Goal: Task Accomplishment & Management: Use online tool/utility

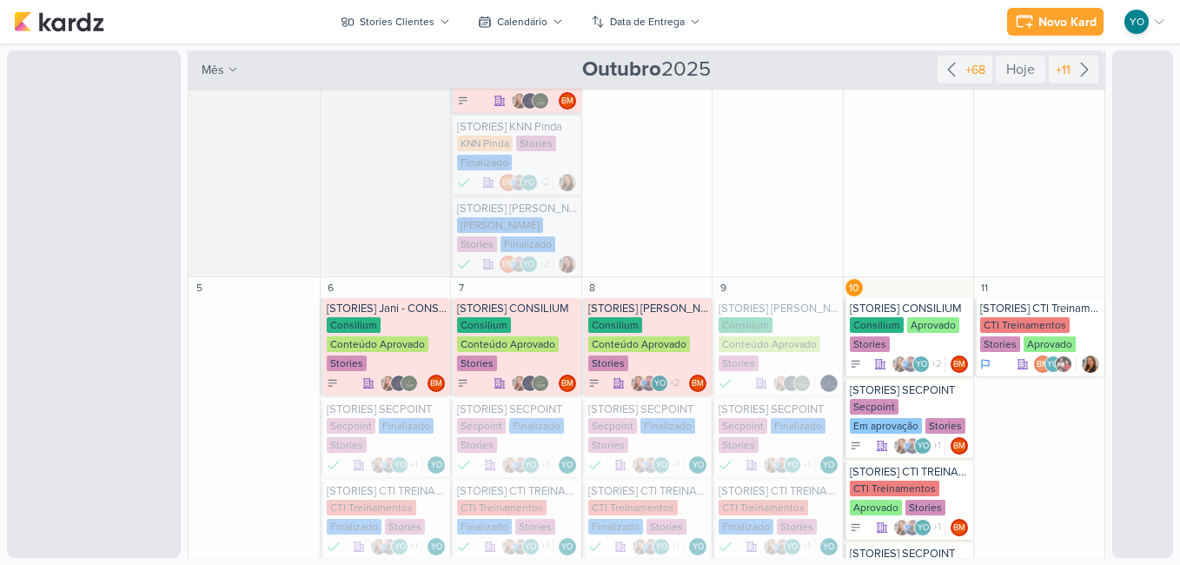
scroll to position [537, 0]
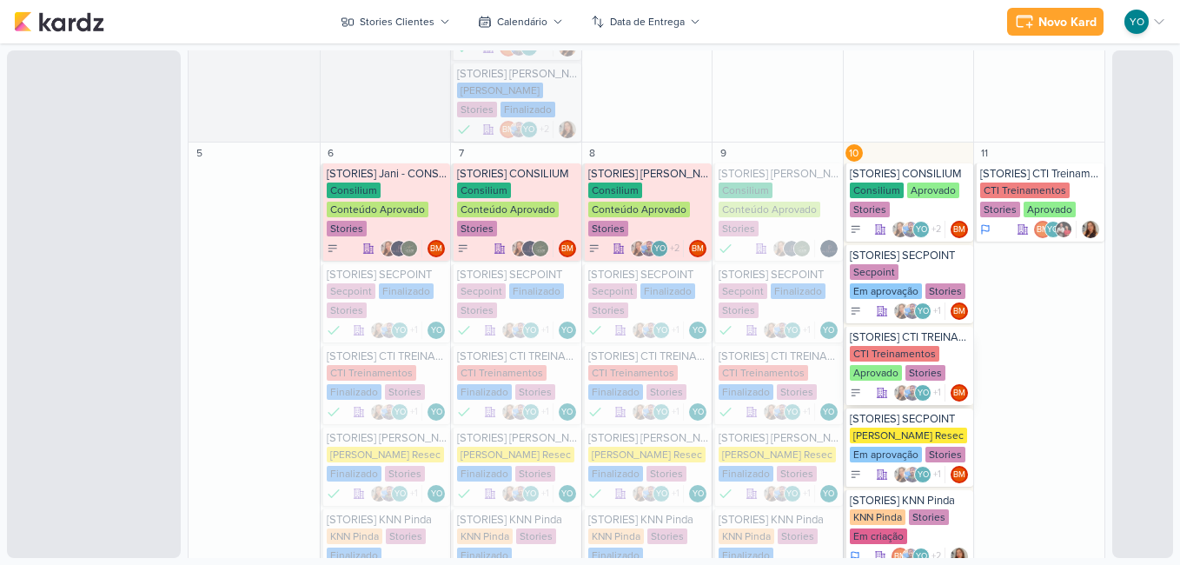
click at [906, 362] on div "CTI Treinamentos Aprovado Stories" at bounding box center [910, 364] width 121 height 36
click at [893, 358] on div "CTI Treinamentos" at bounding box center [894, 354] width 89 height 16
click at [893, 358] on div "[STORIES] CTI TREINAMENTOS CTI Treinamentos Aprovado Stories YO +1" at bounding box center [909, 366] width 130 height 78
click at [916, 344] on div "[STORIES] CTI TREINAMENTOS" at bounding box center [910, 337] width 121 height 14
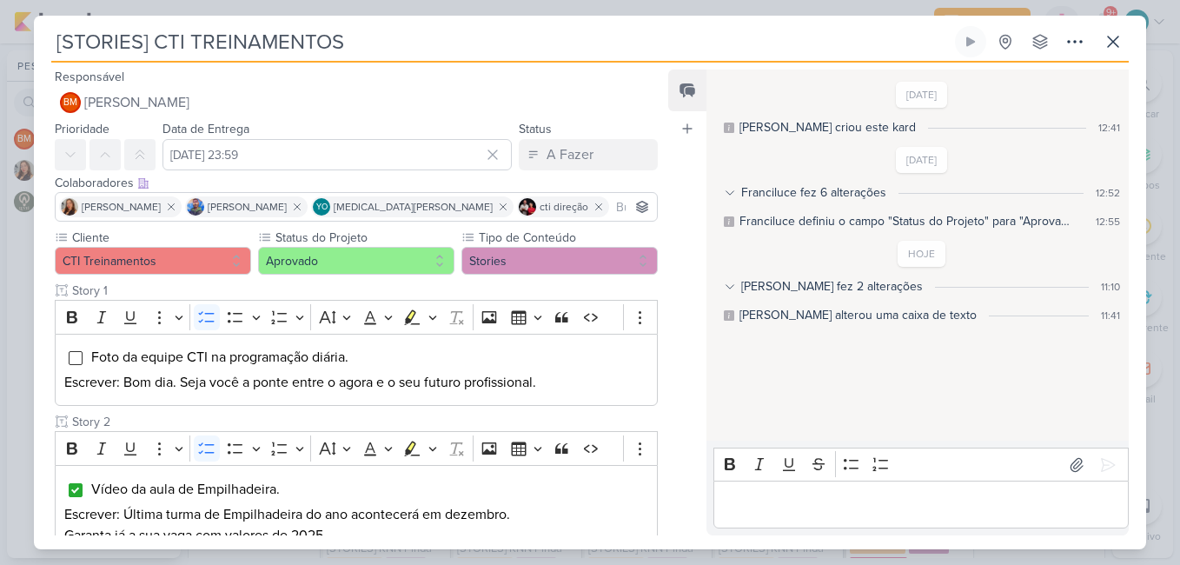
click at [665, 290] on div "Responsável BM [GEOGRAPHIC_DATA] Nenhum contato encontrado create new contact N…" at bounding box center [590, 306] width 1112 height 486
click at [668, 269] on div "Feed Atrelar email Solte o email para atrelar ao kard" at bounding box center [687, 302] width 38 height 466
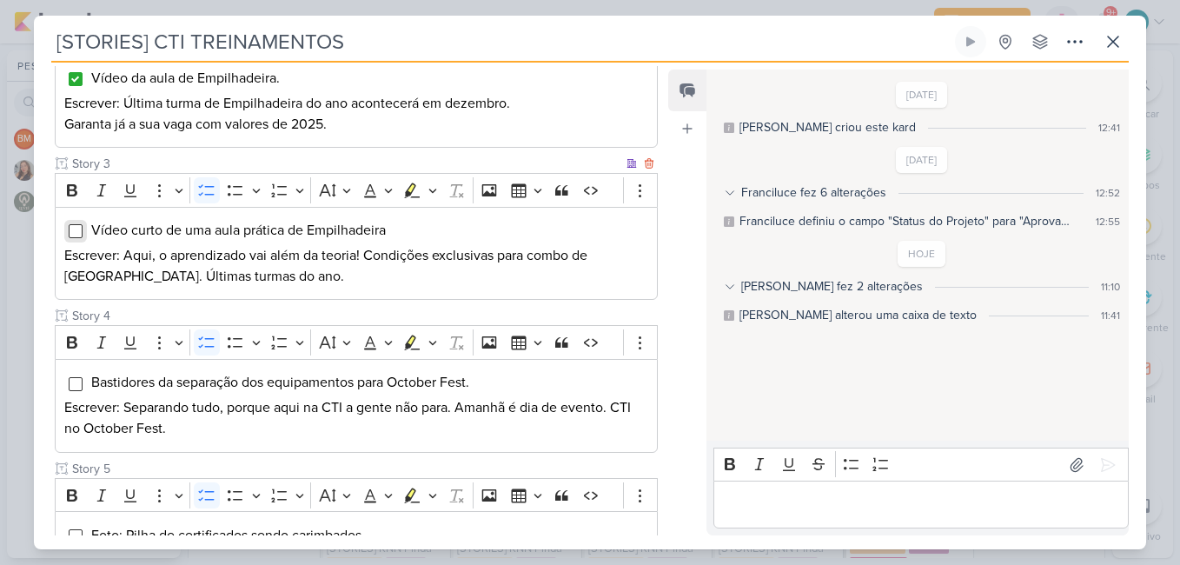
click at [82, 232] on input "Editor editing area: main" at bounding box center [76, 231] width 14 height 14
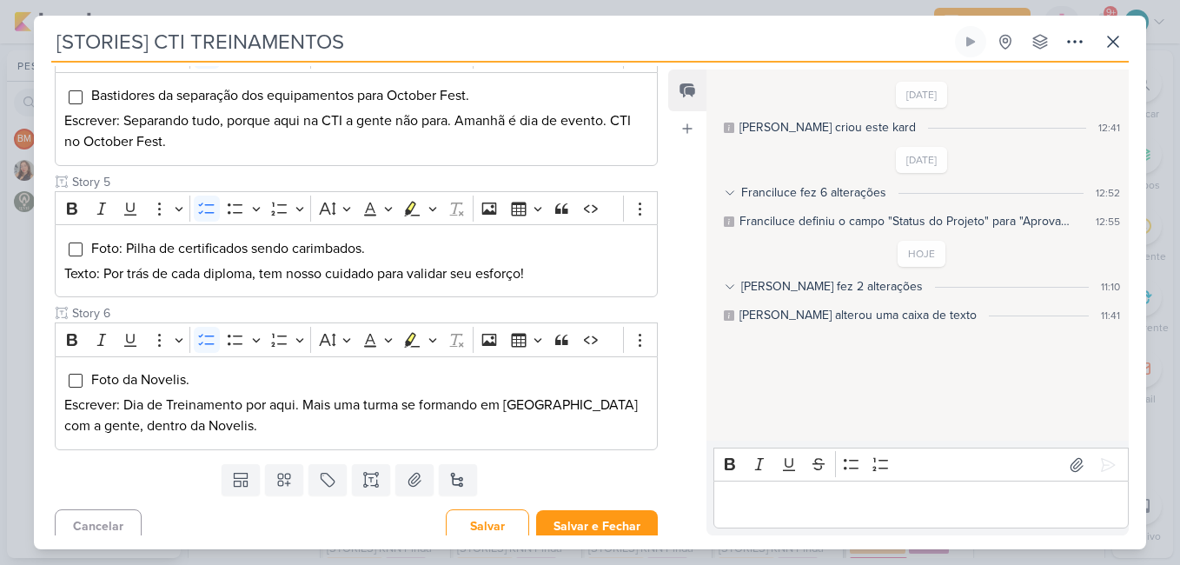
scroll to position [698, 0]
click at [75, 249] on input "Editor editing area: main" at bounding box center [76, 248] width 14 height 14
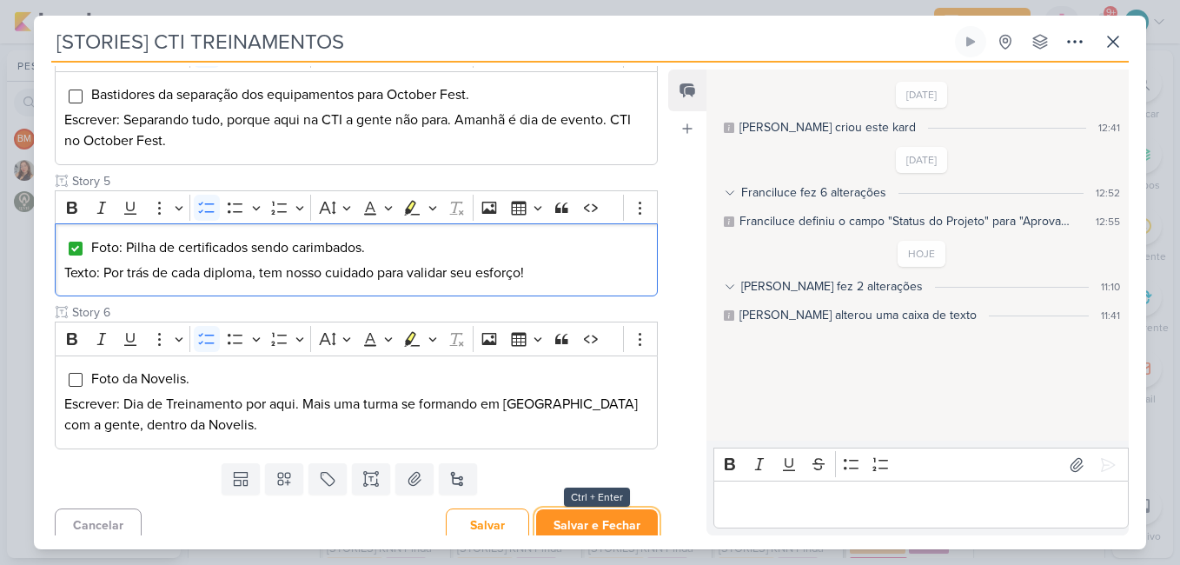
click at [613, 515] on button "Salvar e Fechar" at bounding box center [597, 525] width 122 height 32
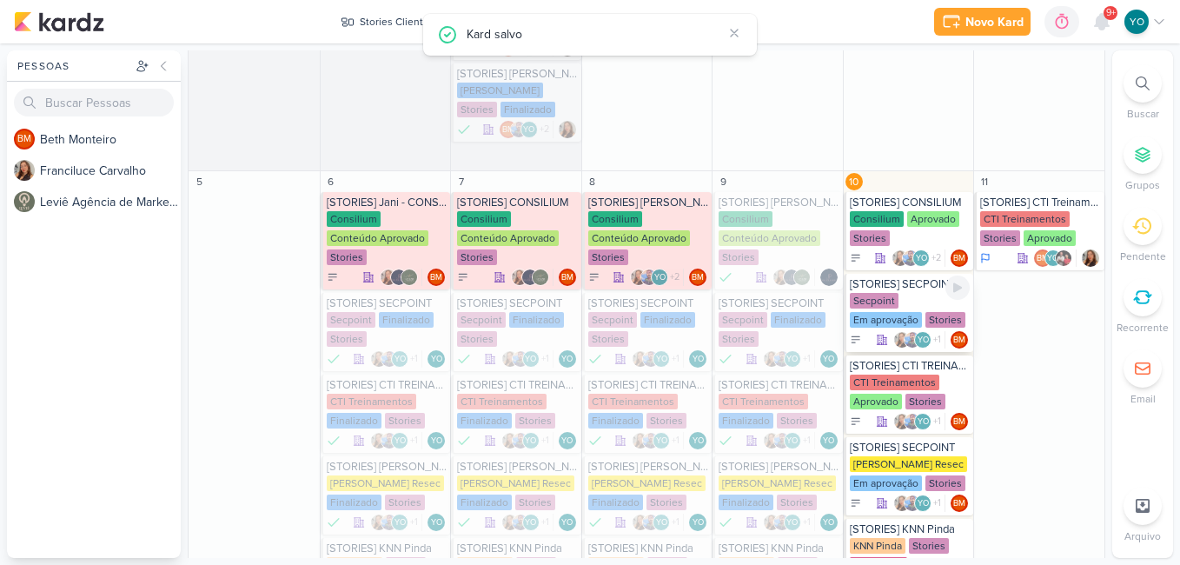
click at [919, 314] on div "Secpoint Em aprovação Stories" at bounding box center [910, 311] width 121 height 36
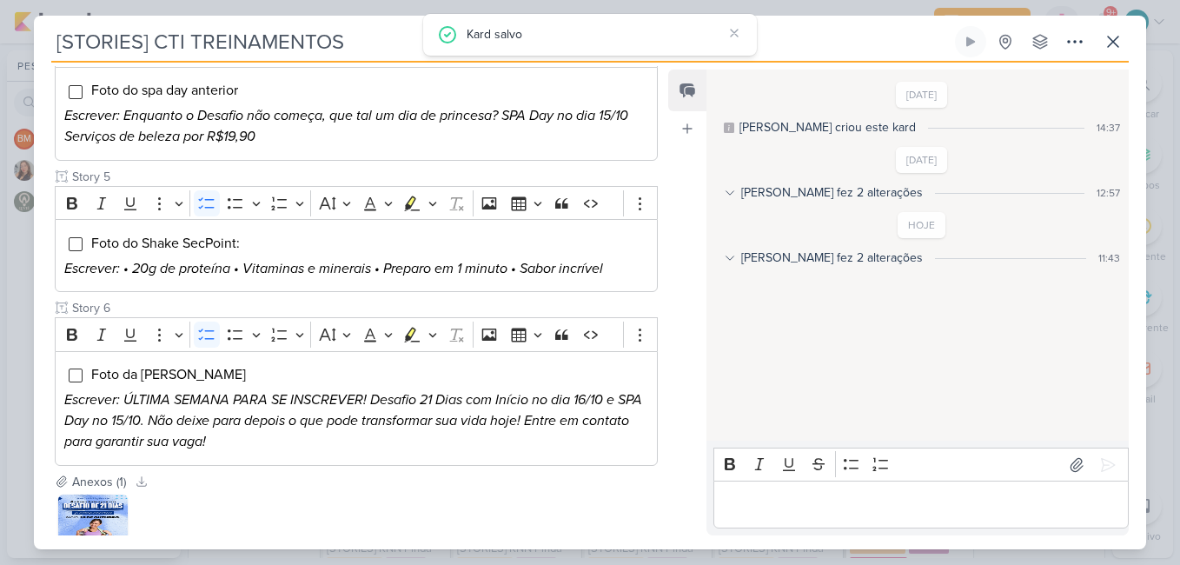
type input "[STORIES] SECPOINT"
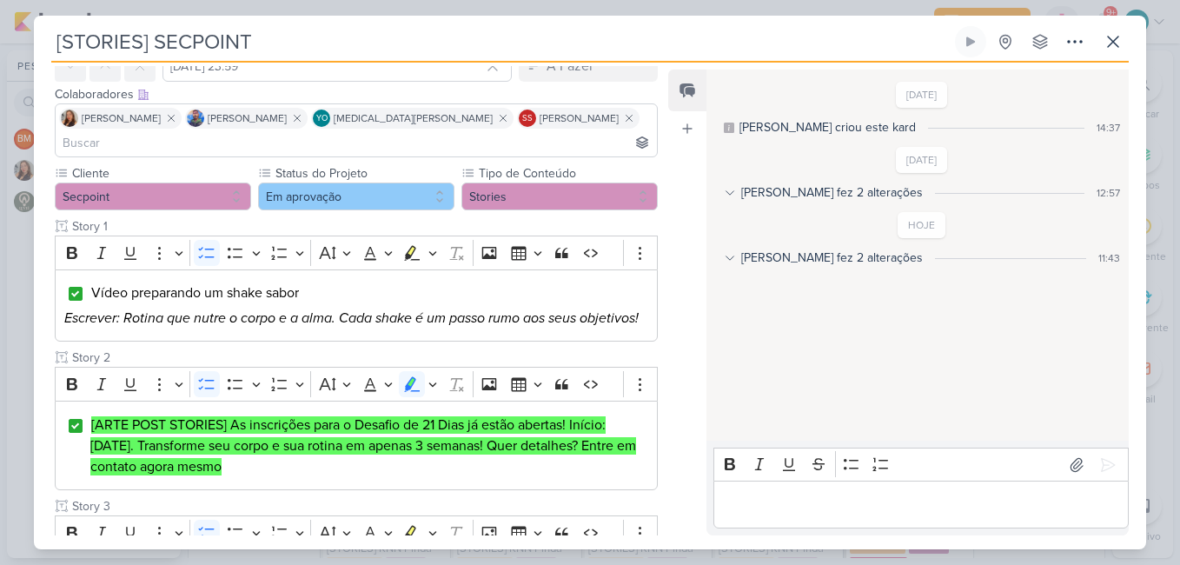
click at [665, 305] on div "Responsável BM [GEOGRAPHIC_DATA] Nenhum contato encontrado create new contact N…" at bounding box center [590, 306] width 1112 height 486
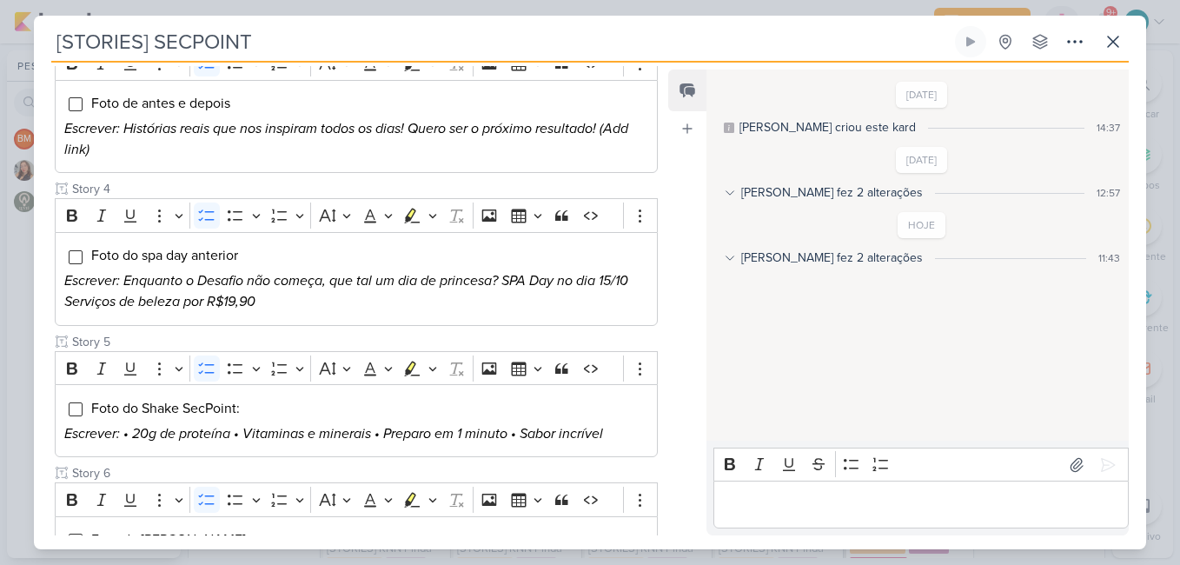
scroll to position [539, 0]
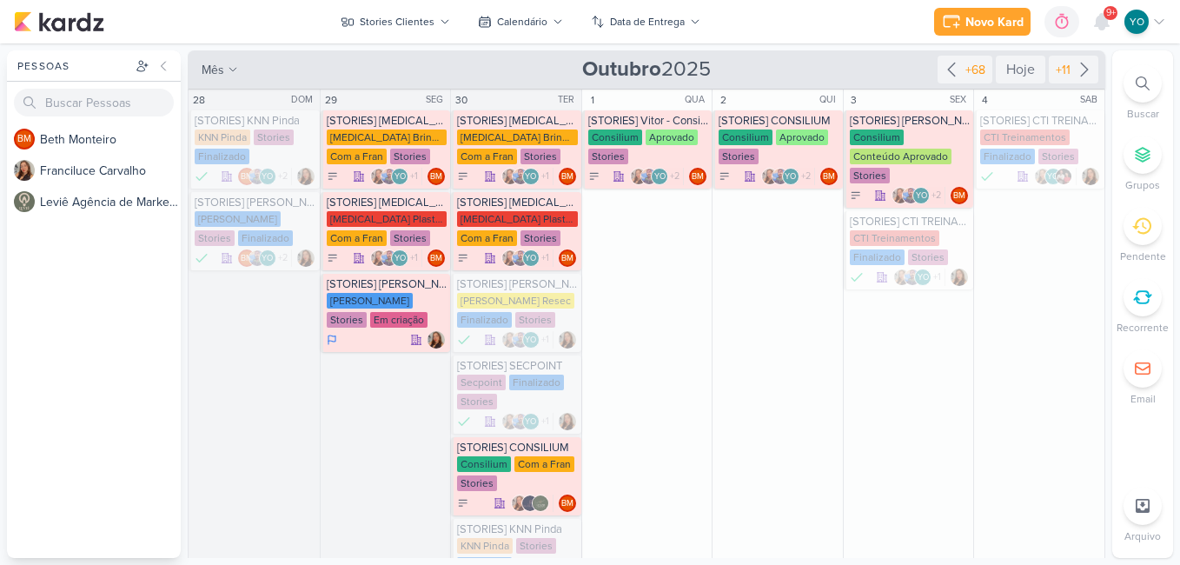
drag, startPoint x: 1107, startPoint y: 142, endPoint x: 1105, endPoint y: 221, distance: 78.2
click at [1105, 221] on div "Pessoas [GEOGRAPHIC_DATA] BM B e t h M o n t e i r o F r a n c i l u c e C a r …" at bounding box center [590, 303] width 1180 height 507
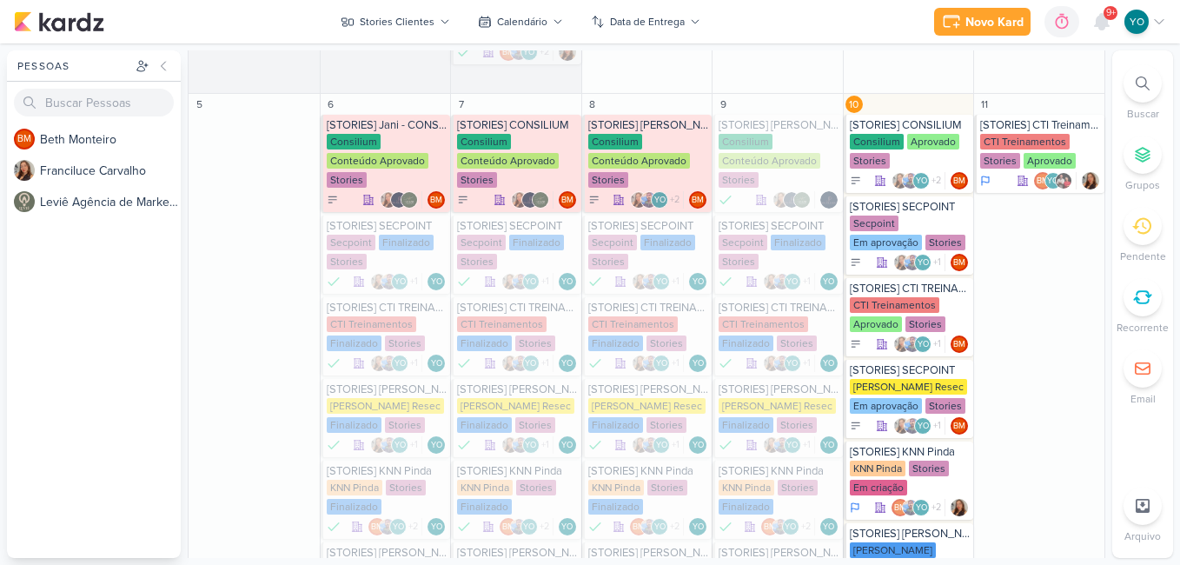
scroll to position [610, 0]
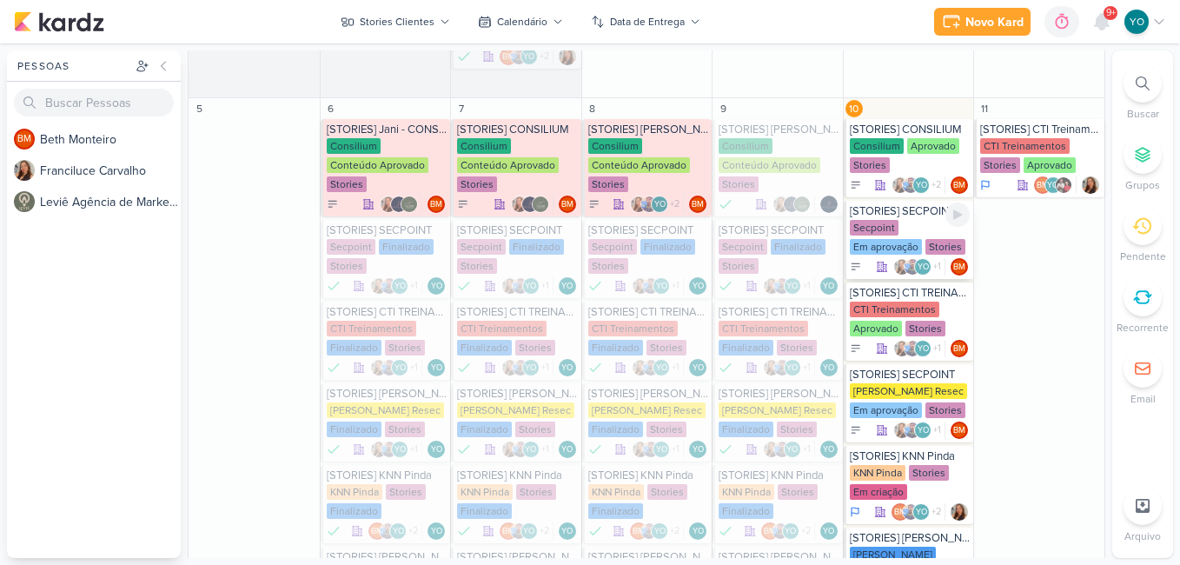
click at [898, 241] on div "Em aprovação" at bounding box center [886, 247] width 72 height 16
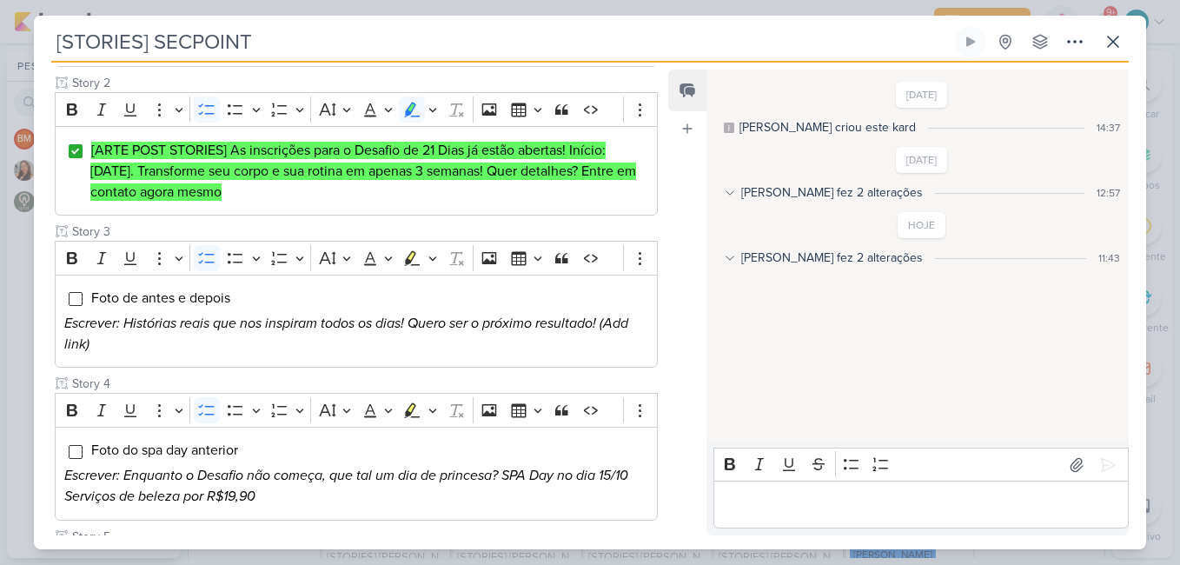
scroll to position [397, 0]
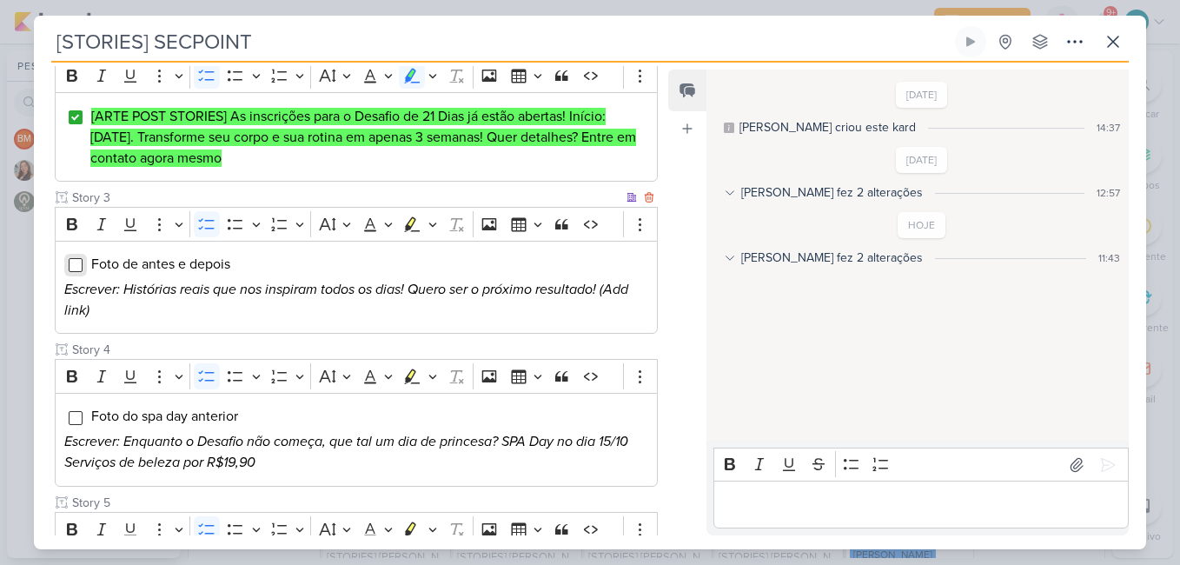
click at [76, 262] on input "Editor editing area: main" at bounding box center [76, 265] width 14 height 14
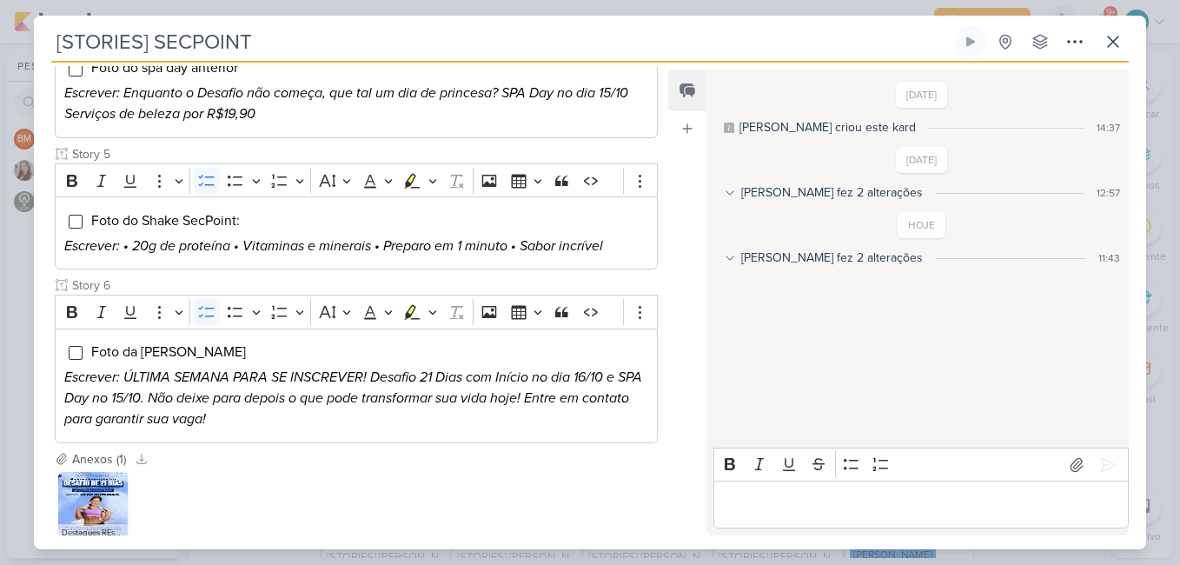
scroll to position [848, 0]
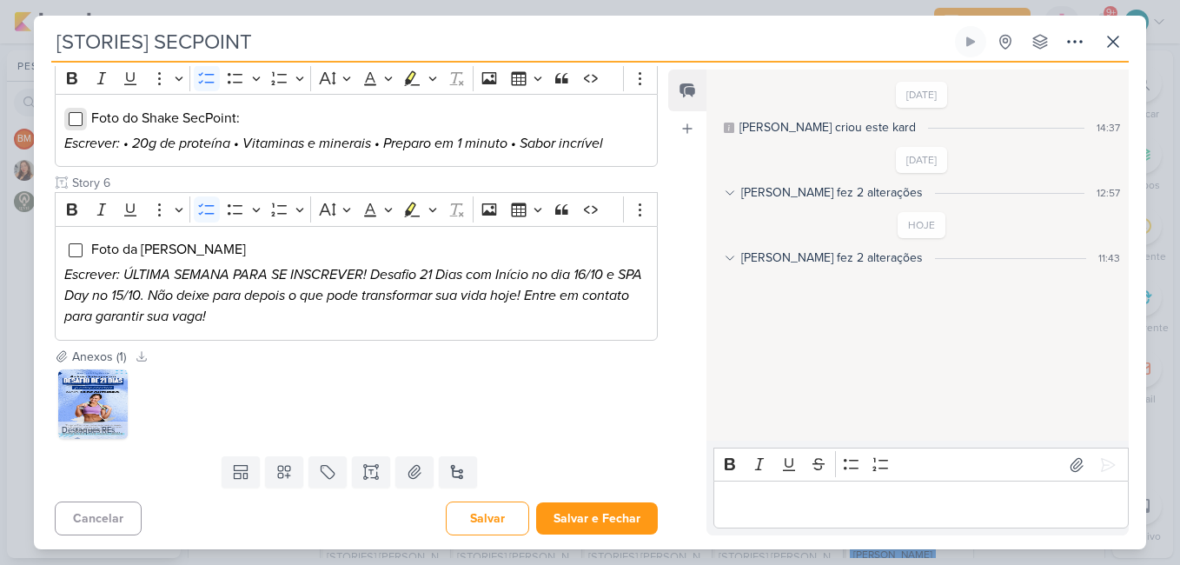
click at [75, 116] on input "Editor editing area: main" at bounding box center [76, 119] width 14 height 14
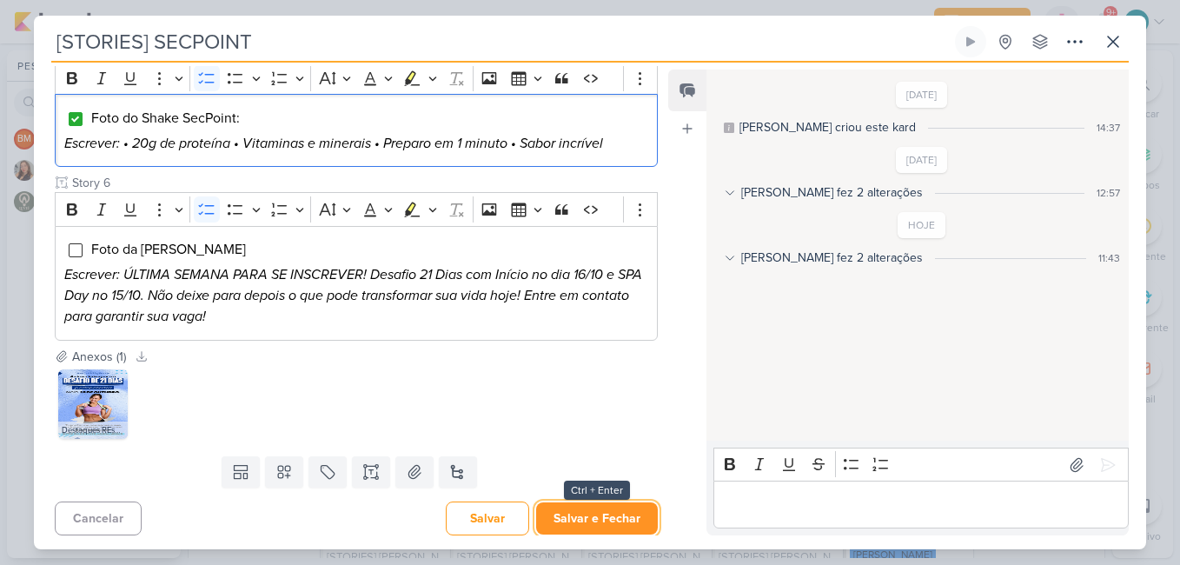
click at [601, 518] on button "Salvar e Fechar" at bounding box center [597, 518] width 122 height 32
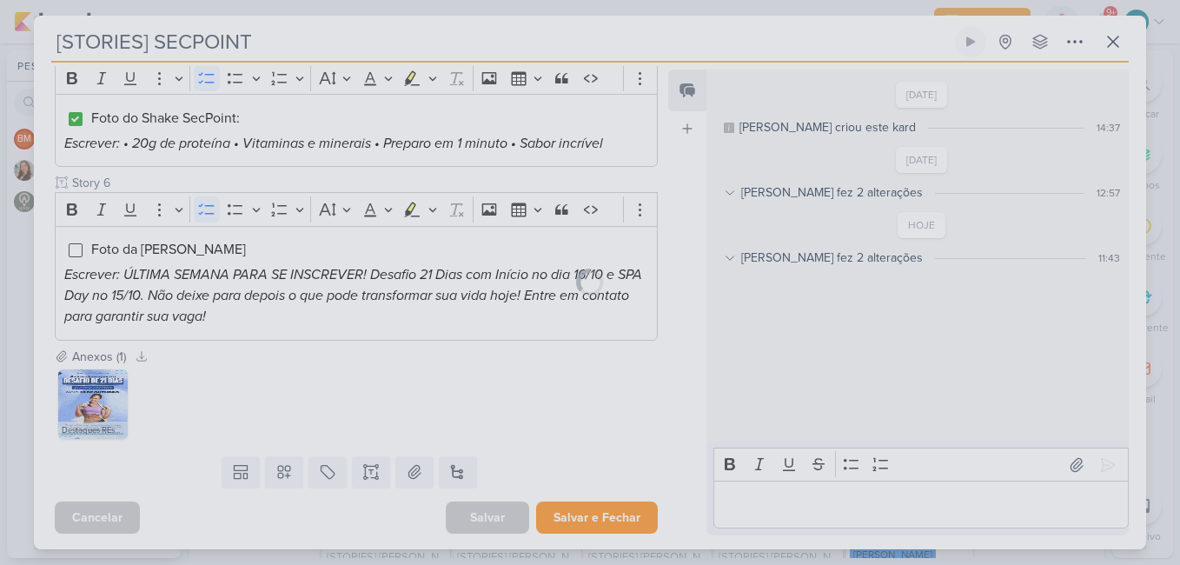
scroll to position [846, 0]
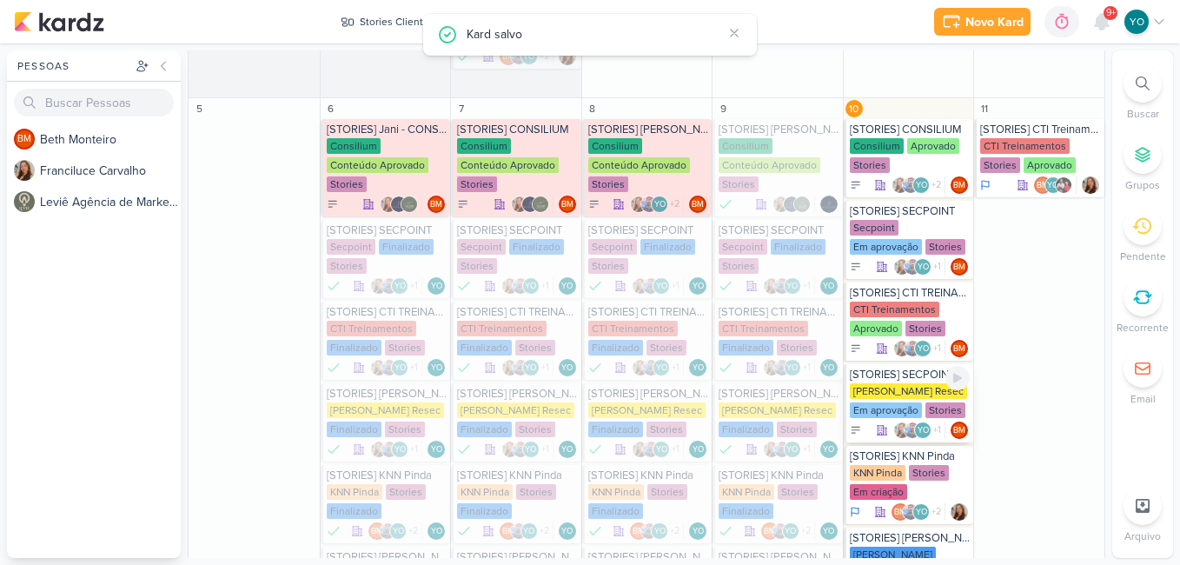
click at [884, 387] on div "[PERSON_NAME] Resec" at bounding box center [908, 391] width 117 height 16
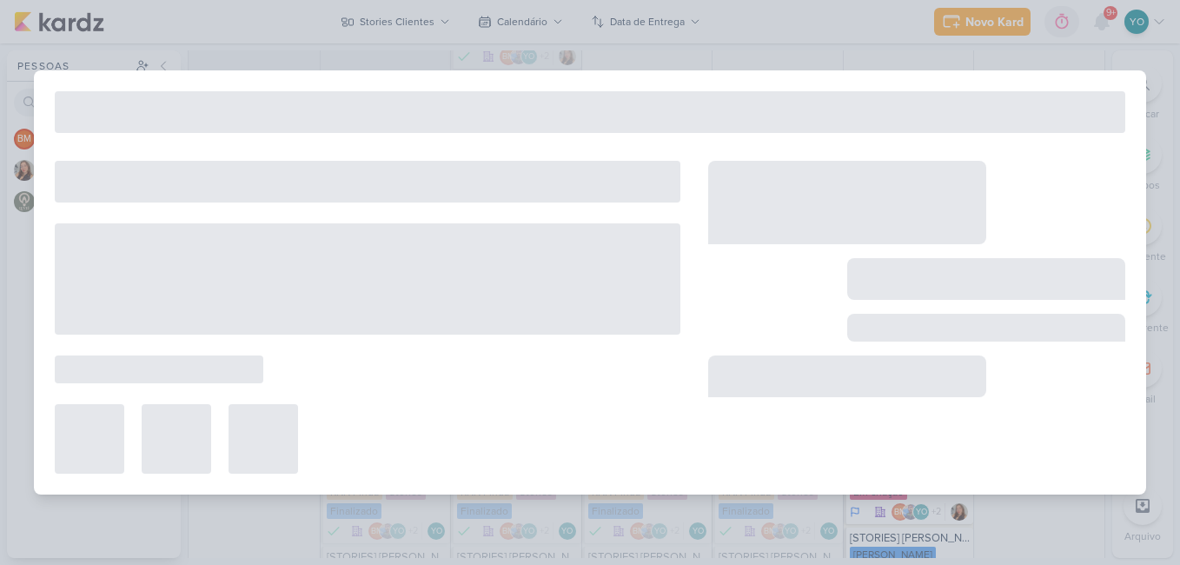
type input "[STORIES] SECPOINT"
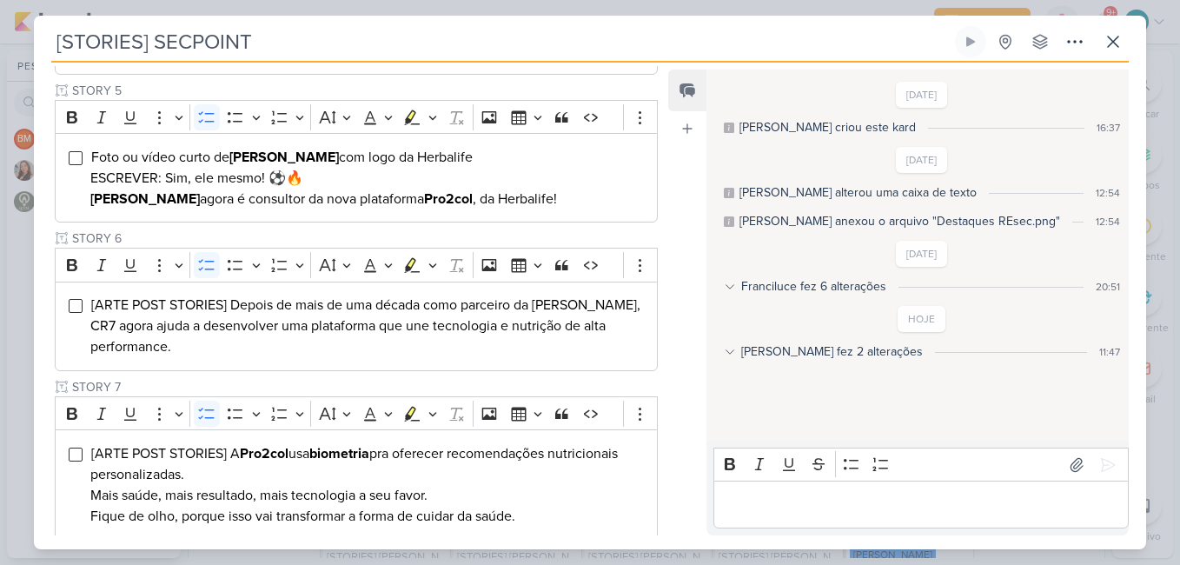
scroll to position [139, 0]
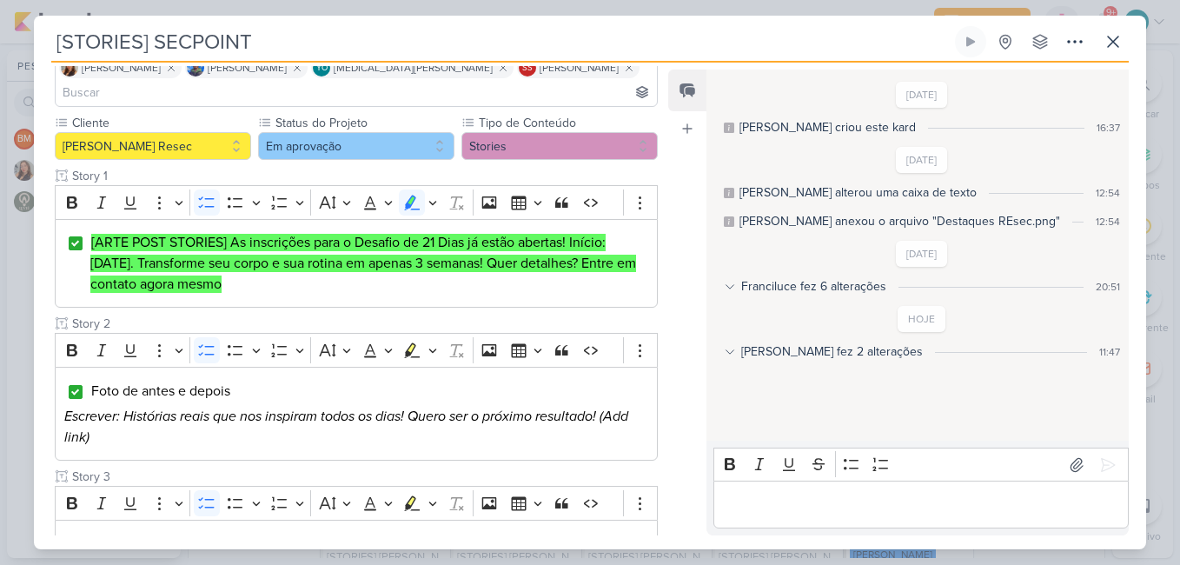
click at [668, 389] on div "Feed Atrelar email Solte o email para atrelar ao kard" at bounding box center [687, 302] width 38 height 466
click at [665, 255] on div "Responsável BM [GEOGRAPHIC_DATA] Nenhum contato encontrado create new contact N…" at bounding box center [590, 306] width 1112 height 486
click at [679, 266] on div "Feed Atrelar email Solte o email para atrelar ao kard" at bounding box center [687, 302] width 38 height 466
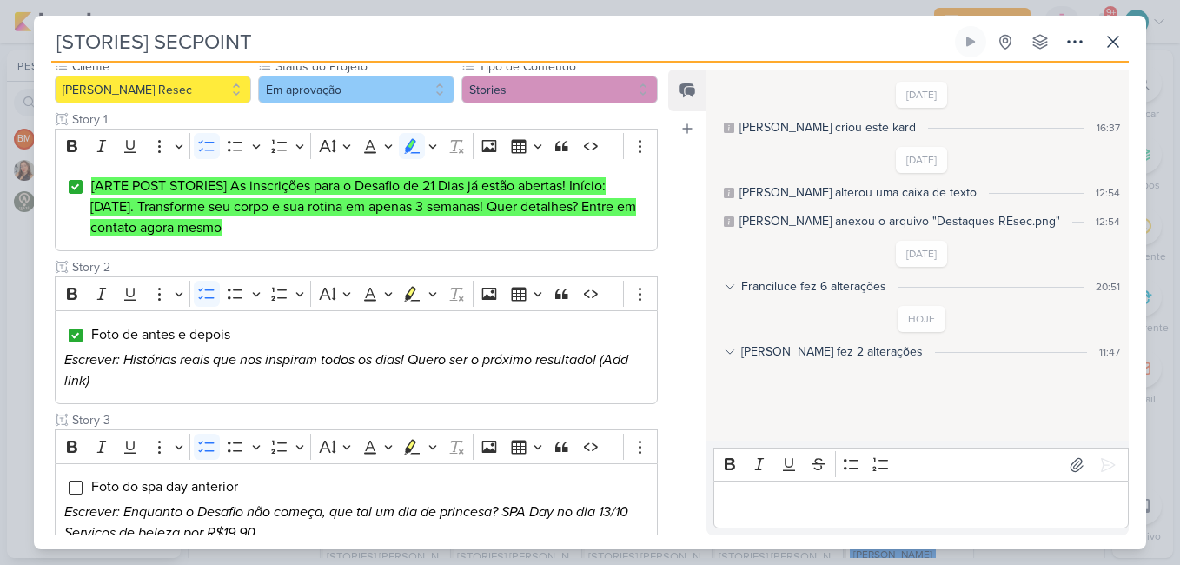
scroll to position [208, 0]
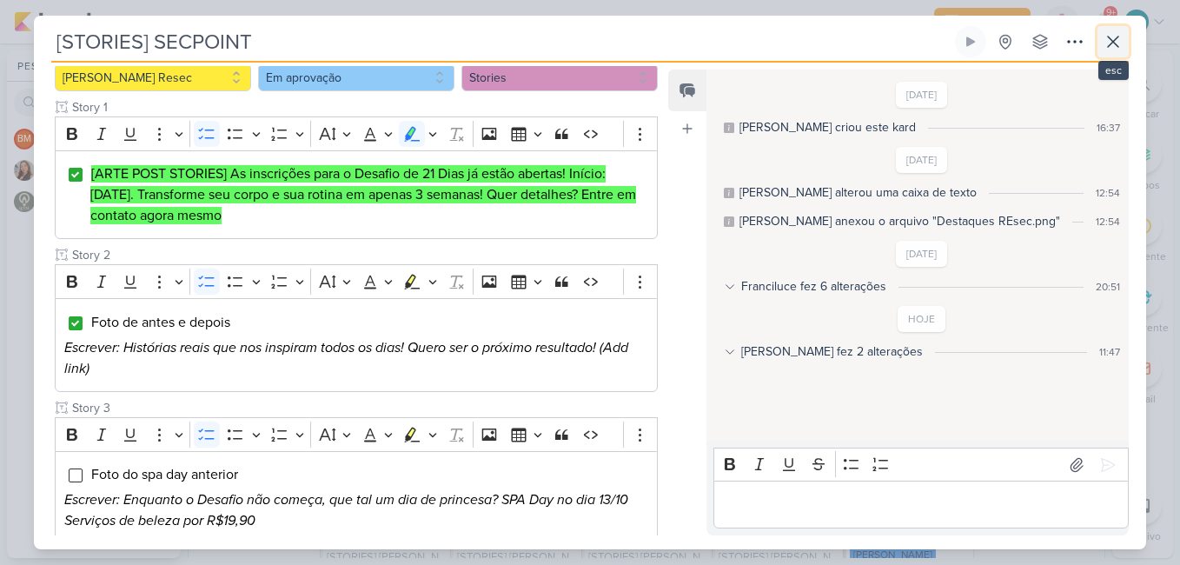
click at [1118, 41] on icon at bounding box center [1112, 41] width 21 height 21
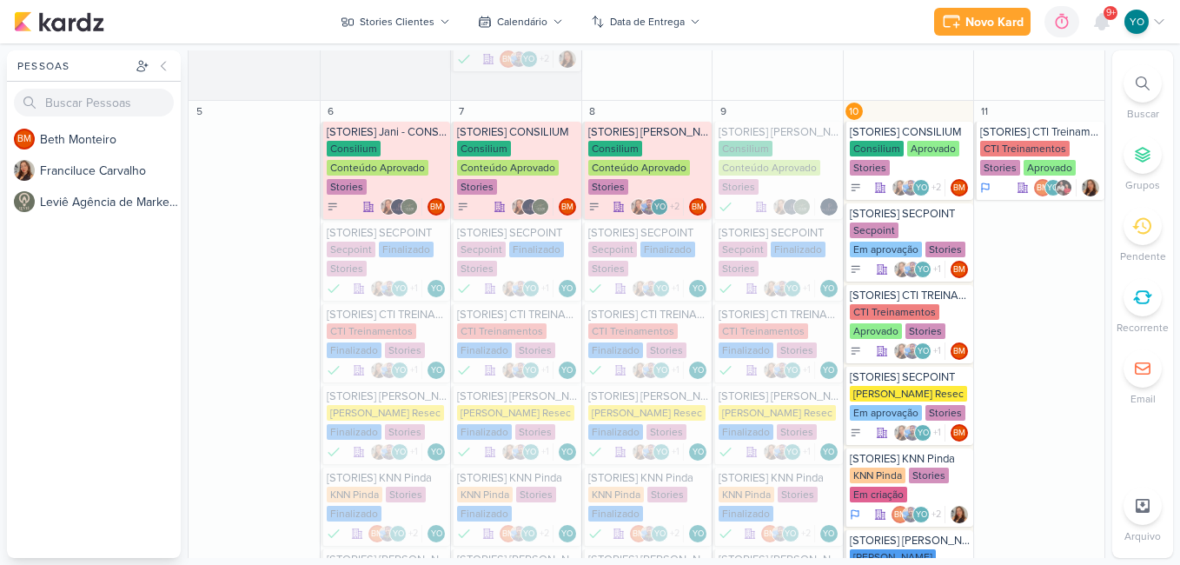
scroll to position [604, 0]
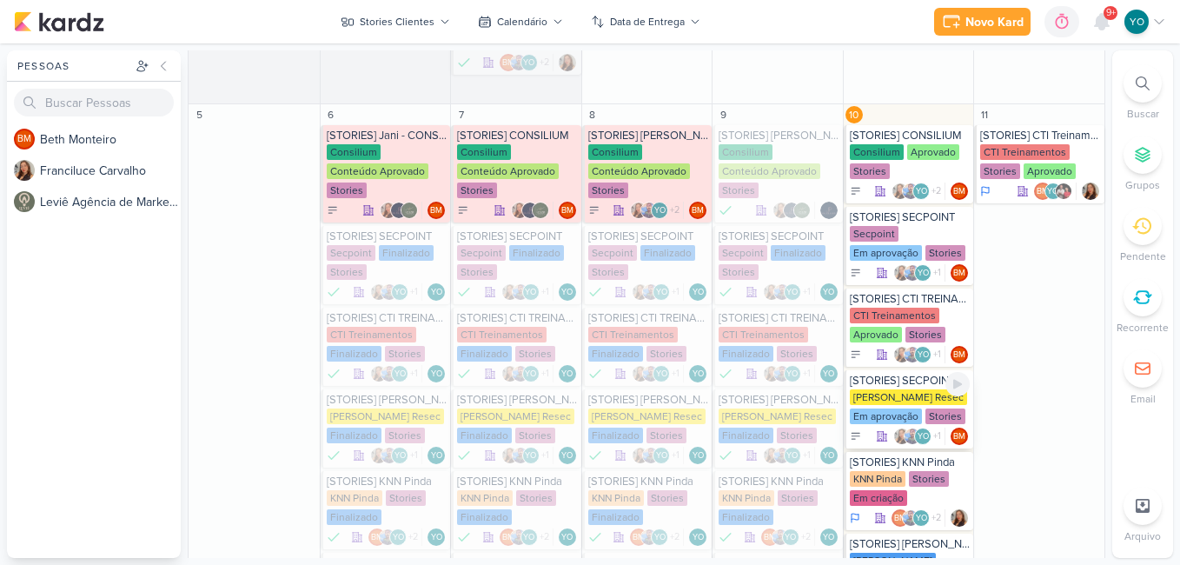
click at [892, 400] on div "[PERSON_NAME] Resec" at bounding box center [908, 397] width 117 height 16
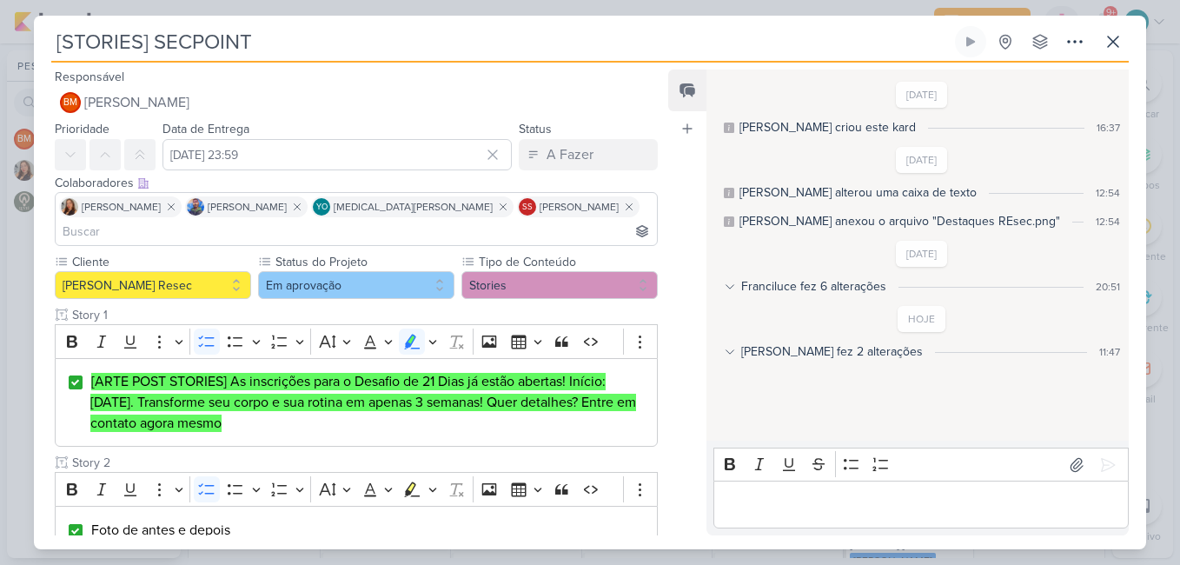
click at [681, 263] on div "Feed Atrelar email Solte o email para atrelar ao kard" at bounding box center [687, 302] width 38 height 466
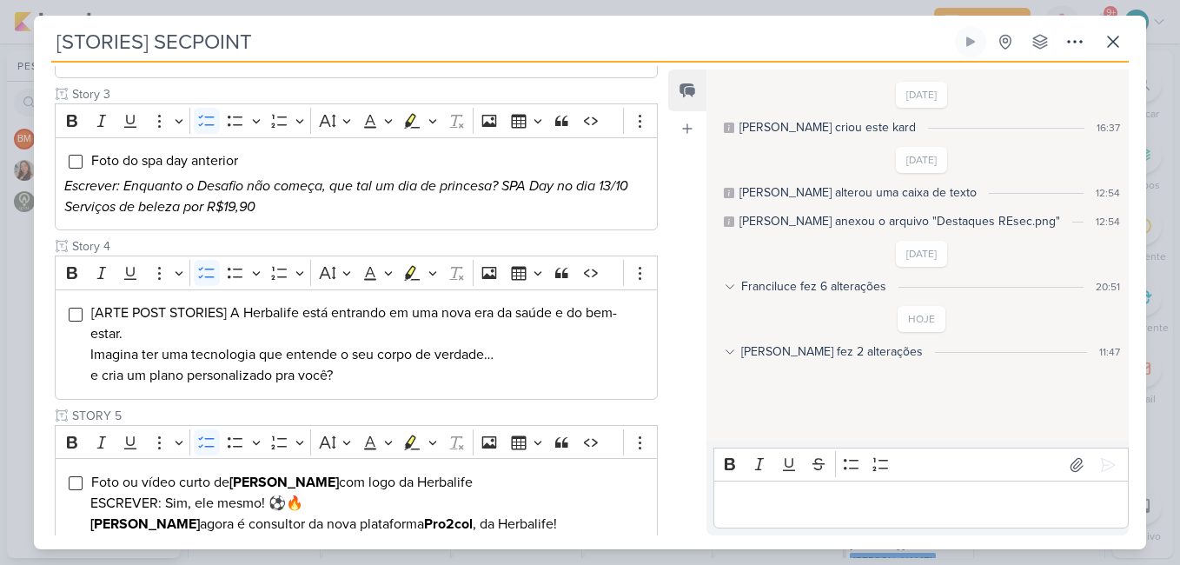
scroll to position [518, 0]
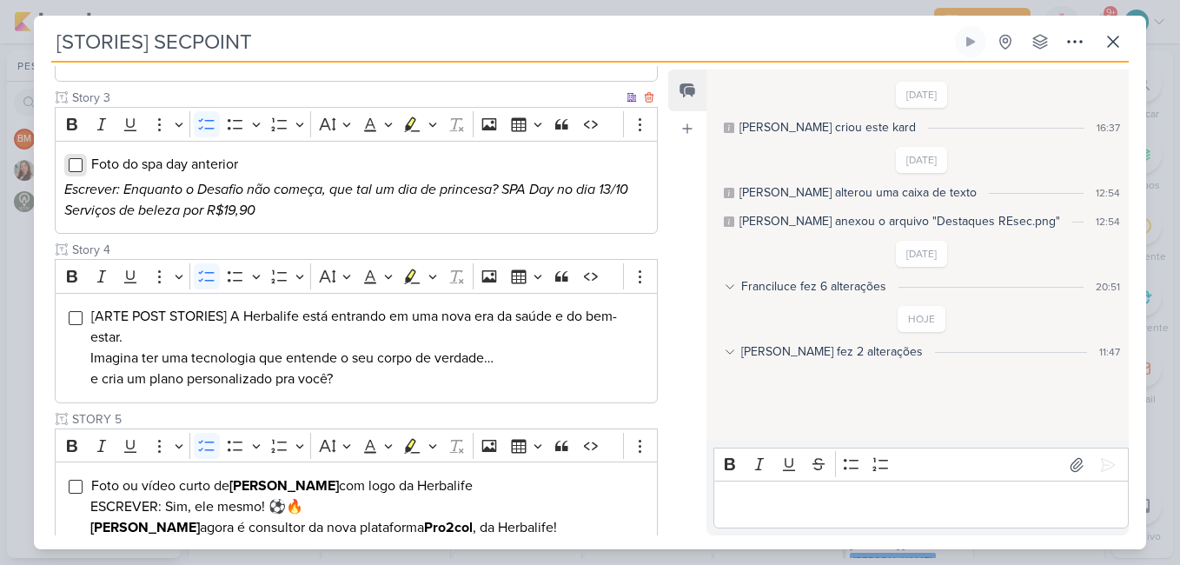
click at [74, 158] on input "Editor editing area: main" at bounding box center [76, 165] width 14 height 14
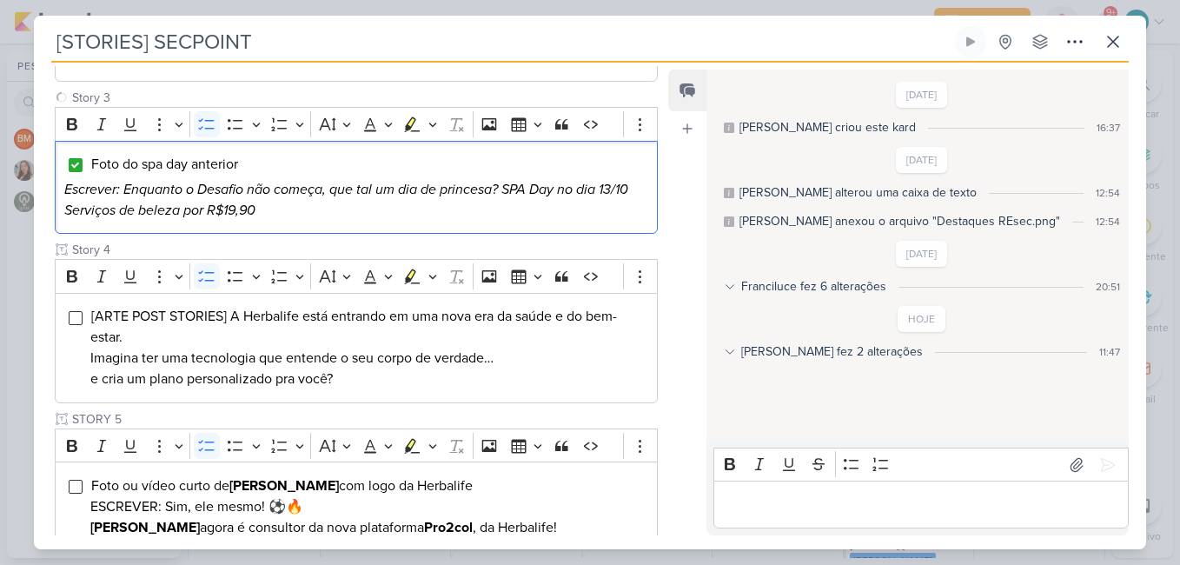
click at [657, 336] on div "Cliente Simone Regina Resec Status do Projeto" at bounding box center [349, 358] width 631 height 1247
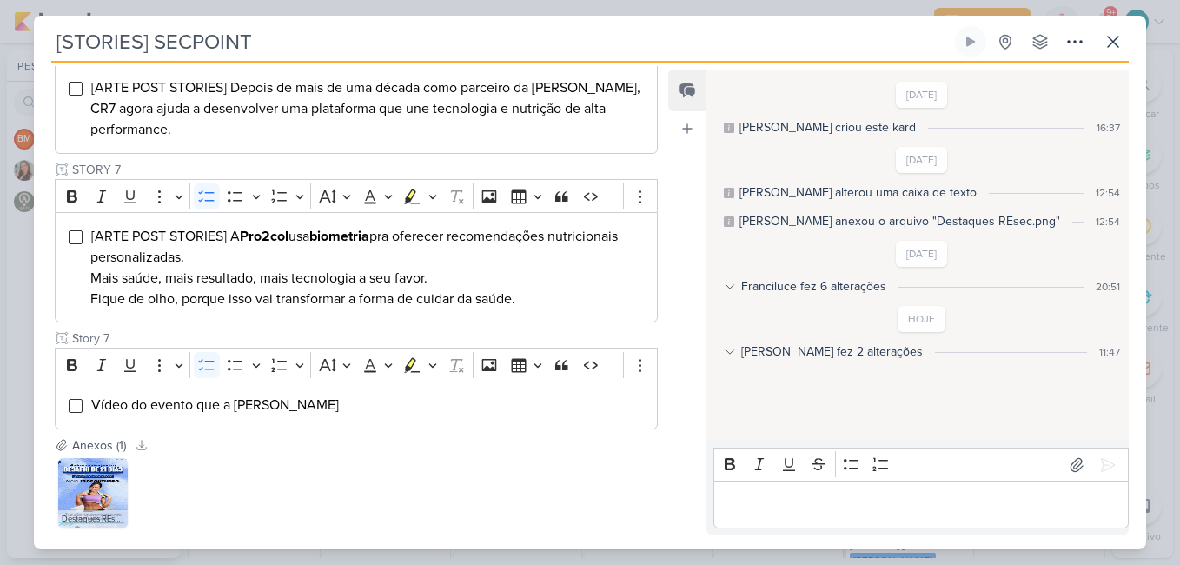
scroll to position [1131, 0]
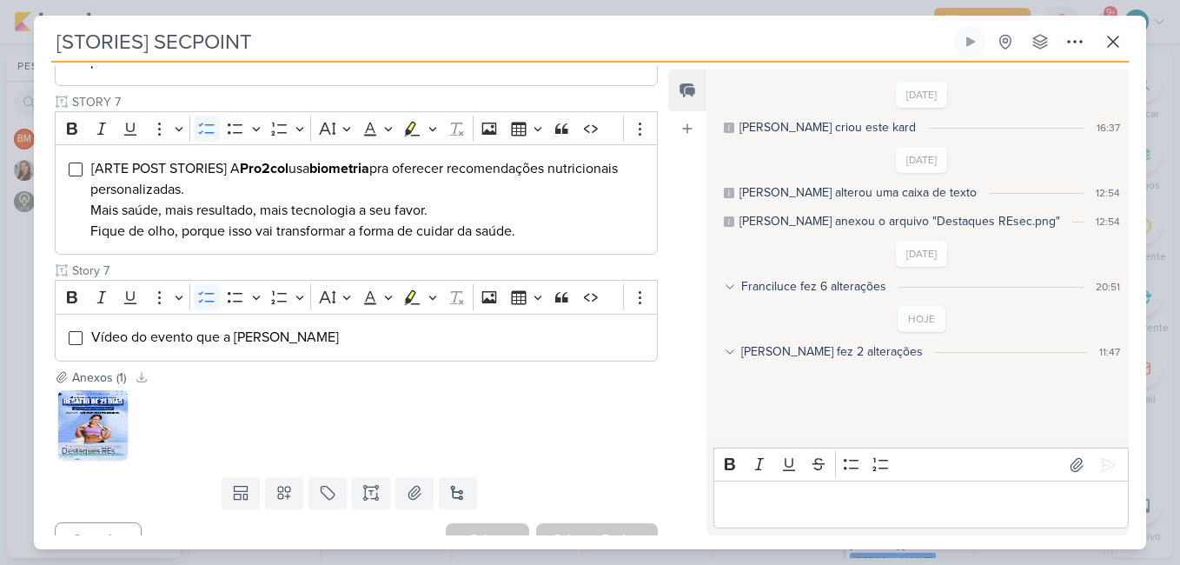
click at [668, 301] on div "Feed Atrelar email Solte o email para atrelar ao kard" at bounding box center [687, 302] width 38 height 466
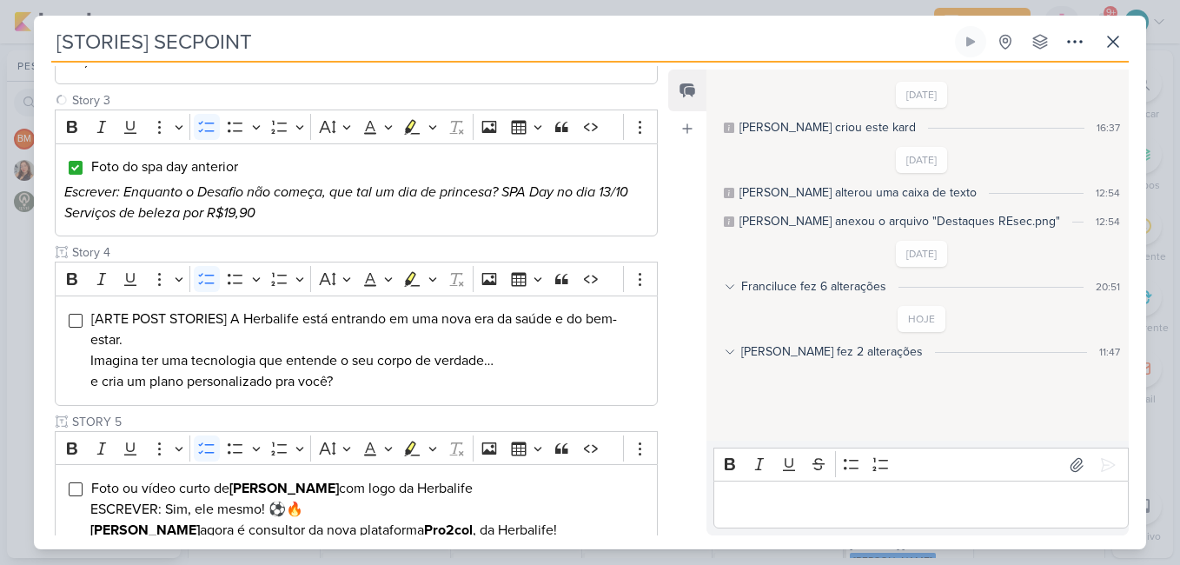
scroll to position [989, 0]
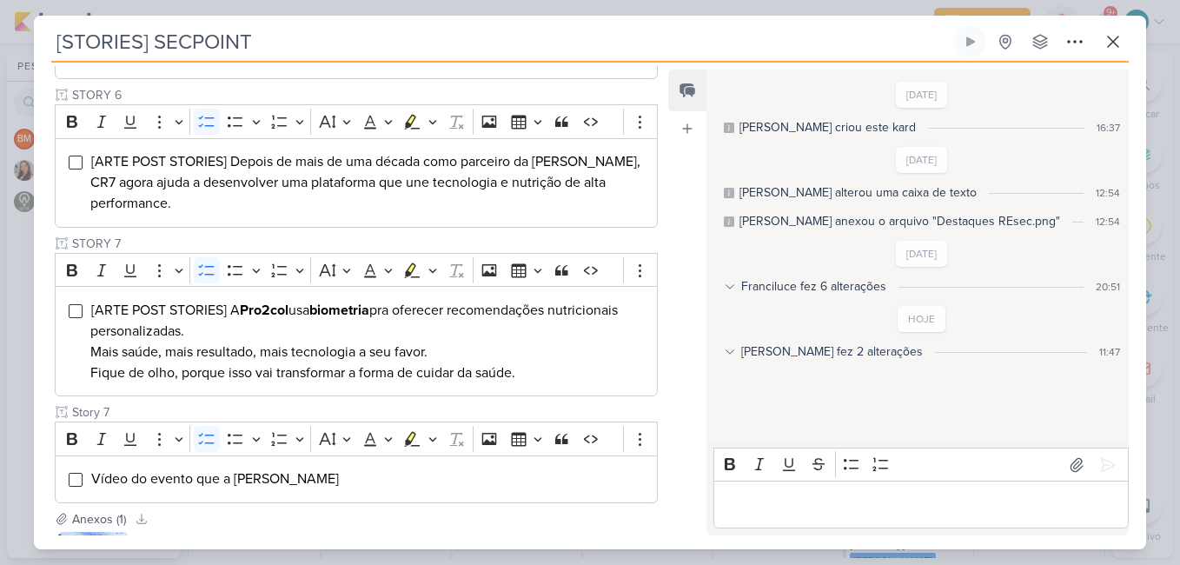
drag, startPoint x: 657, startPoint y: 417, endPoint x: 654, endPoint y: 462, distance: 45.2
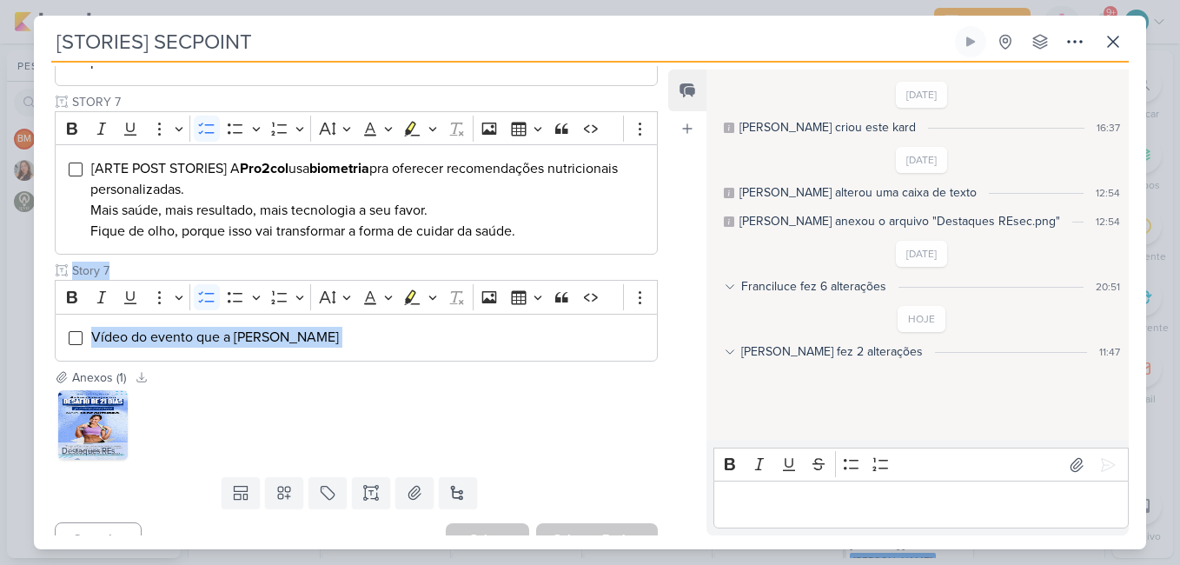
click at [586, 470] on div "Templates Campos Personalizados Marcadores Caixa De Texto Anexo Novo Subkard" at bounding box center [349, 492] width 631 height 45
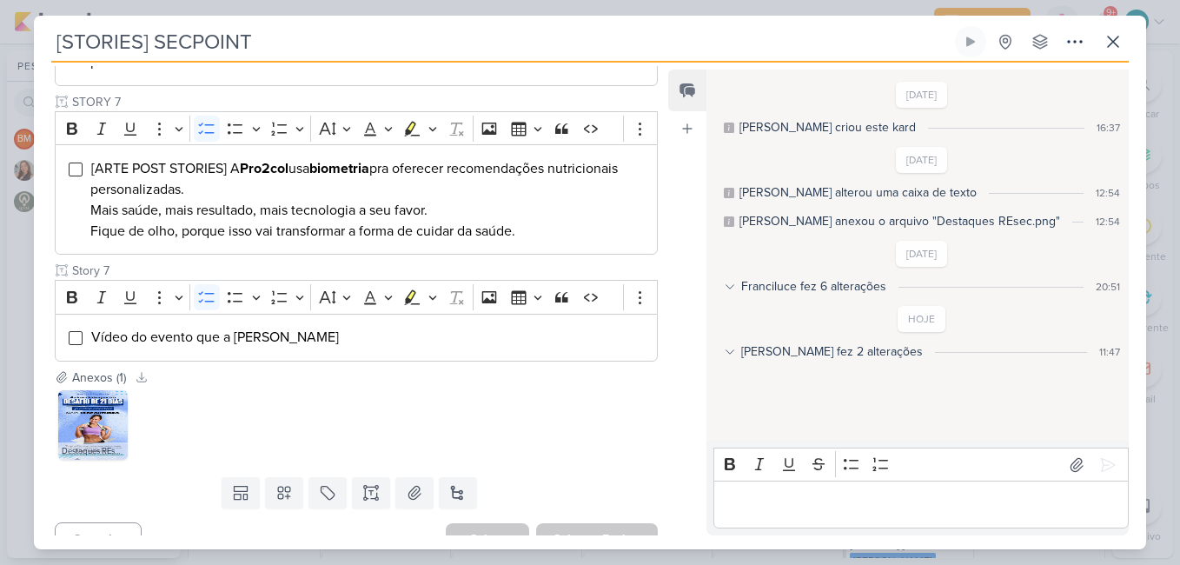
click at [587, 523] on div "Salvar e Fechar Ctrl + Enter" at bounding box center [597, 539] width 122 height 32
click at [79, 331] on input "Editor editing area: main" at bounding box center [76, 338] width 14 height 14
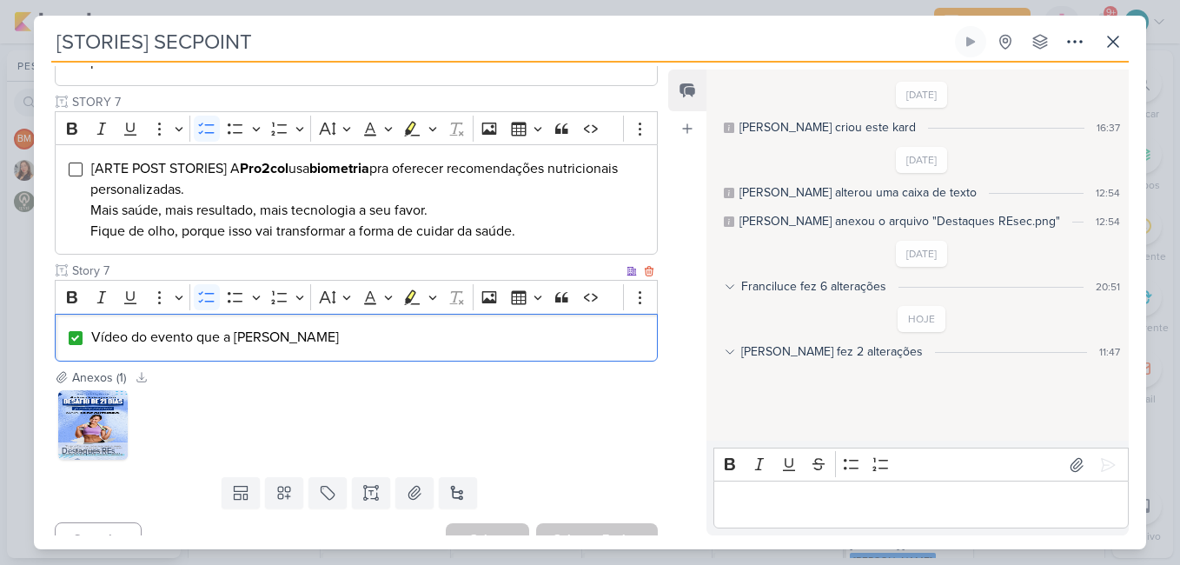
click at [79, 331] on input "Editor editing area: main" at bounding box center [76, 338] width 14 height 14
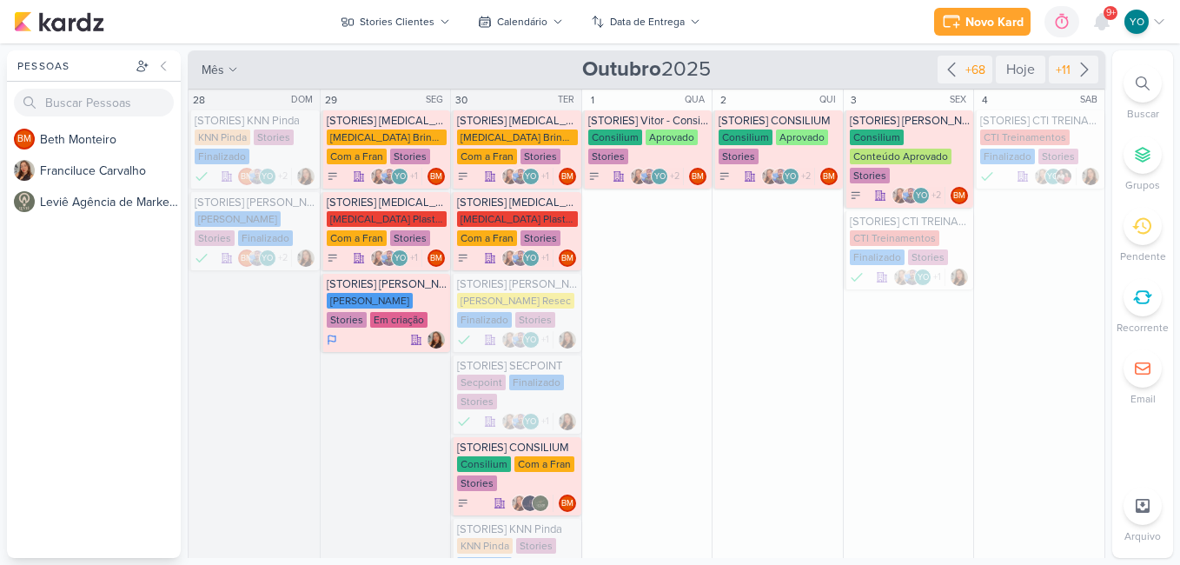
click at [1099, 255] on div "Pessoas [GEOGRAPHIC_DATA] BM B e t h M o n t e i r o F r a n c i l u c e C a r …" at bounding box center [590, 303] width 1180 height 507
drag, startPoint x: 1099, startPoint y: 255, endPoint x: 1107, endPoint y: 275, distance: 21.5
click at [1107, 275] on div "Pessoas [GEOGRAPHIC_DATA] BM B e t h M o n t e i r o F r a n c i l u c e C a r …" at bounding box center [590, 303] width 1180 height 507
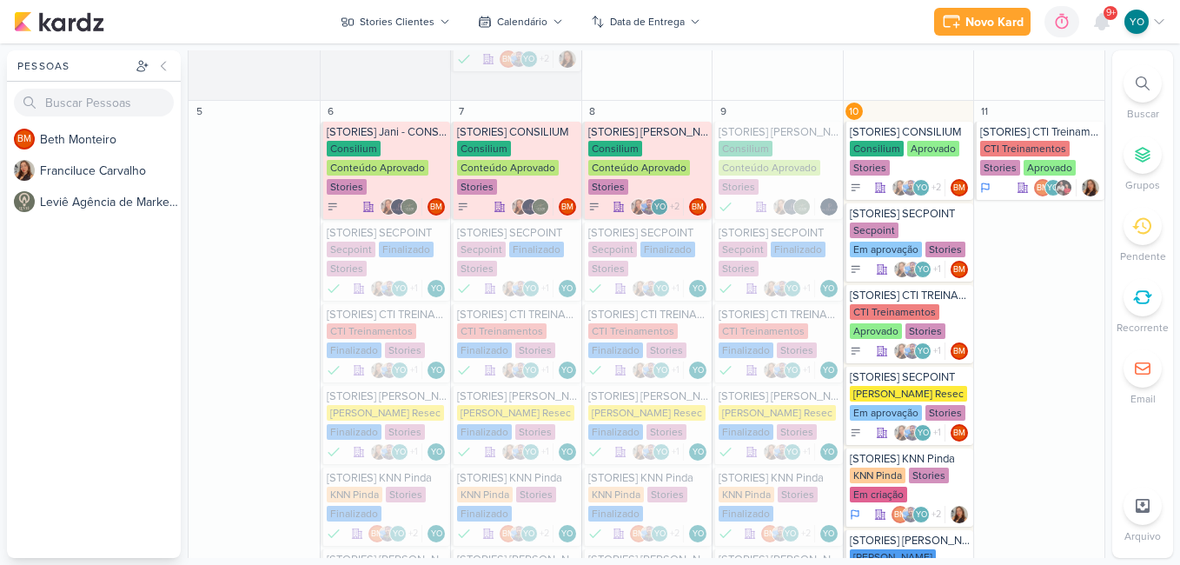
scroll to position [718, 0]
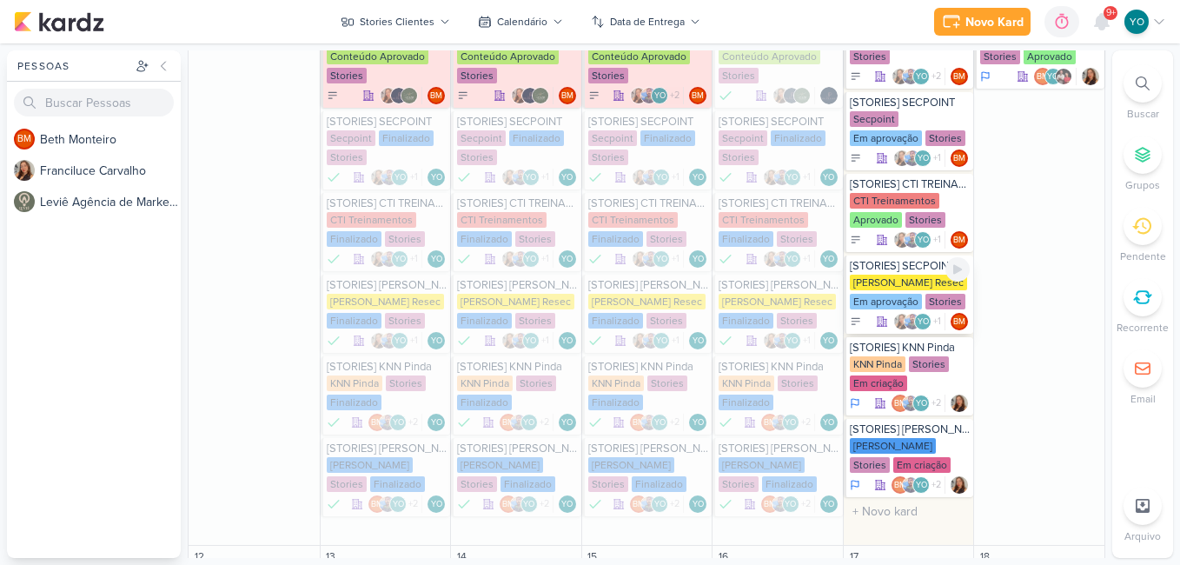
click at [890, 287] on div "[PERSON_NAME] Resec" at bounding box center [908, 283] width 117 height 16
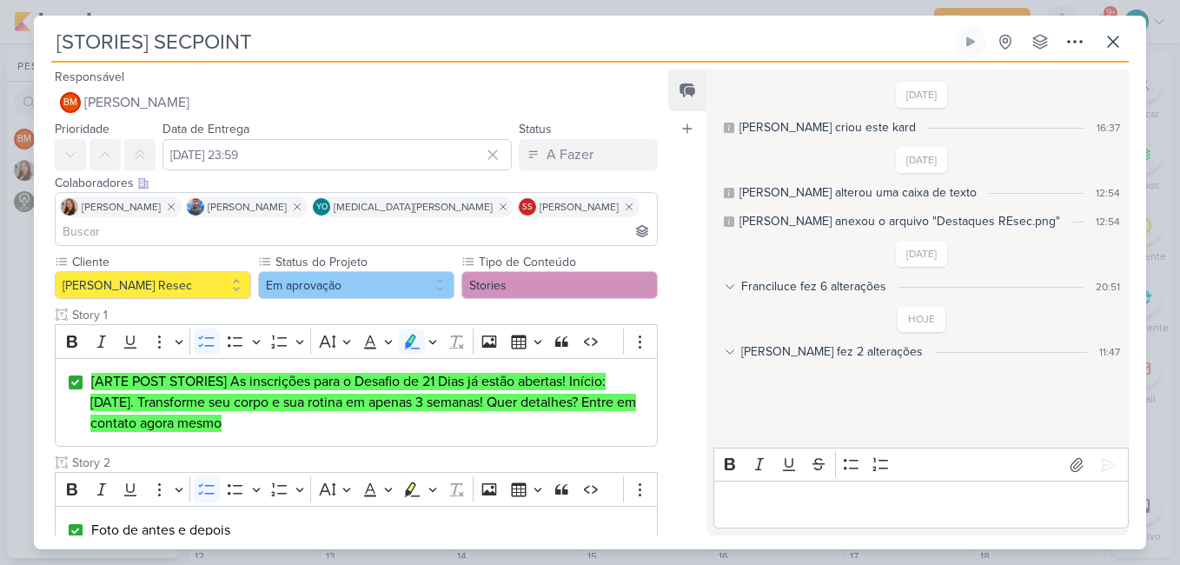
click at [665, 348] on div "Responsável BM [GEOGRAPHIC_DATA] Nenhum contato encontrado create new contact N…" at bounding box center [590, 306] width 1112 height 486
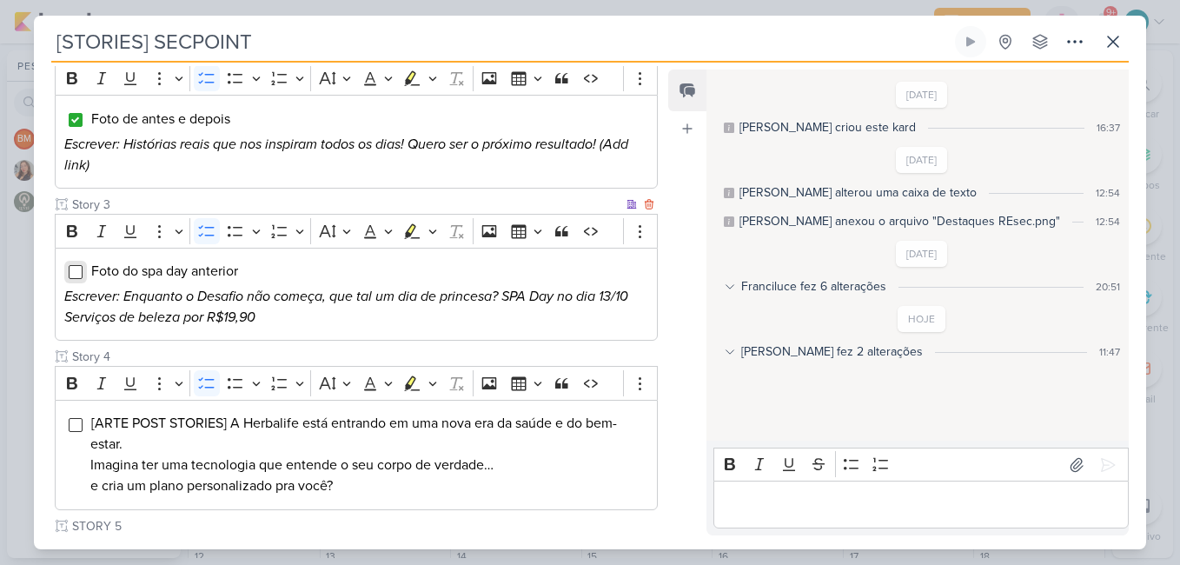
click at [73, 265] on input "Editor editing area: main" at bounding box center [76, 272] width 14 height 14
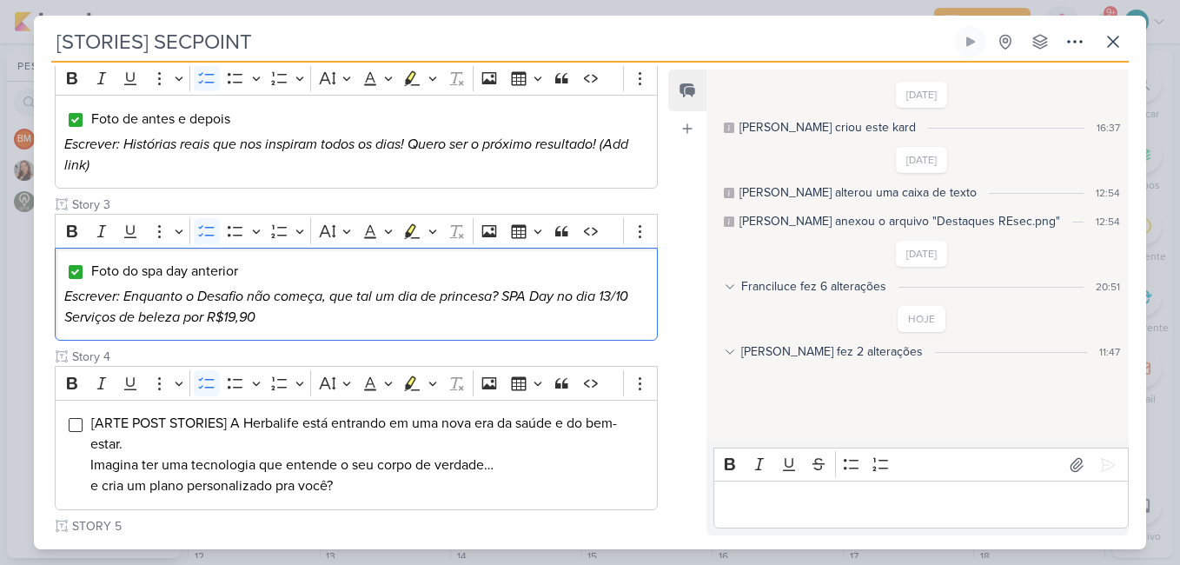
click at [668, 324] on div "Feed Atrelar email Solte o email para atrelar ao kard" at bounding box center [687, 302] width 38 height 466
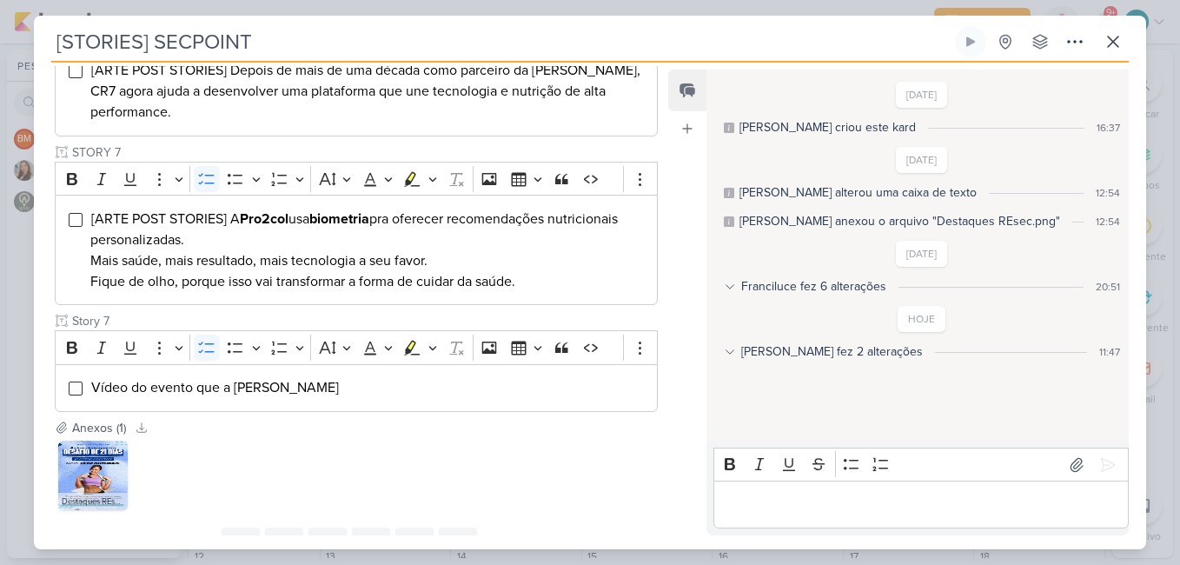
scroll to position [1131, 0]
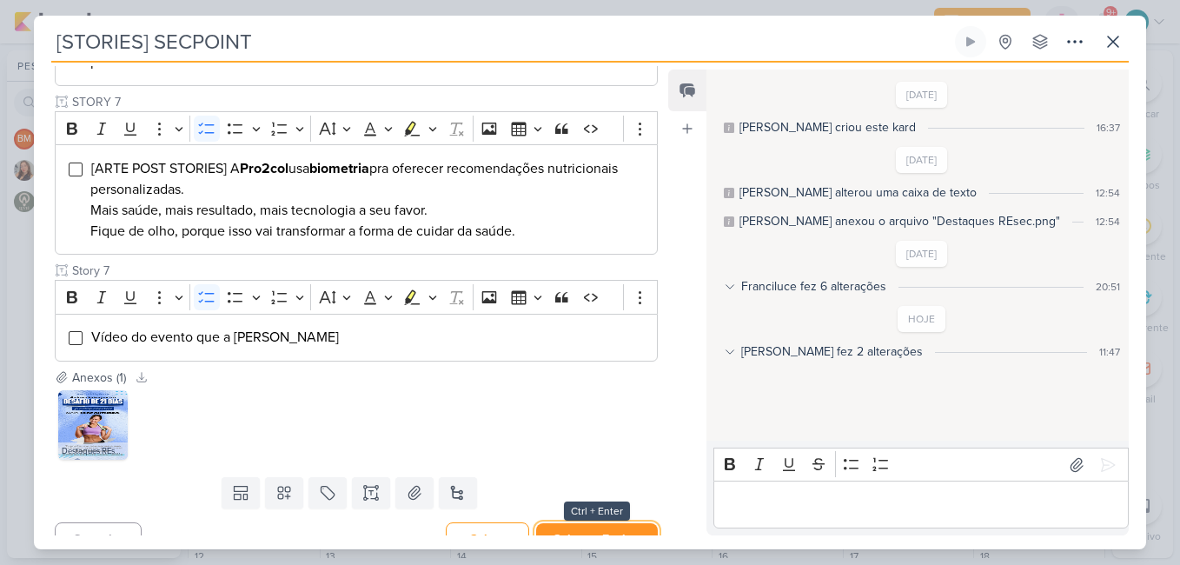
click at [585, 523] on button "Salvar e Fechar" at bounding box center [597, 539] width 122 height 32
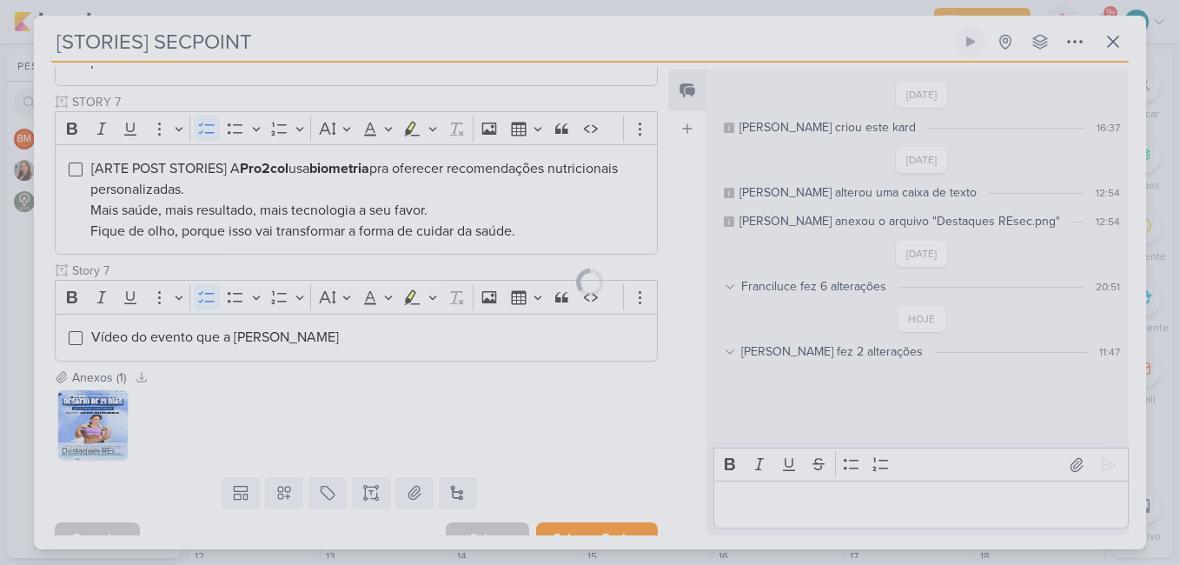
scroll to position [1129, 0]
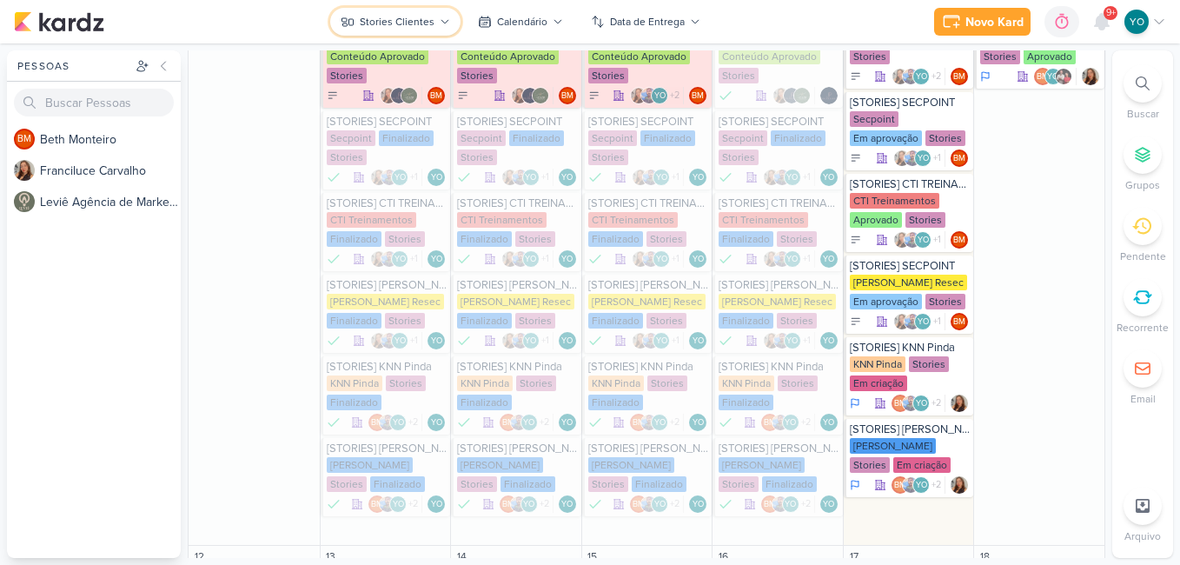
click at [387, 13] on button "Stories Clientes" at bounding box center [395, 22] width 130 height 28
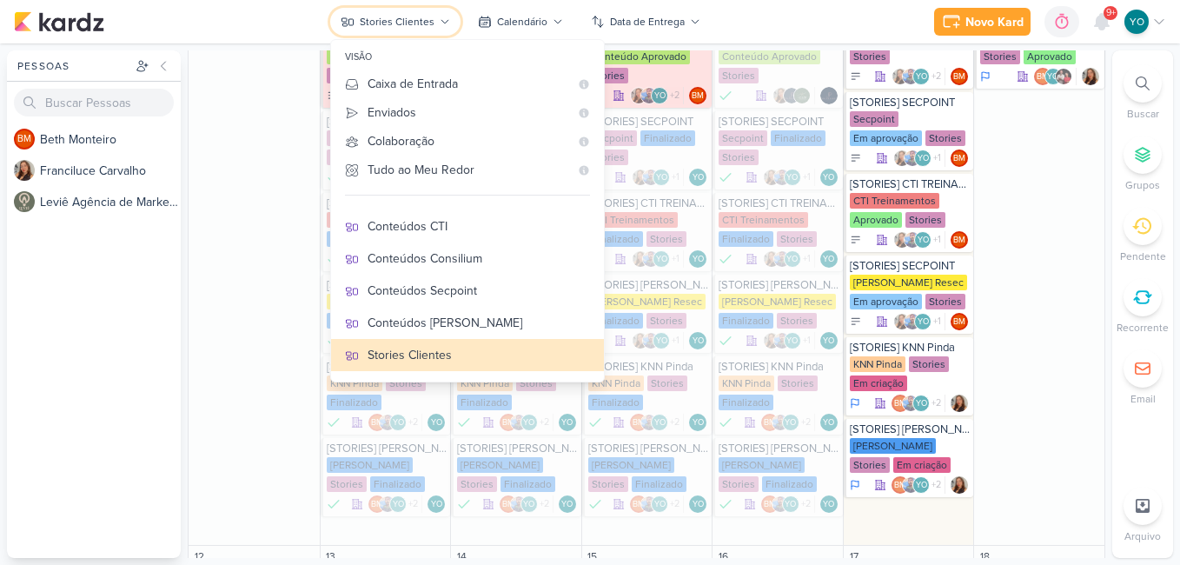
scroll to position [211, 0]
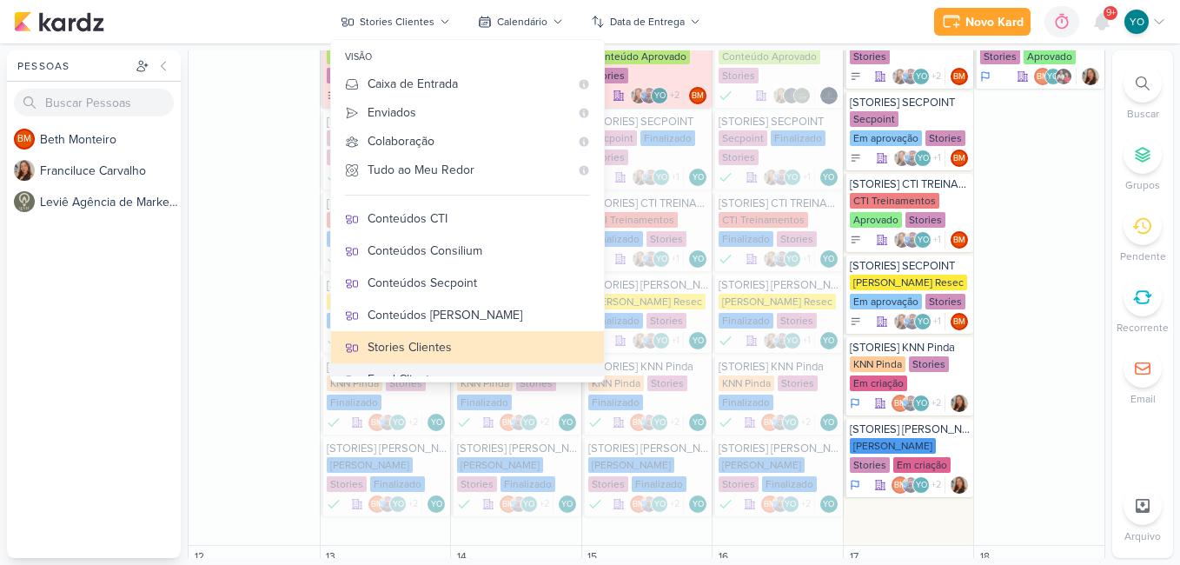
click at [458, 370] on div "Feed Clientes" at bounding box center [478, 379] width 222 height 18
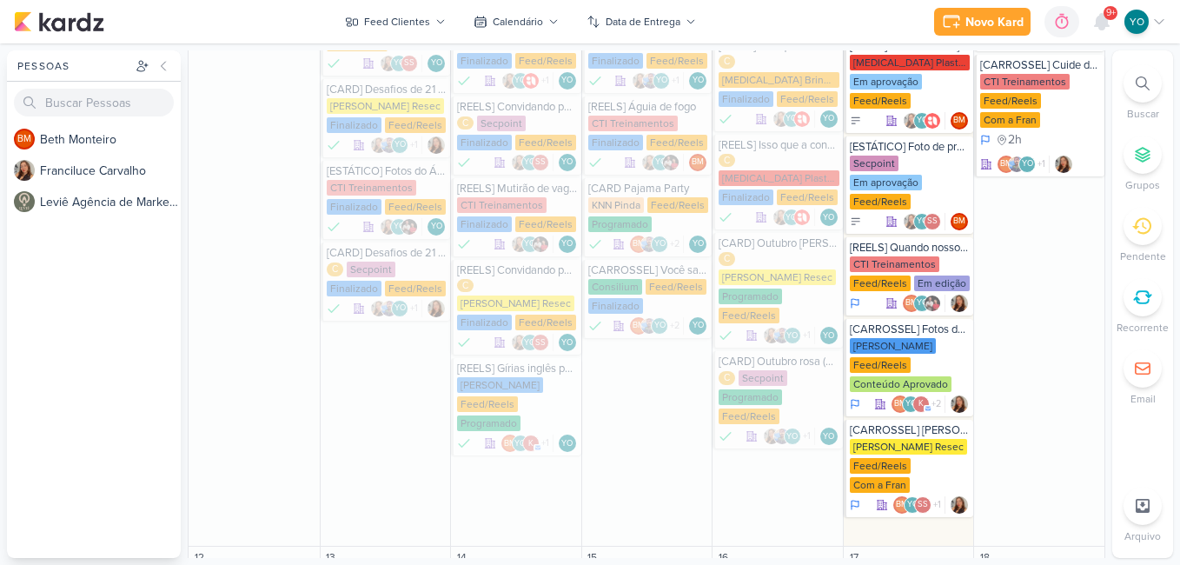
scroll to position [743, 0]
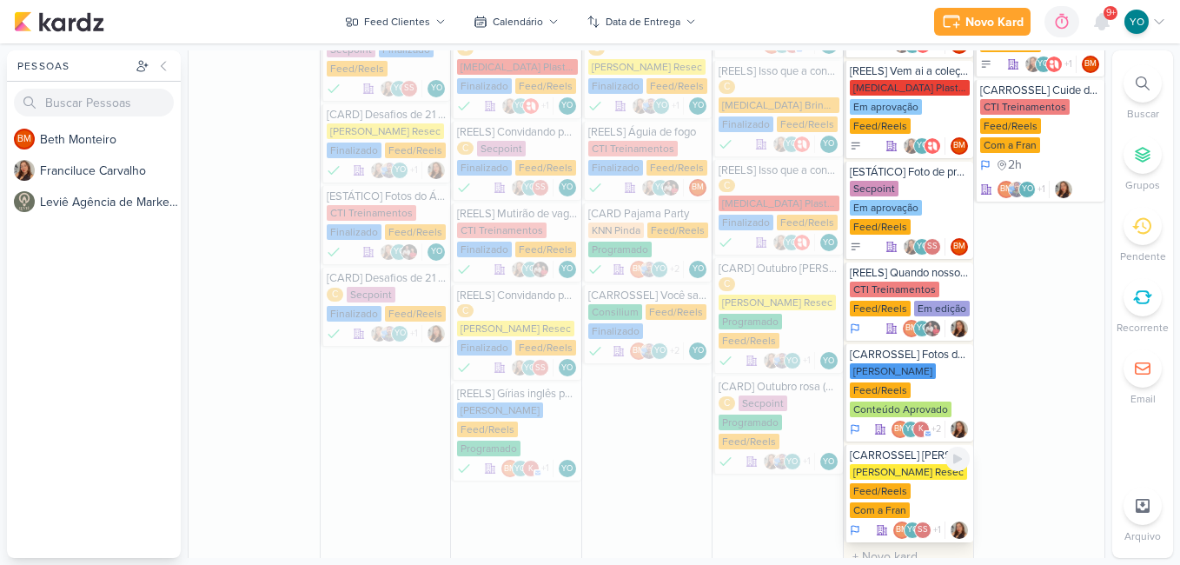
click at [892, 483] on div "Feed/Reels" at bounding box center [880, 491] width 61 height 16
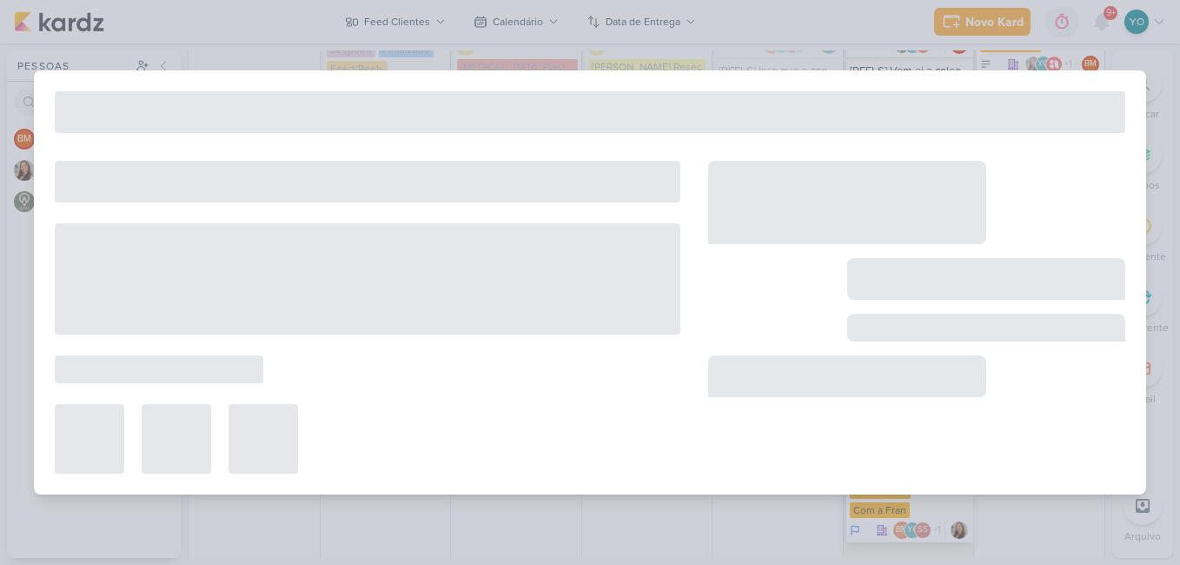
type input "[CARROSSEL] [PERSON_NAME] x Herbalife"
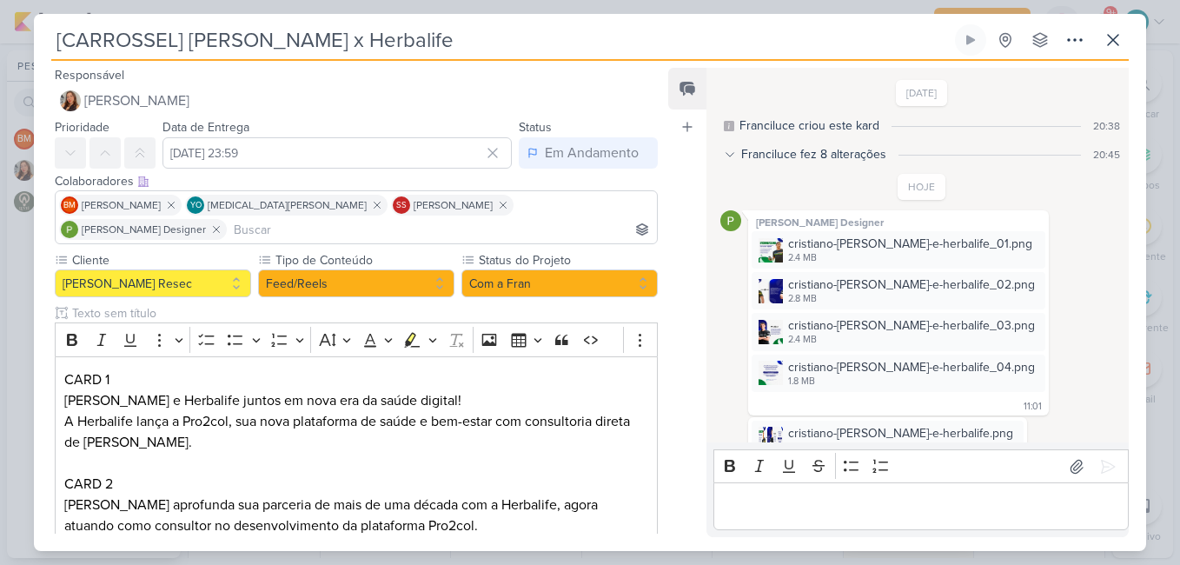
scroll to position [75, 0]
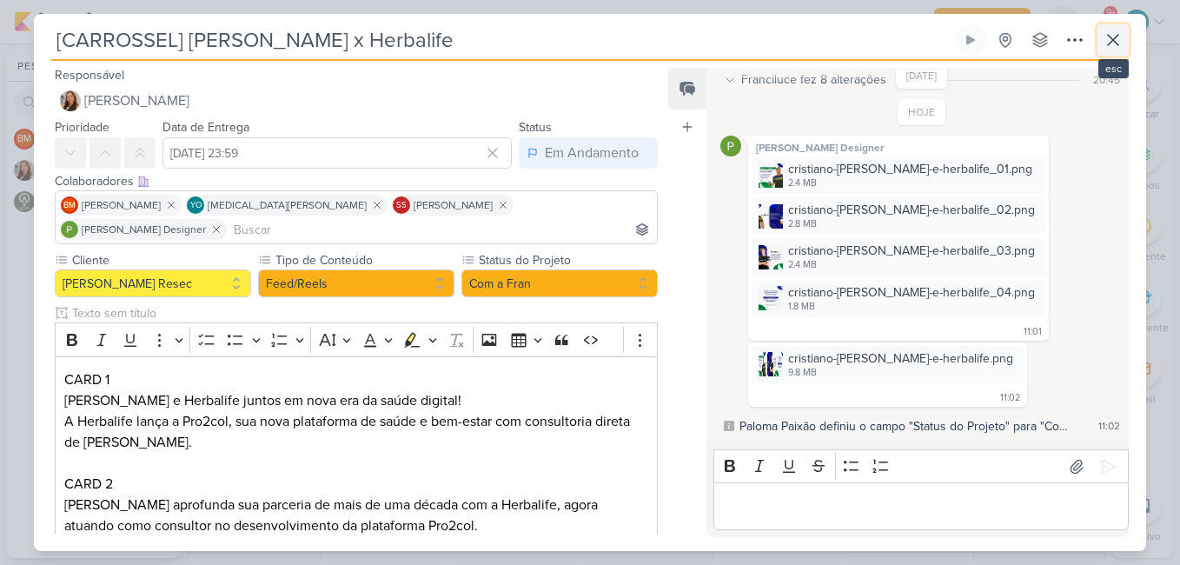
click at [1116, 36] on icon at bounding box center [1113, 40] width 10 height 10
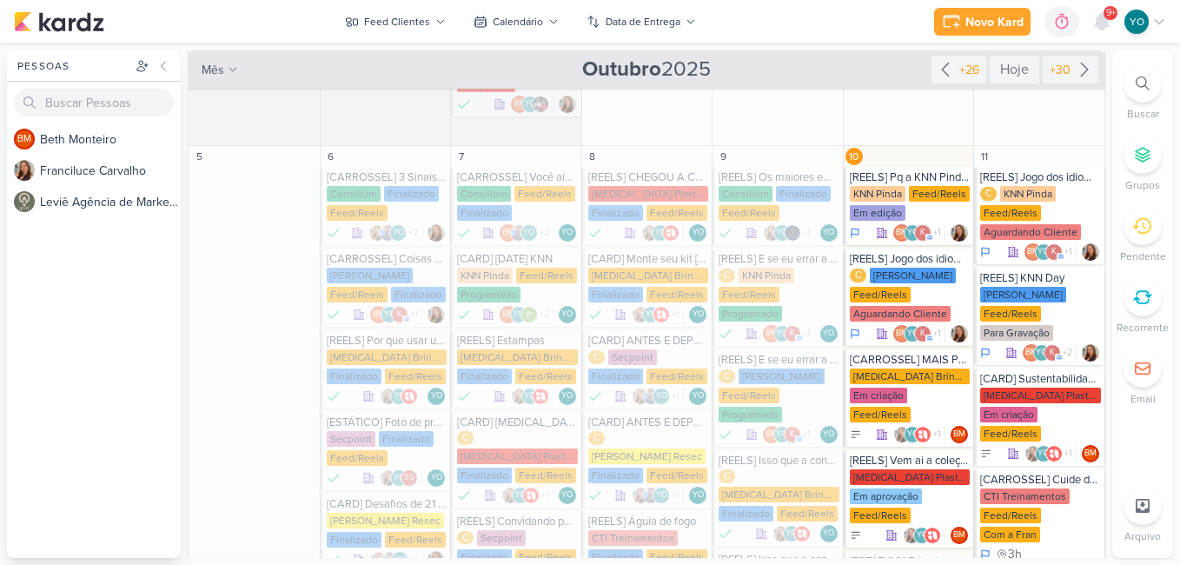
scroll to position [797, 0]
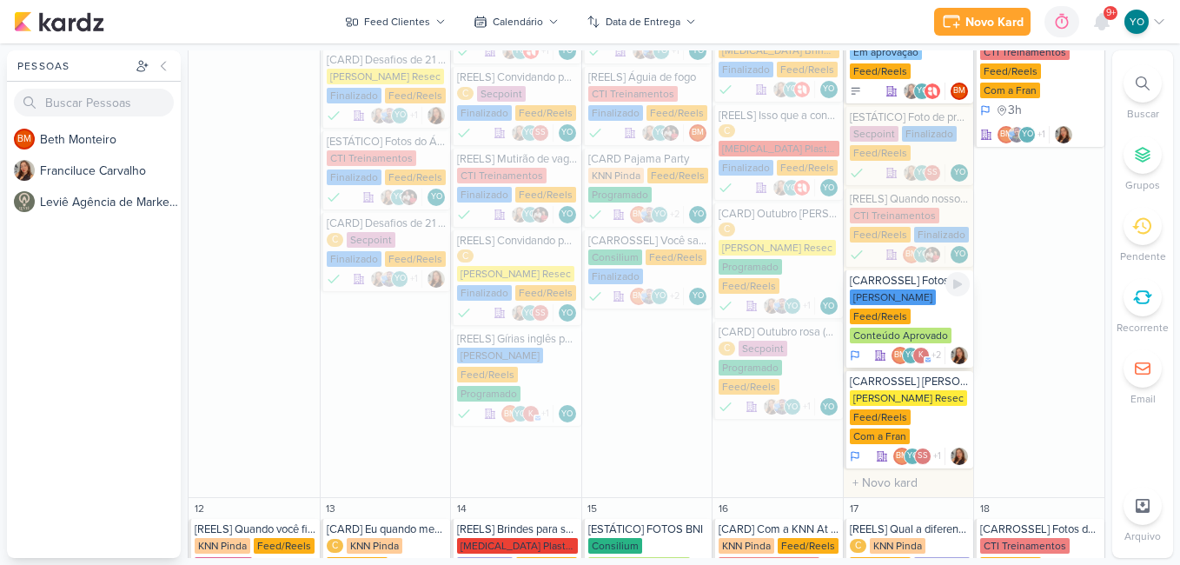
click at [911, 289] on div "[PERSON_NAME] Feed/Reels Conteúdo Aprovado" at bounding box center [910, 317] width 121 height 56
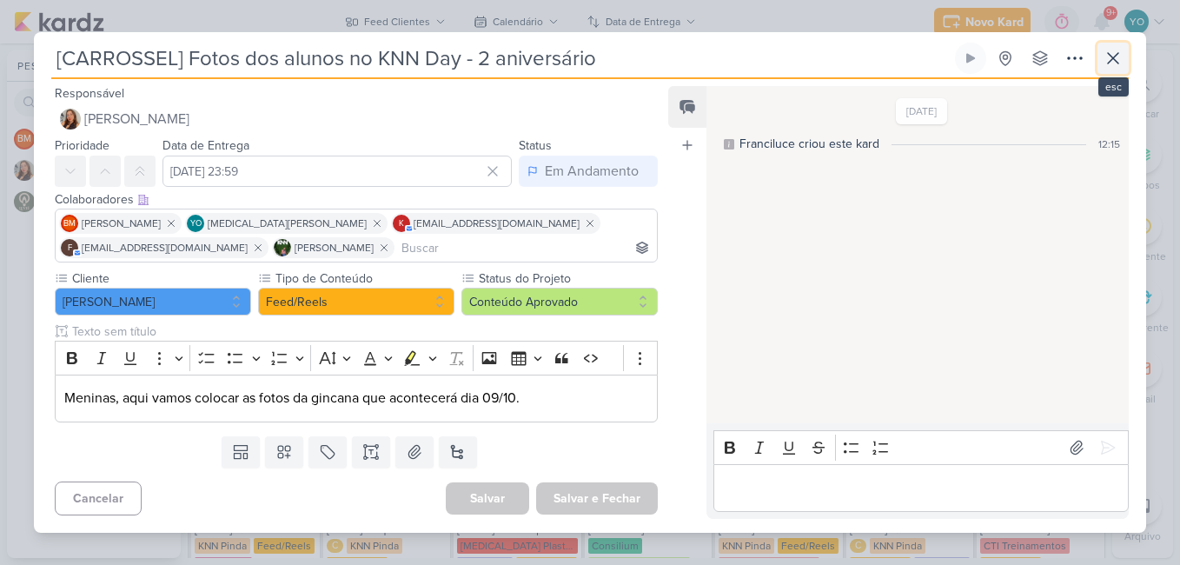
click at [1120, 52] on icon at bounding box center [1112, 58] width 21 height 21
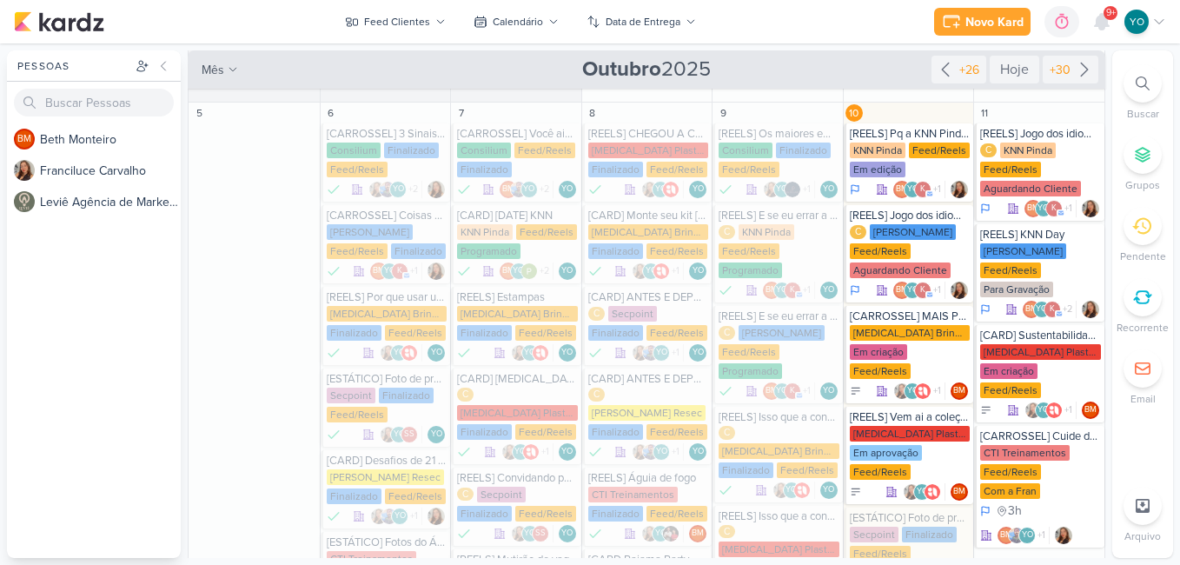
scroll to position [391, 0]
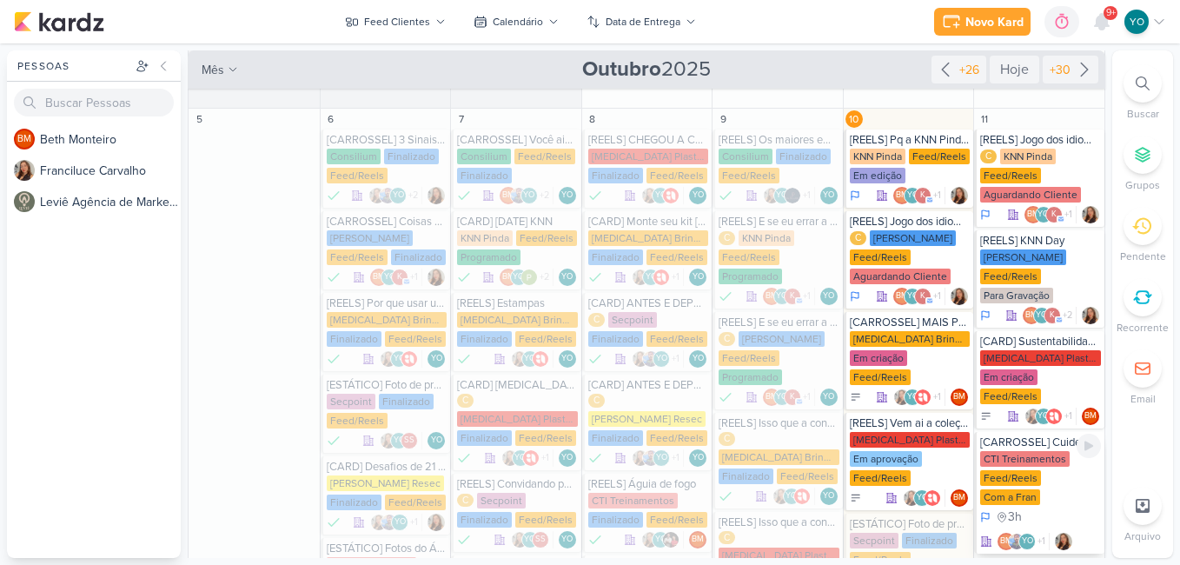
click at [1044, 451] on div "CTI Treinamentos Feed/Reels Com a Fran" at bounding box center [1040, 479] width 121 height 56
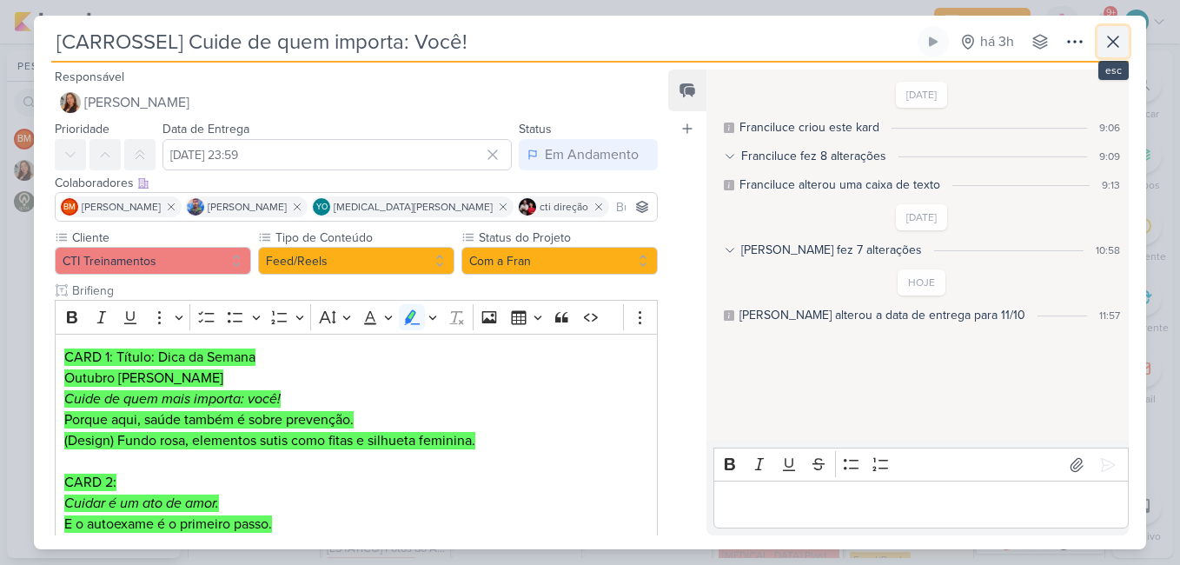
click at [1115, 48] on icon at bounding box center [1112, 41] width 21 height 21
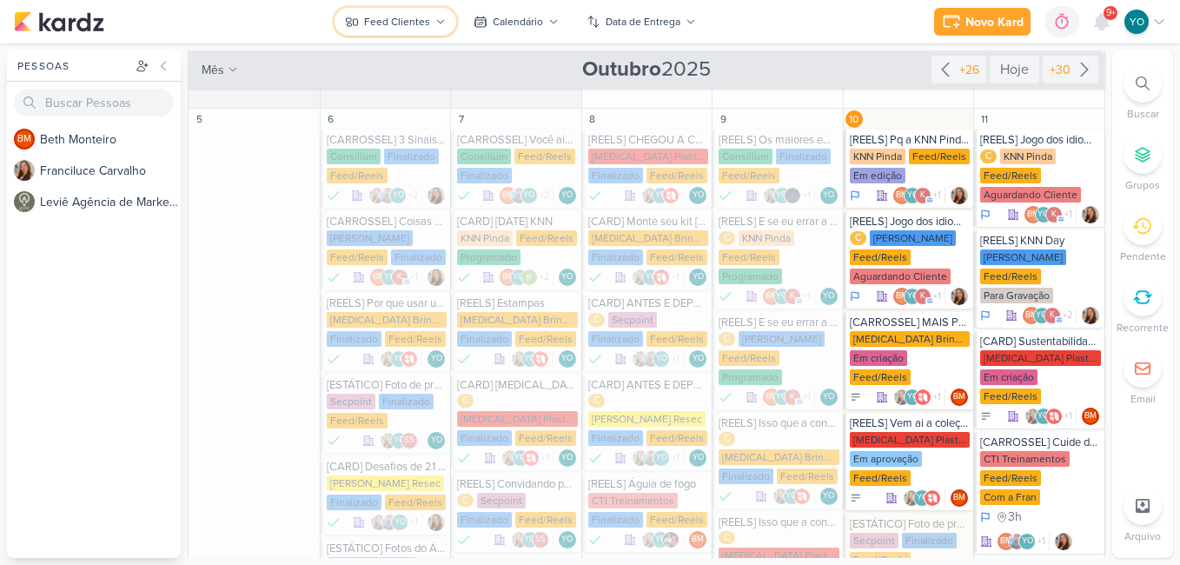
click at [425, 16] on div "Feed Clientes" at bounding box center [397, 22] width 66 height 16
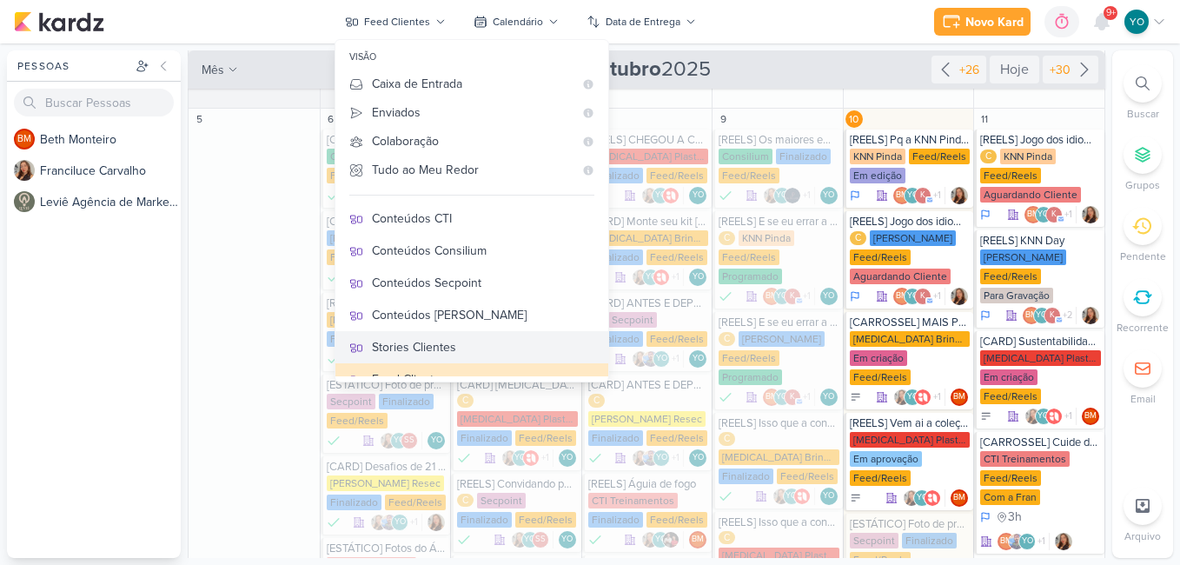
click at [480, 342] on div "Stories Clientes" at bounding box center [483, 347] width 222 height 18
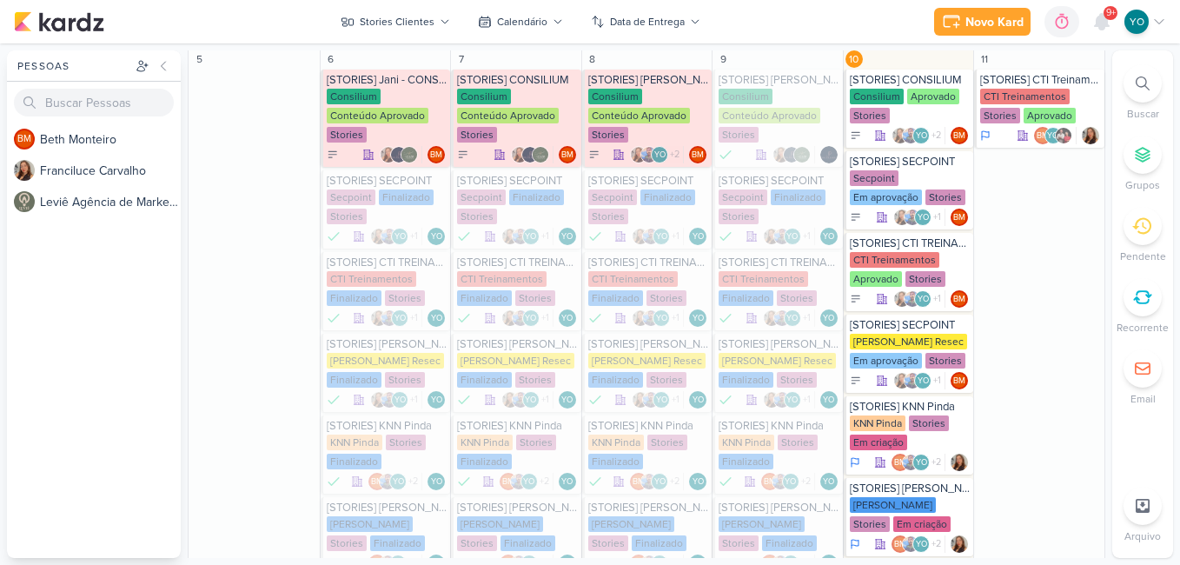
scroll to position [633, 0]
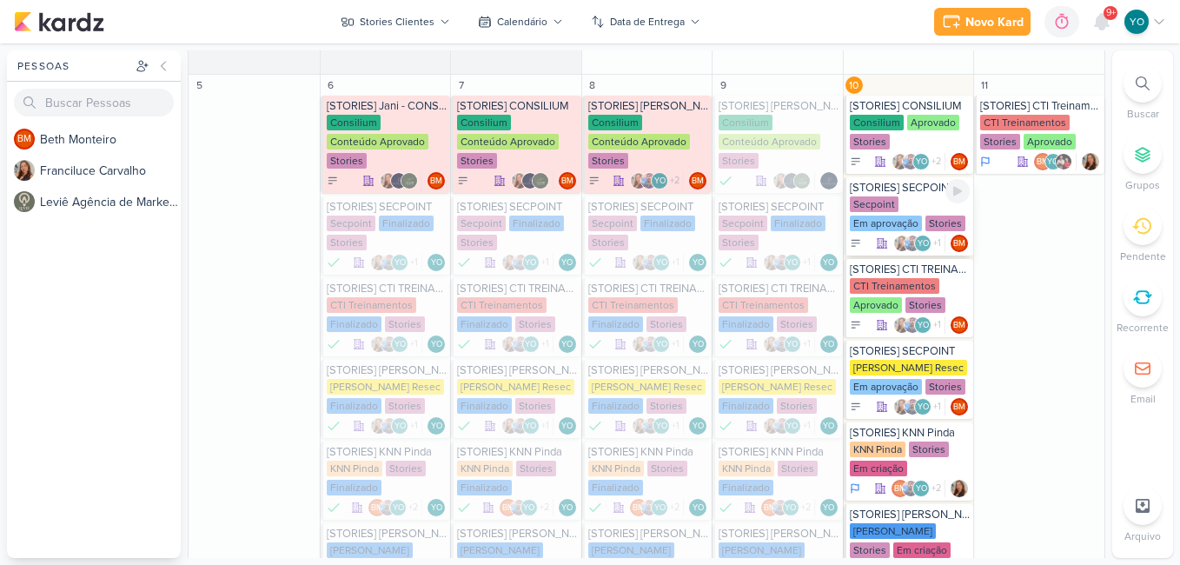
click at [904, 204] on div "Secpoint Em aprovação Stories" at bounding box center [910, 214] width 121 height 36
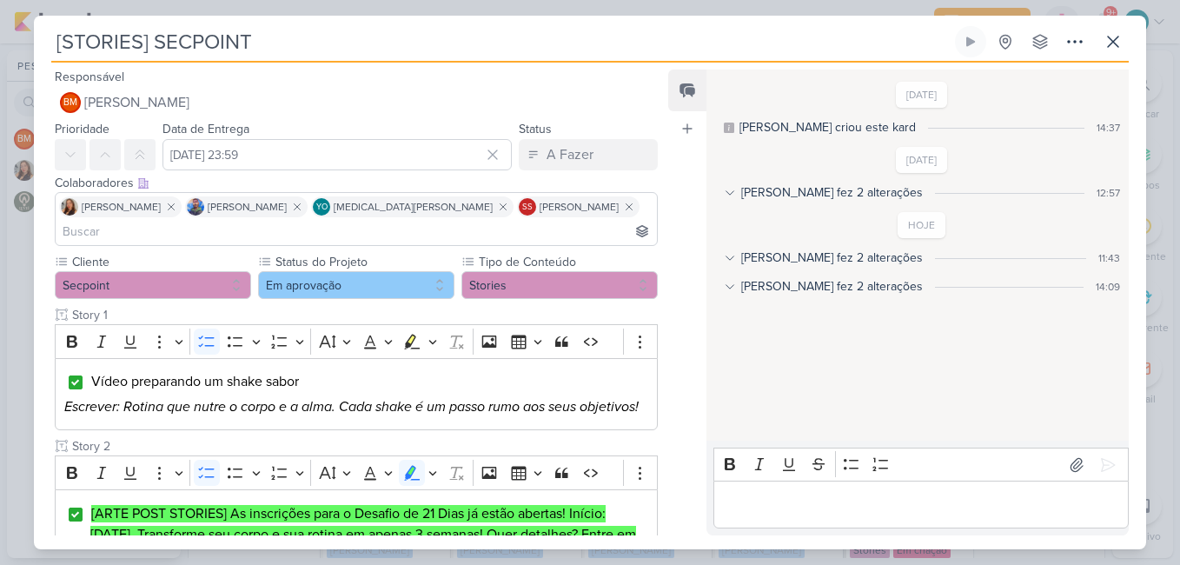
scroll to position [411, 0]
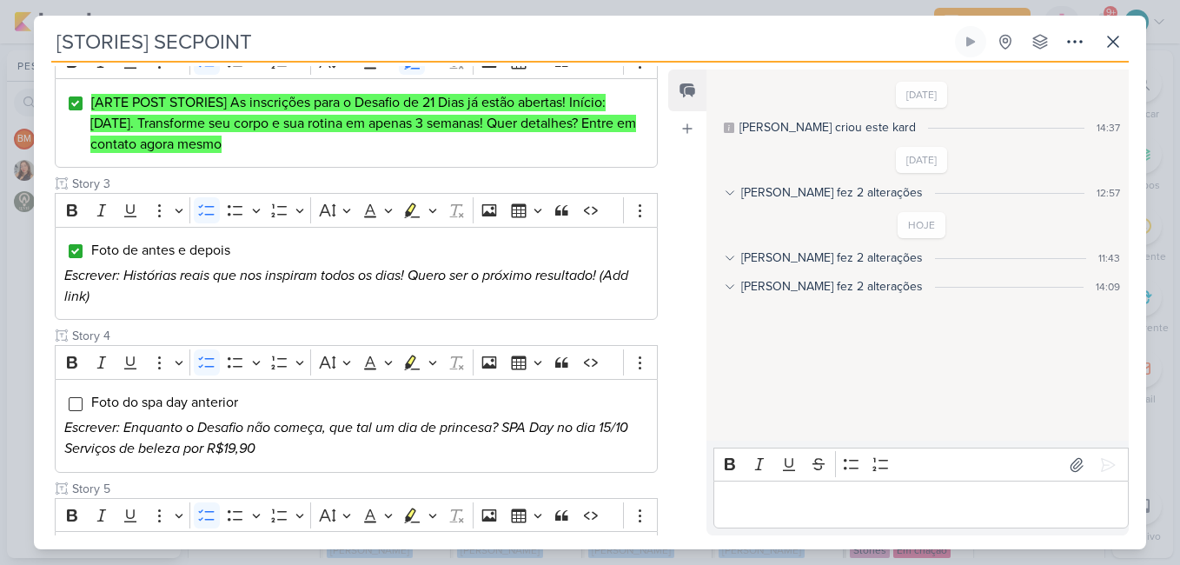
drag, startPoint x: 664, startPoint y: 277, endPoint x: 658, endPoint y: 414, distance: 137.4
click at [658, 414] on div "Responsável BM [GEOGRAPHIC_DATA] Nenhum contato encontrado create new contact N…" at bounding box center [590, 306] width 1112 height 486
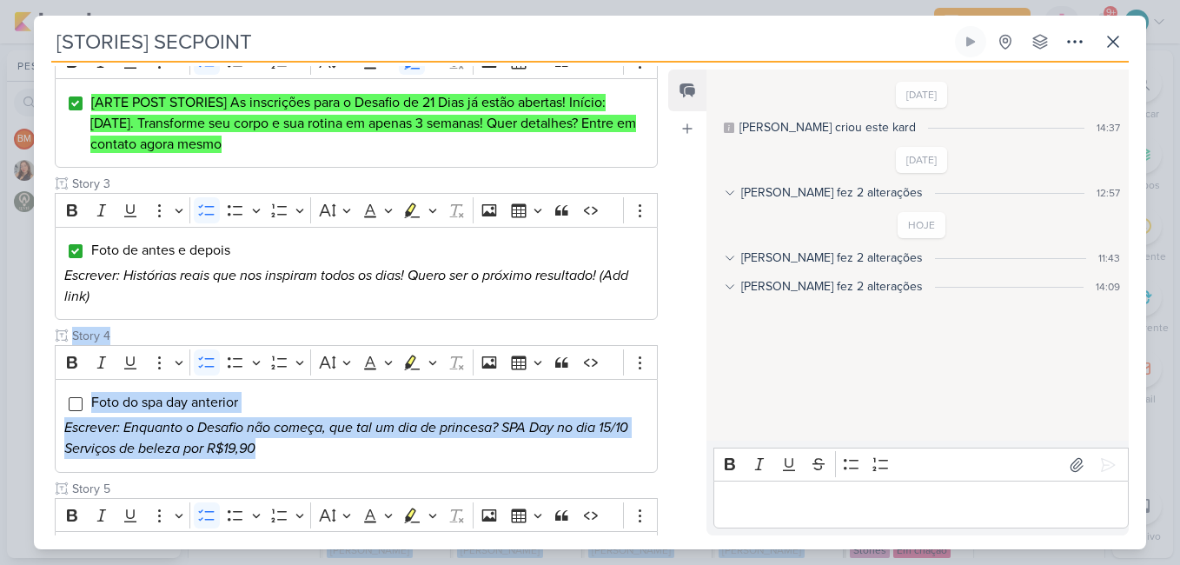
drag, startPoint x: 658, startPoint y: 414, endPoint x: 657, endPoint y: 359, distance: 55.6
click at [657, 359] on div "Cliente Secpoint Status do Projeto" at bounding box center [349, 313] width 631 height 943
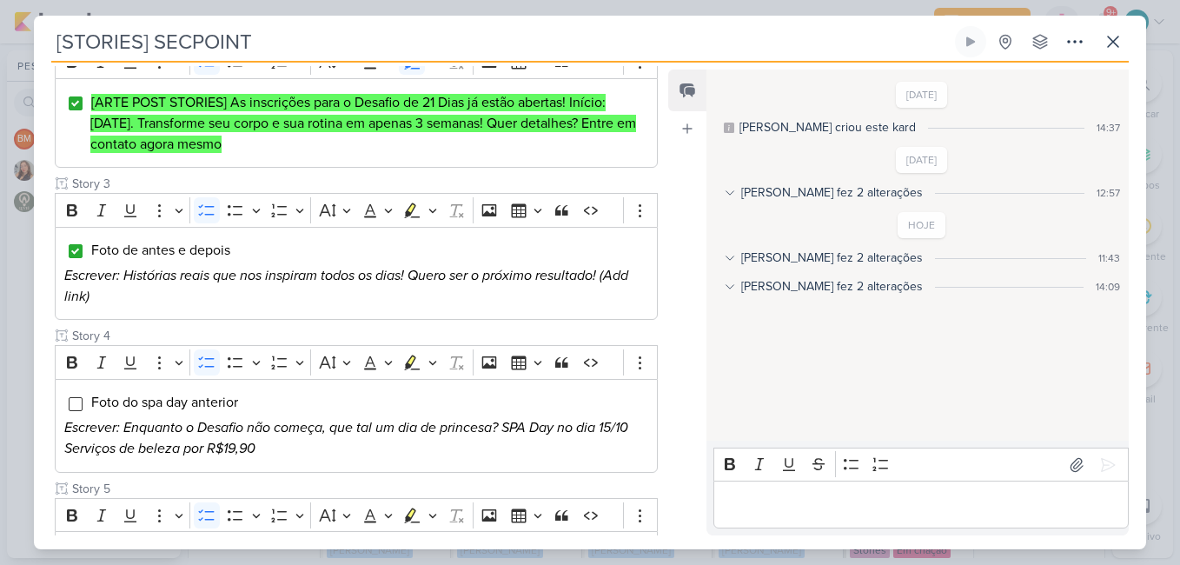
scroll to position [848, 0]
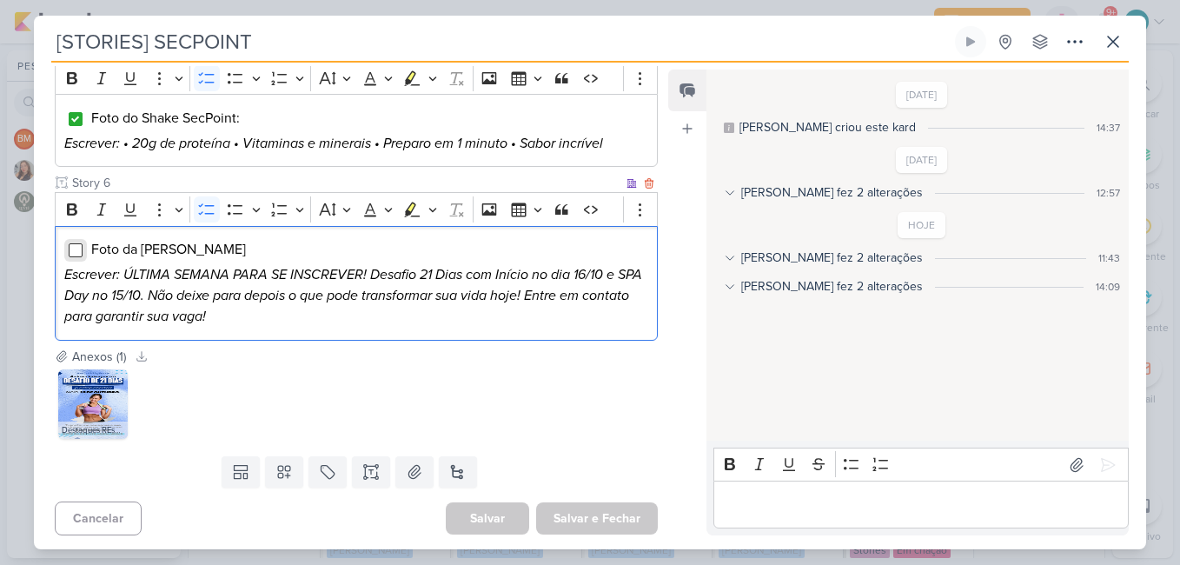
click at [79, 249] on input "Editor editing area: main" at bounding box center [76, 250] width 14 height 14
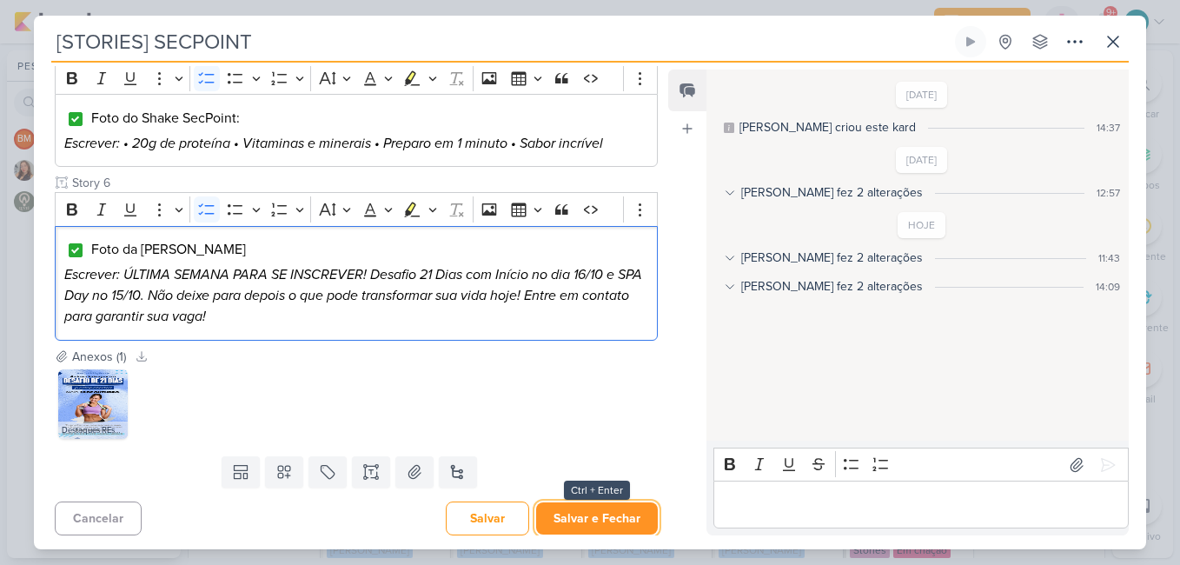
click at [609, 511] on button "Salvar e Fechar" at bounding box center [597, 518] width 122 height 32
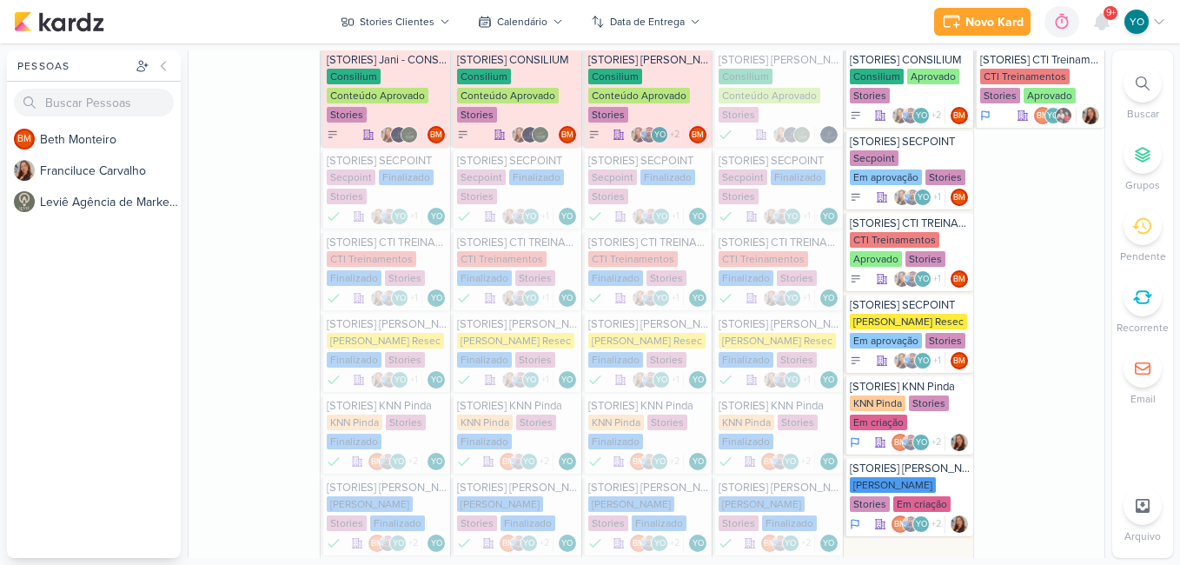
scroll to position [683, 0]
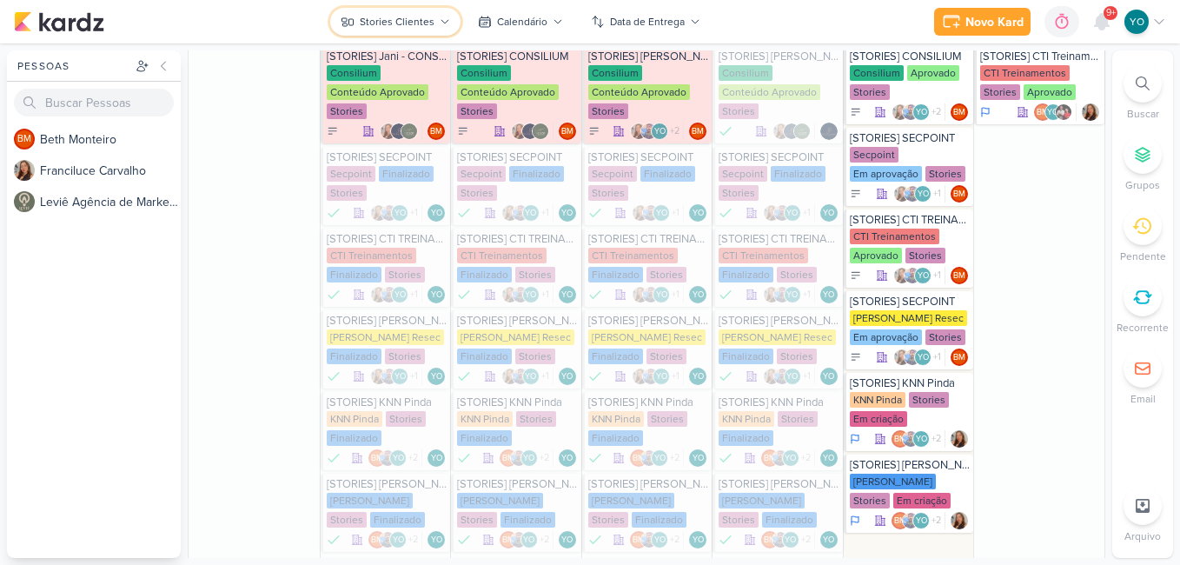
click at [402, 23] on div "Stories Clientes" at bounding box center [397, 22] width 75 height 16
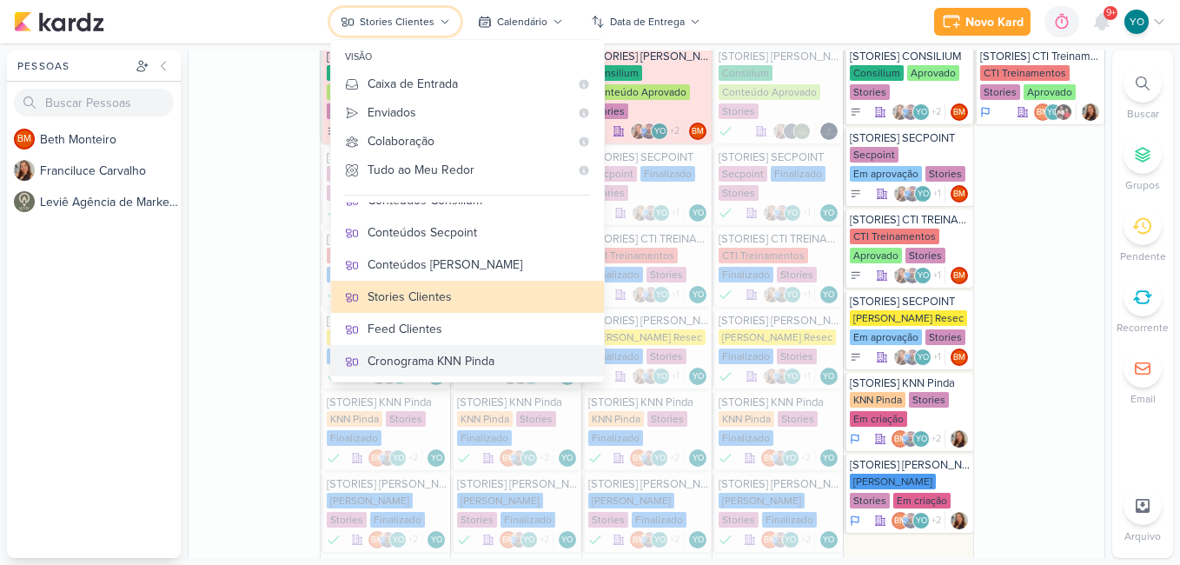
scroll to position [302, 0]
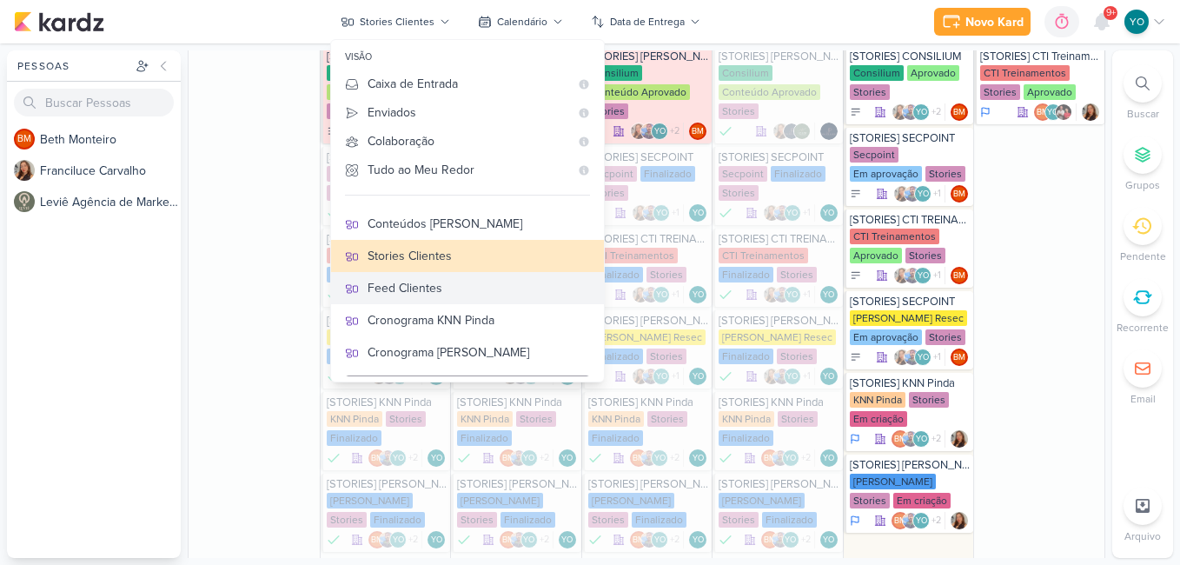
click at [498, 292] on div "Feed Clientes" at bounding box center [478, 288] width 222 height 18
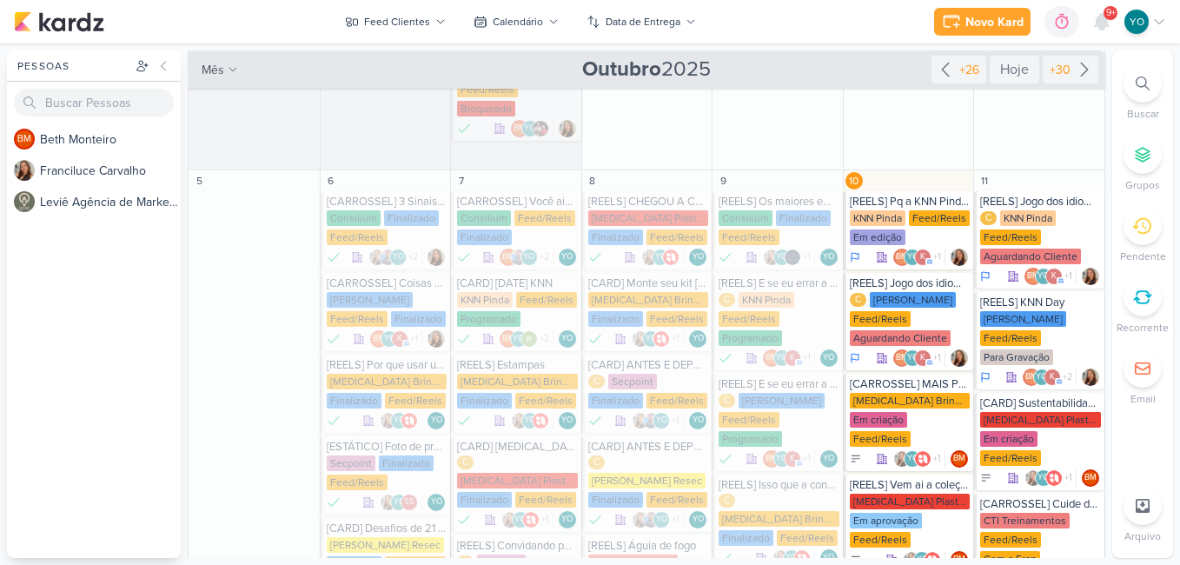
scroll to position [336, 0]
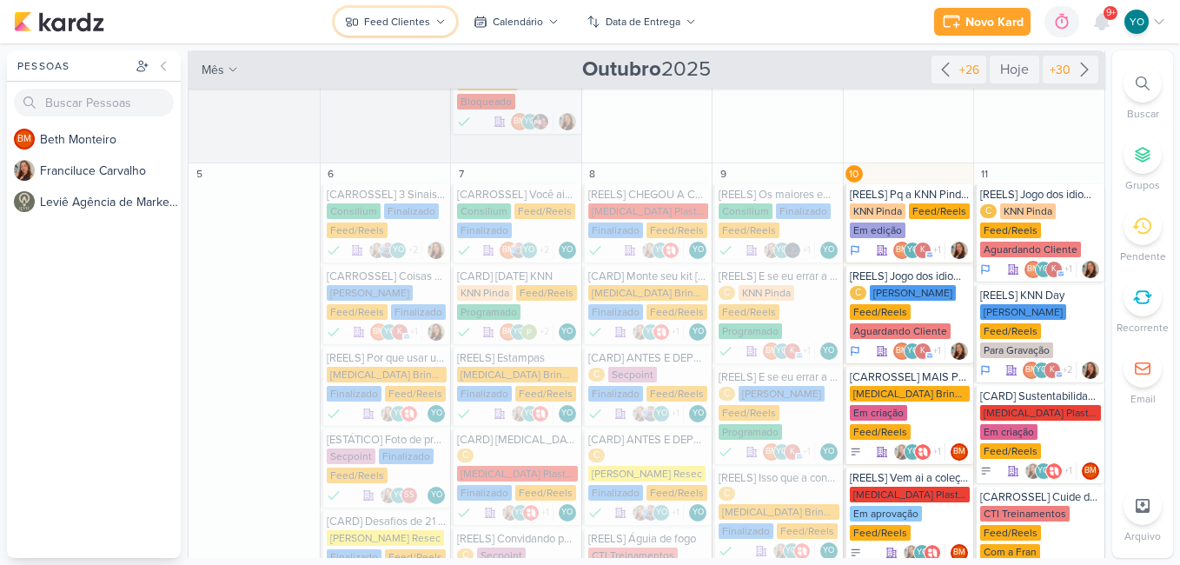
click at [428, 23] on div "Feed Clientes" at bounding box center [397, 22] width 66 height 16
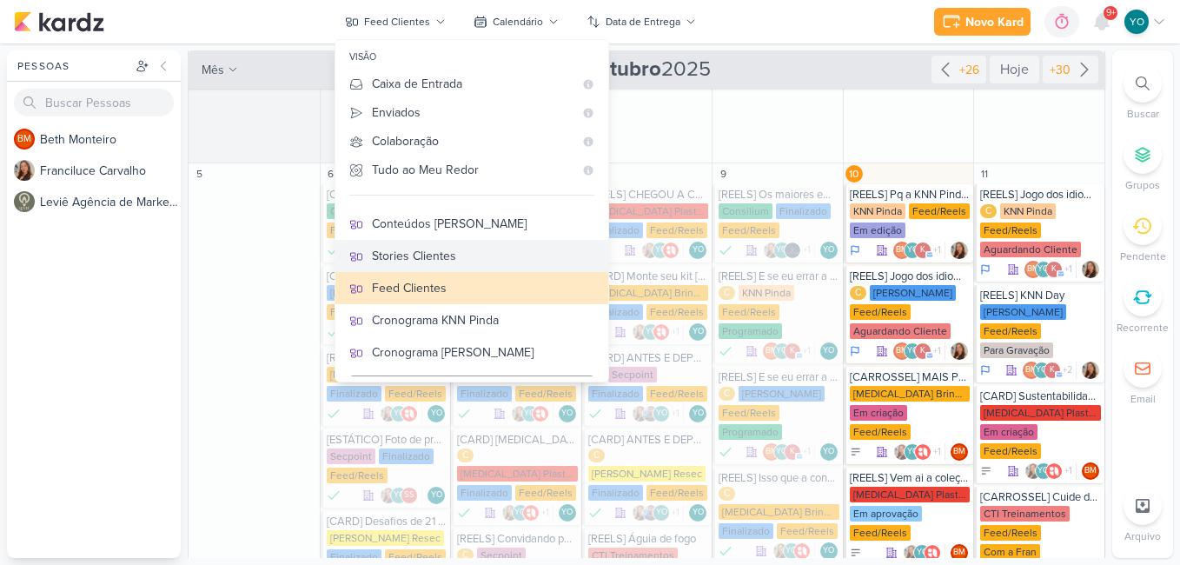
click at [499, 266] on button "Stories Clientes" at bounding box center [471, 256] width 273 height 32
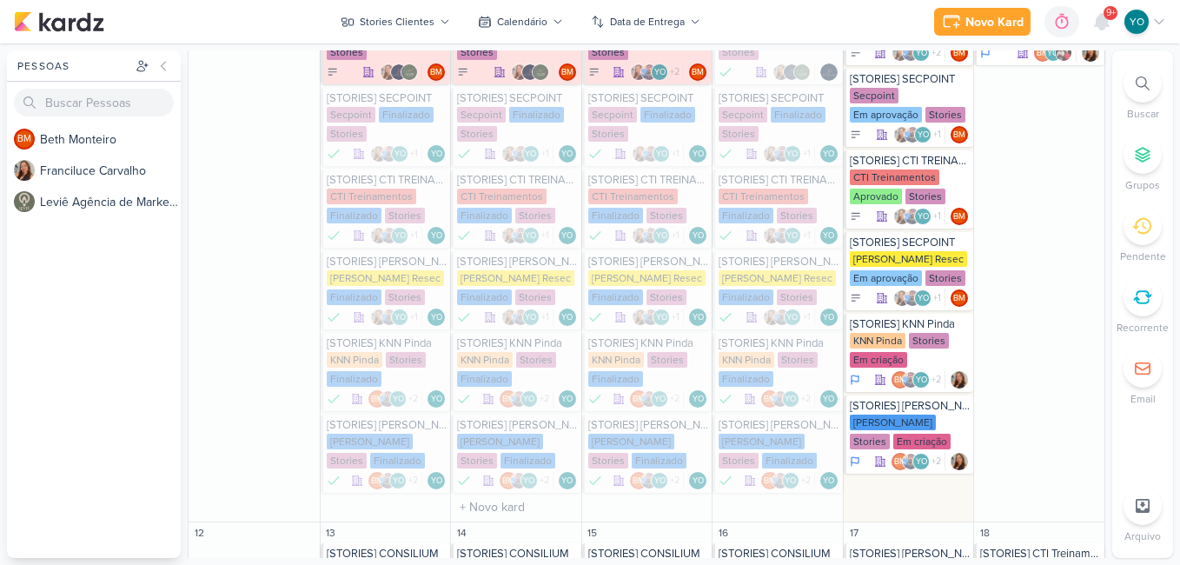
scroll to position [743, 0]
click at [867, 349] on div "KNN Pinda Stories Em criação" at bounding box center [910, 350] width 121 height 36
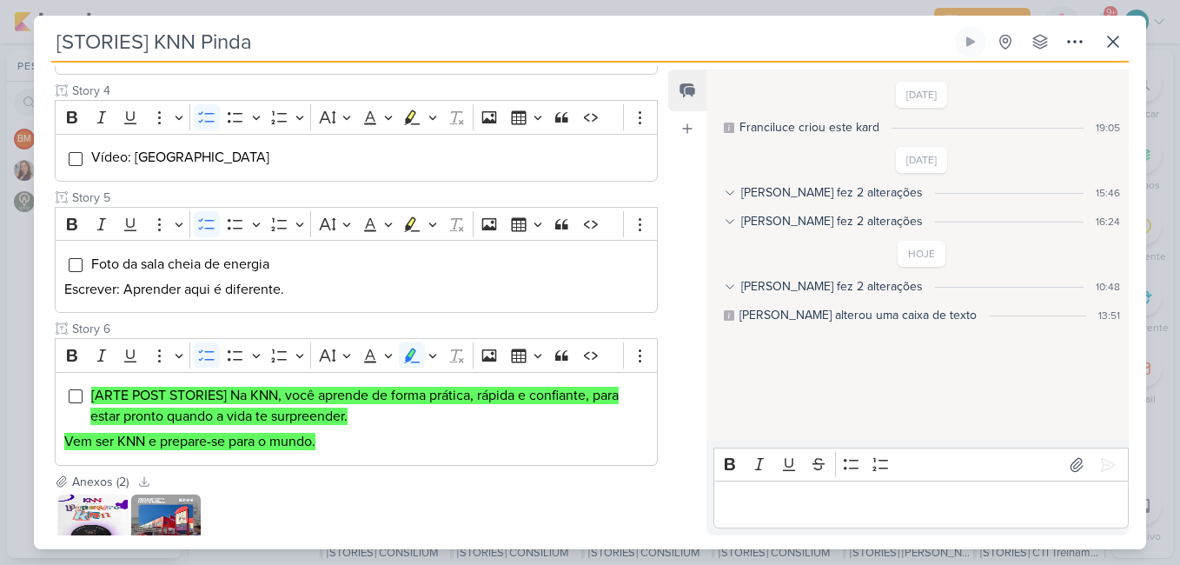
scroll to position [590, 0]
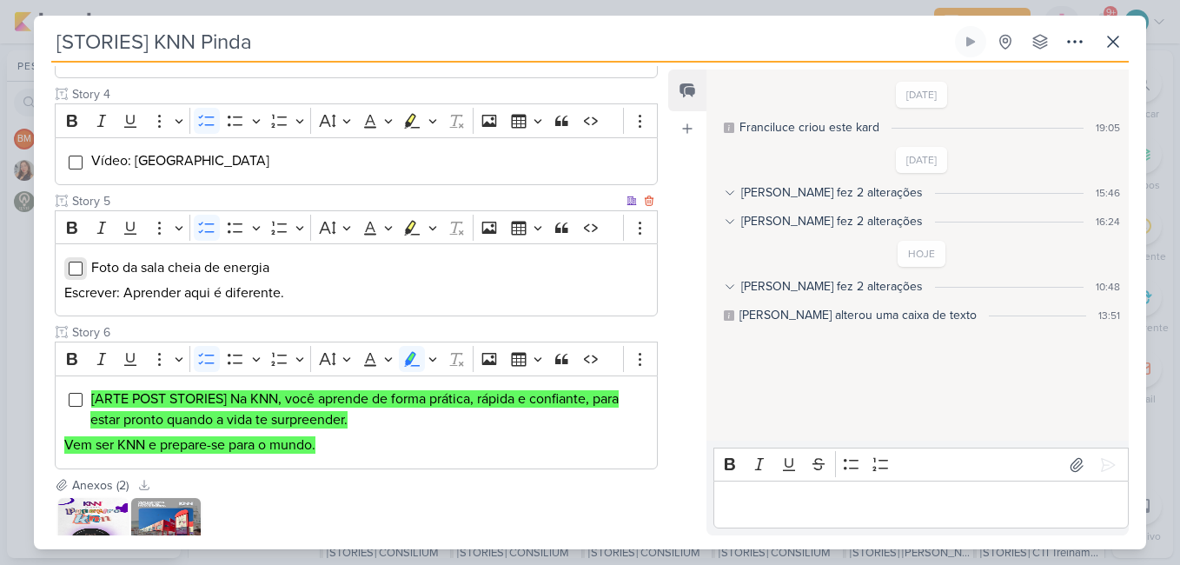
click at [75, 269] on input "Editor editing area: main" at bounding box center [76, 268] width 14 height 14
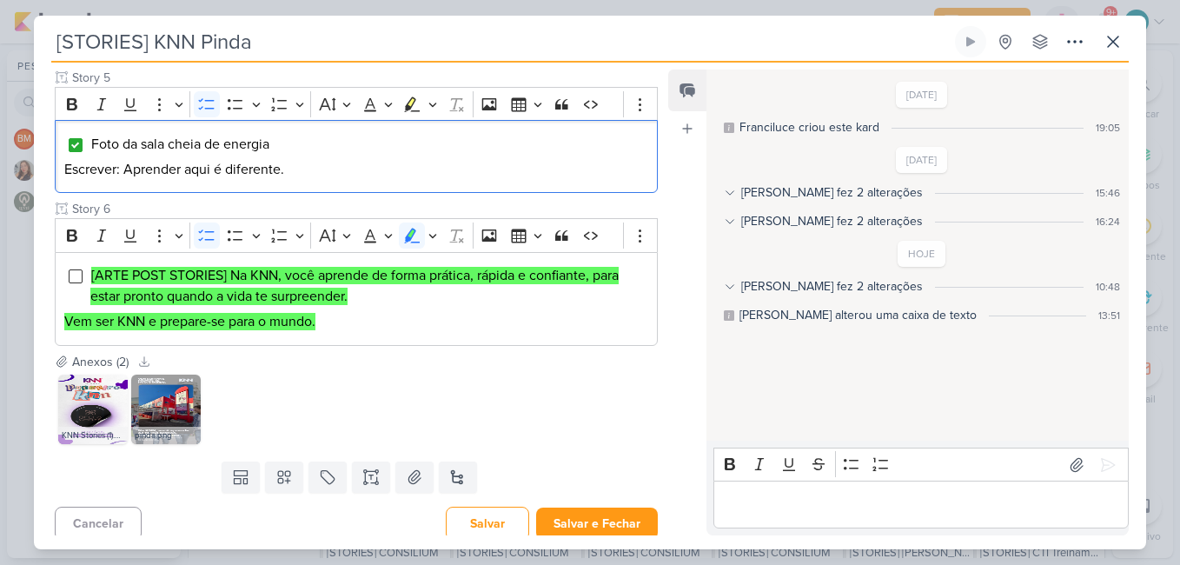
scroll to position [722, 0]
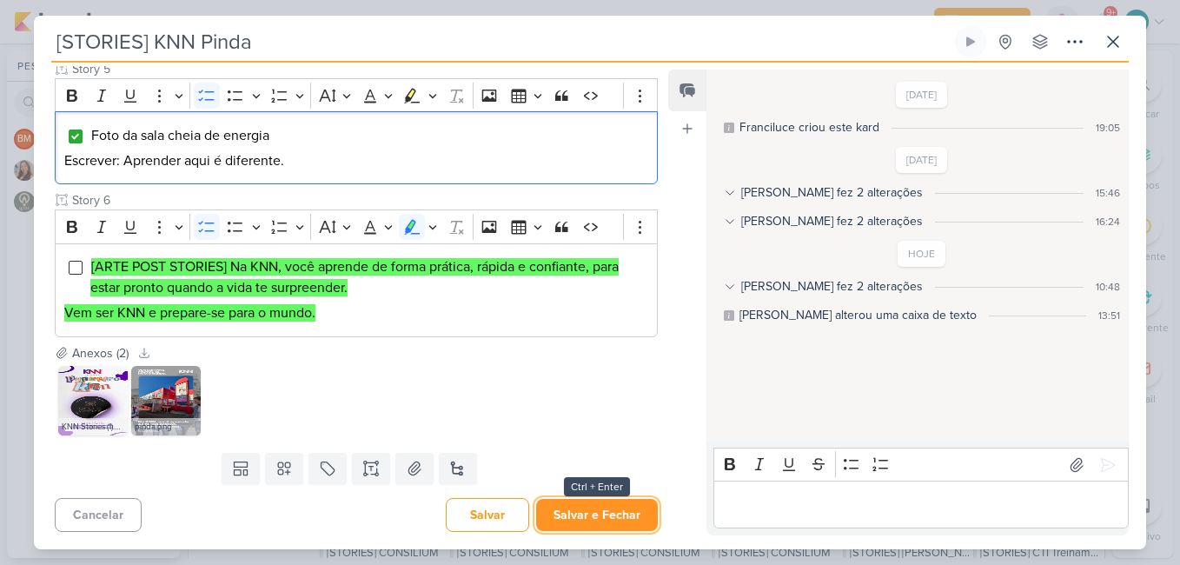
click at [567, 520] on button "Salvar e Fechar" at bounding box center [597, 515] width 122 height 32
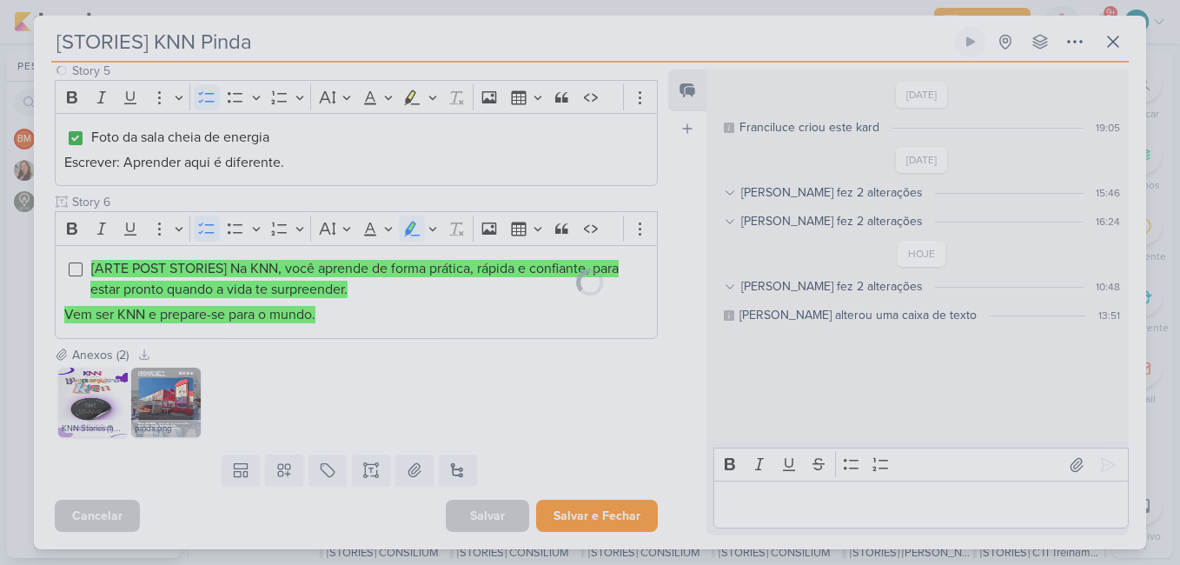
scroll to position [720, 0]
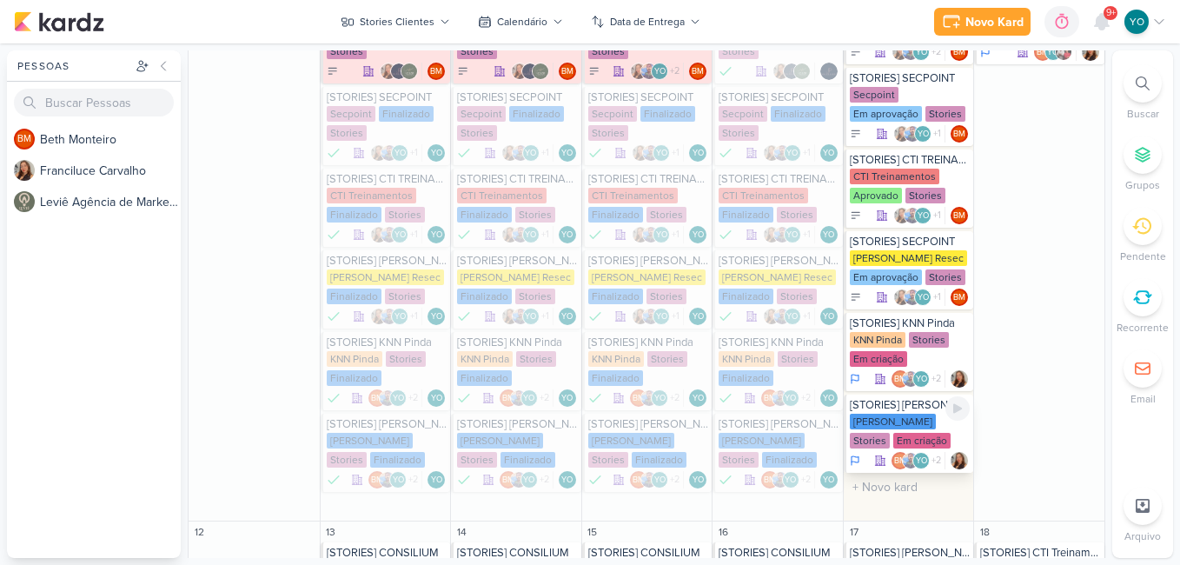
click at [896, 433] on div "Em criação" at bounding box center [921, 441] width 57 height 16
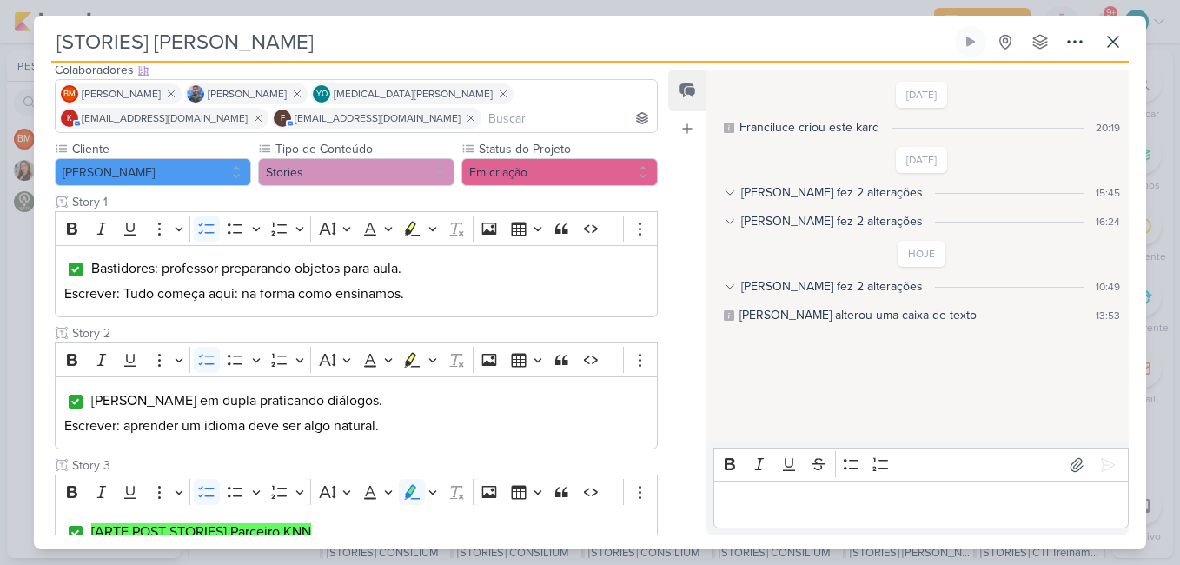
scroll to position [394, 0]
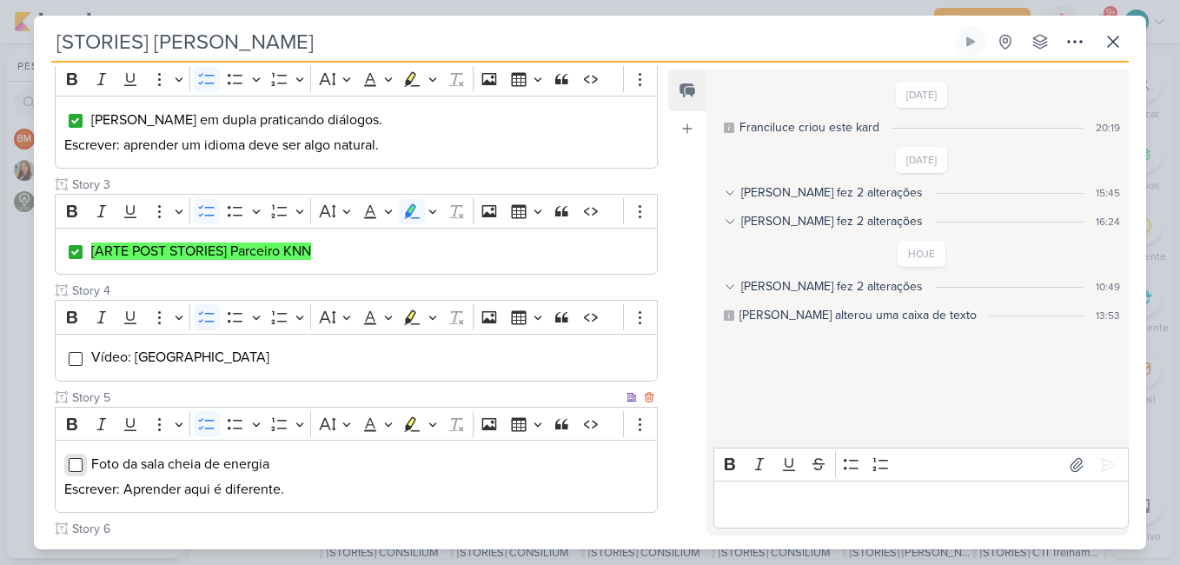
click at [73, 467] on input "Editor editing area: main" at bounding box center [76, 465] width 14 height 14
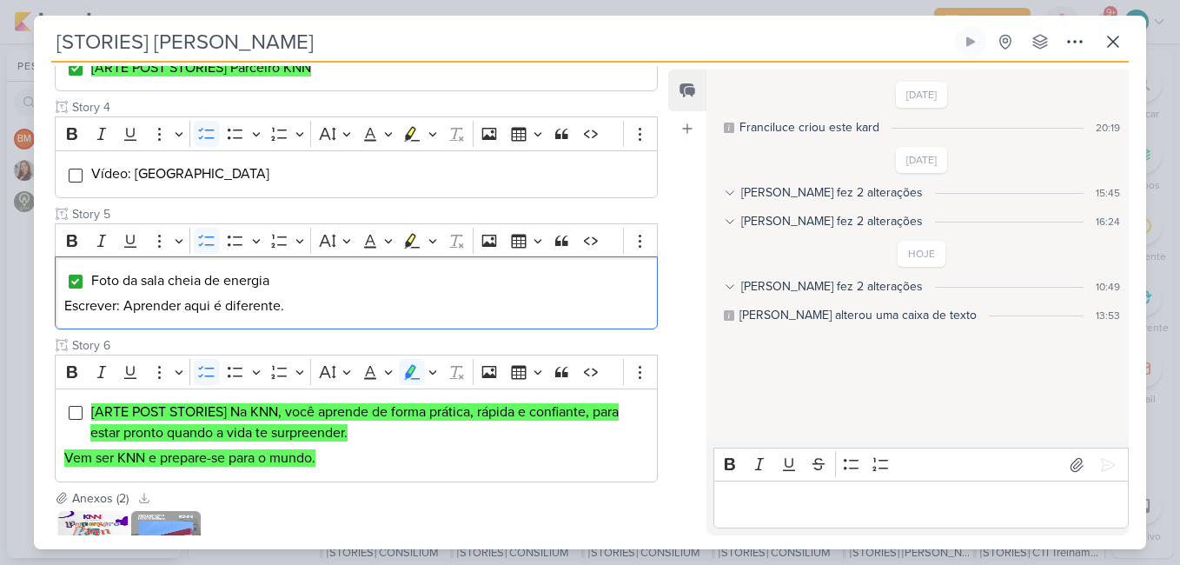
scroll to position [722, 0]
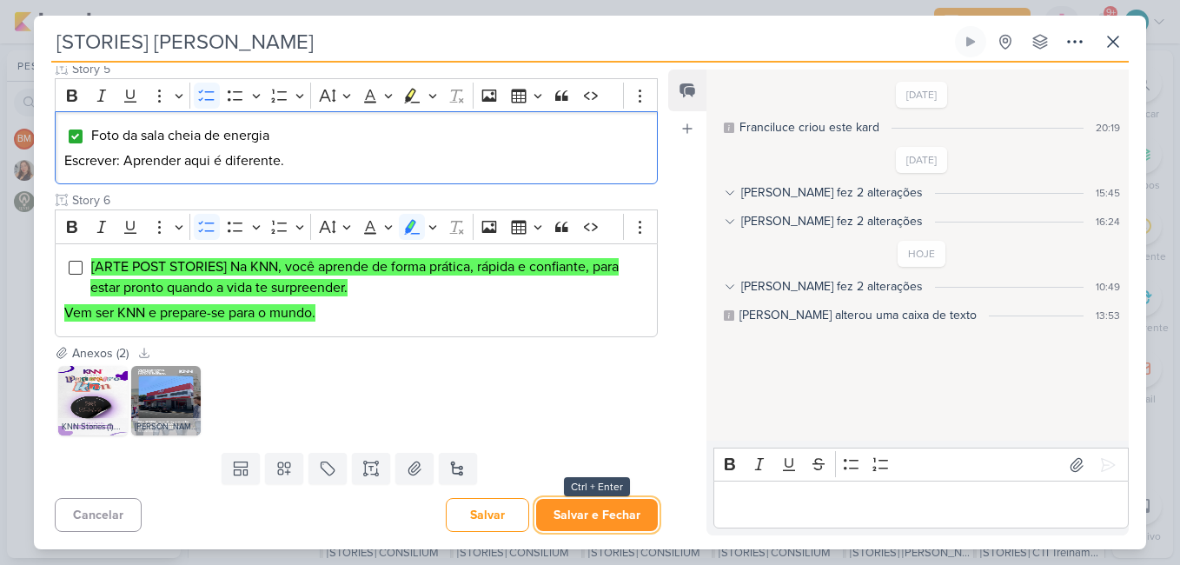
click at [625, 506] on button "Salvar e Fechar" at bounding box center [597, 515] width 122 height 32
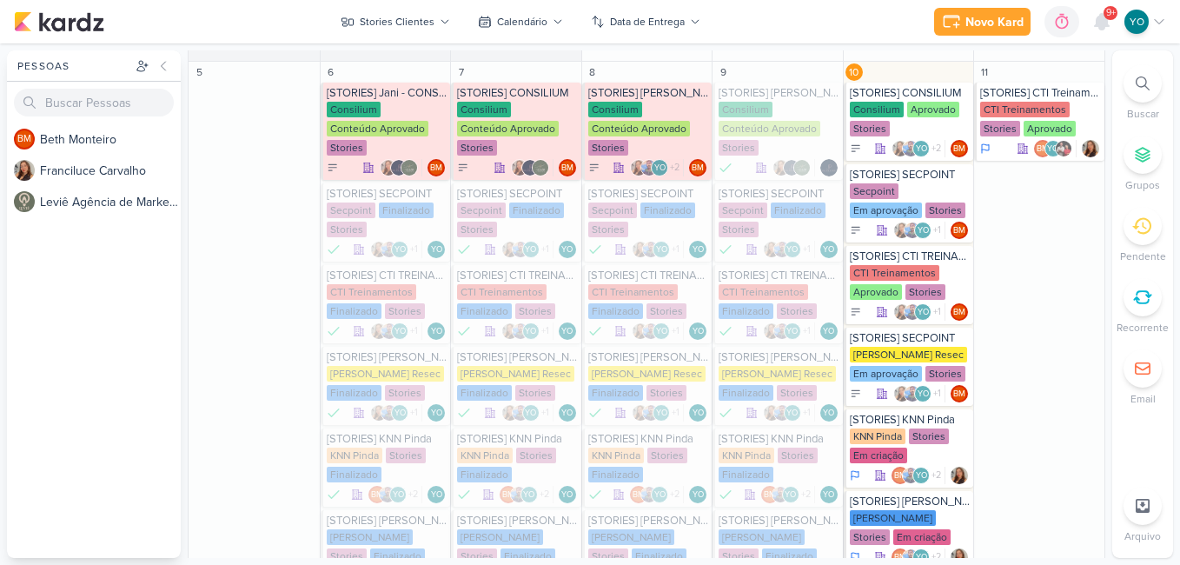
scroll to position [650, 0]
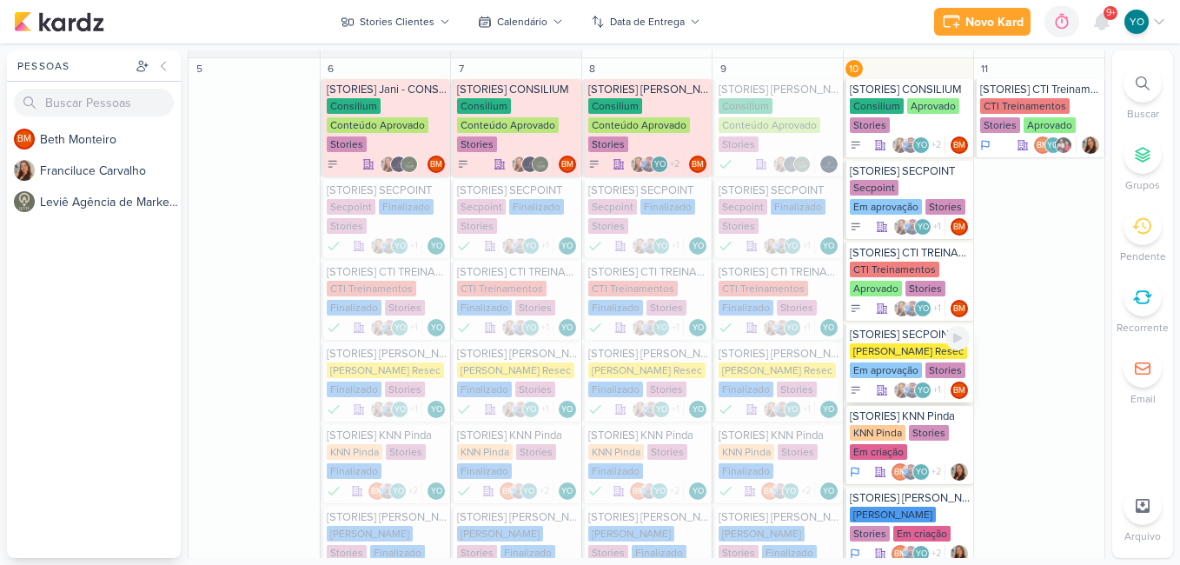
click at [911, 356] on div "[PERSON_NAME] Resec" at bounding box center [908, 351] width 117 height 16
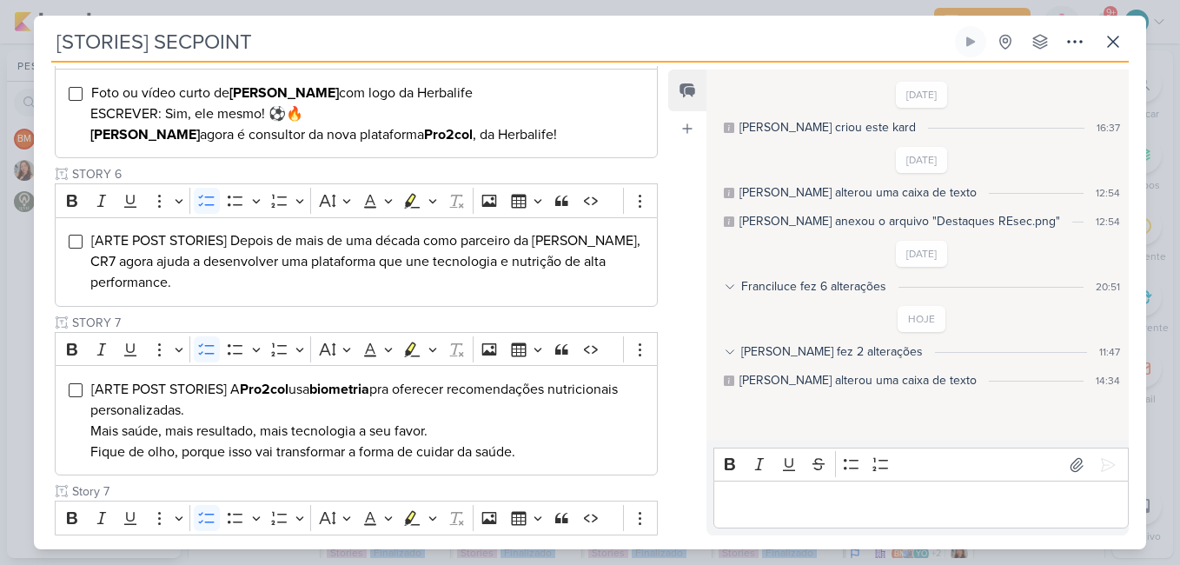
scroll to position [737, 0]
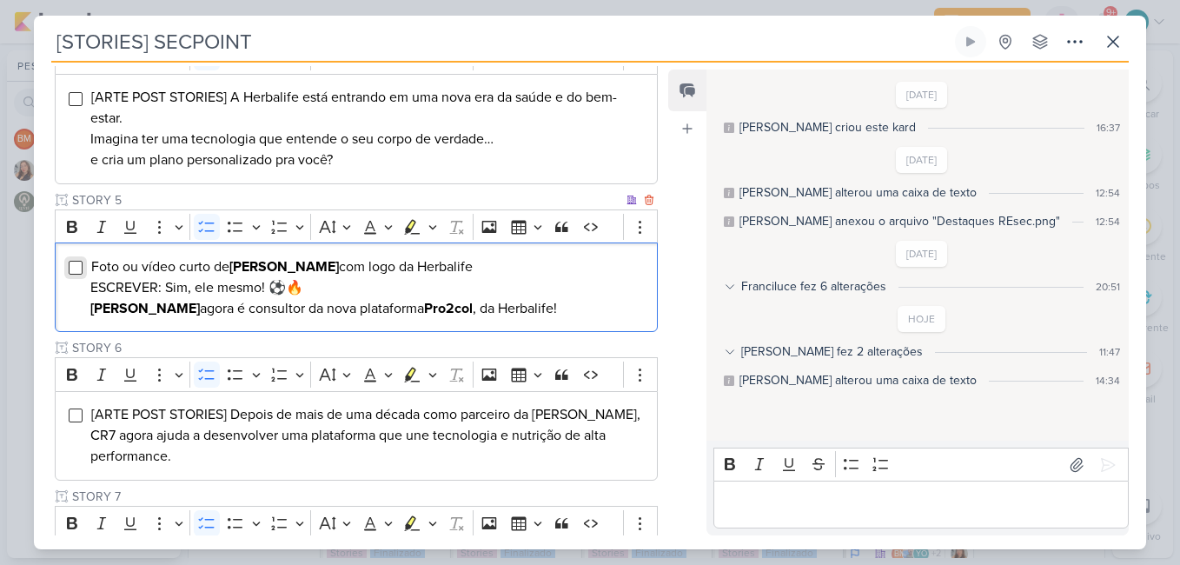
click at [75, 261] on input "Editor editing area: main" at bounding box center [76, 268] width 14 height 14
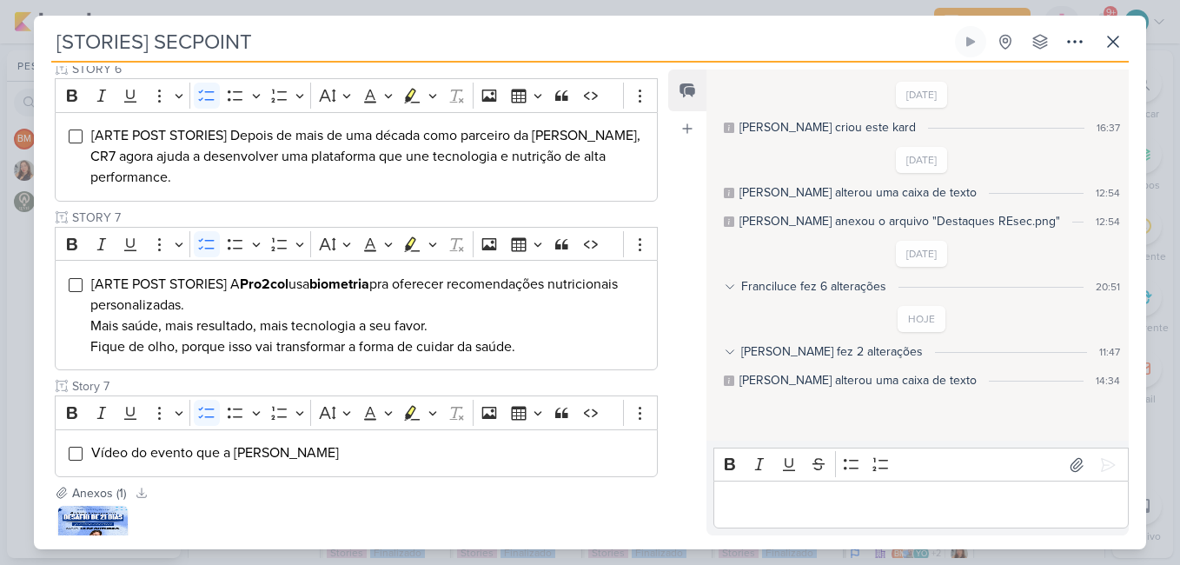
scroll to position [1131, 0]
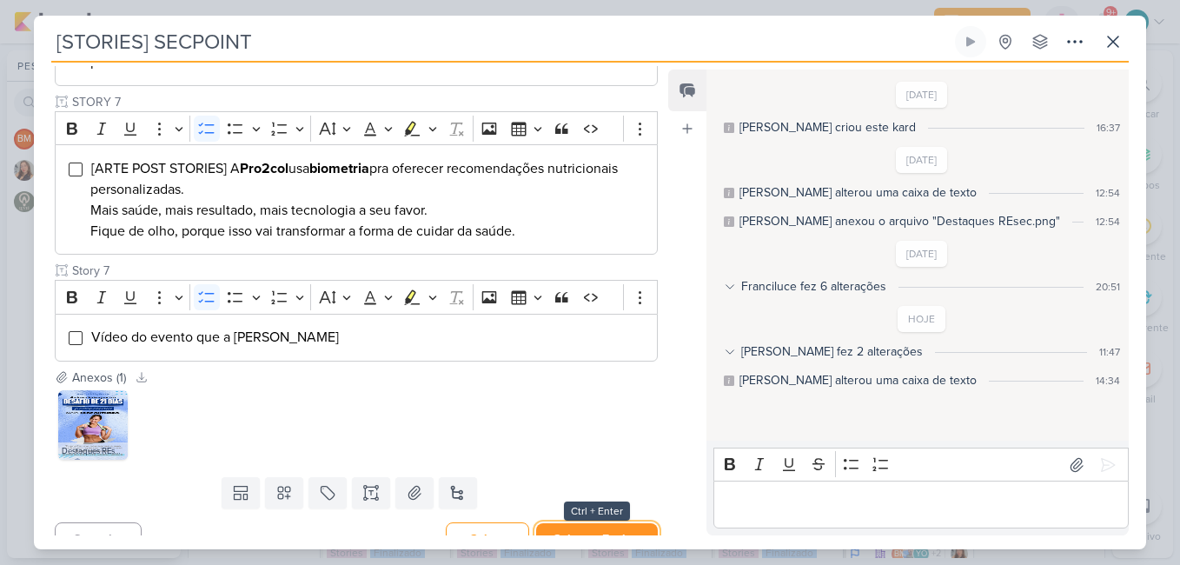
click at [599, 523] on button "Salvar e Fechar" at bounding box center [597, 539] width 122 height 32
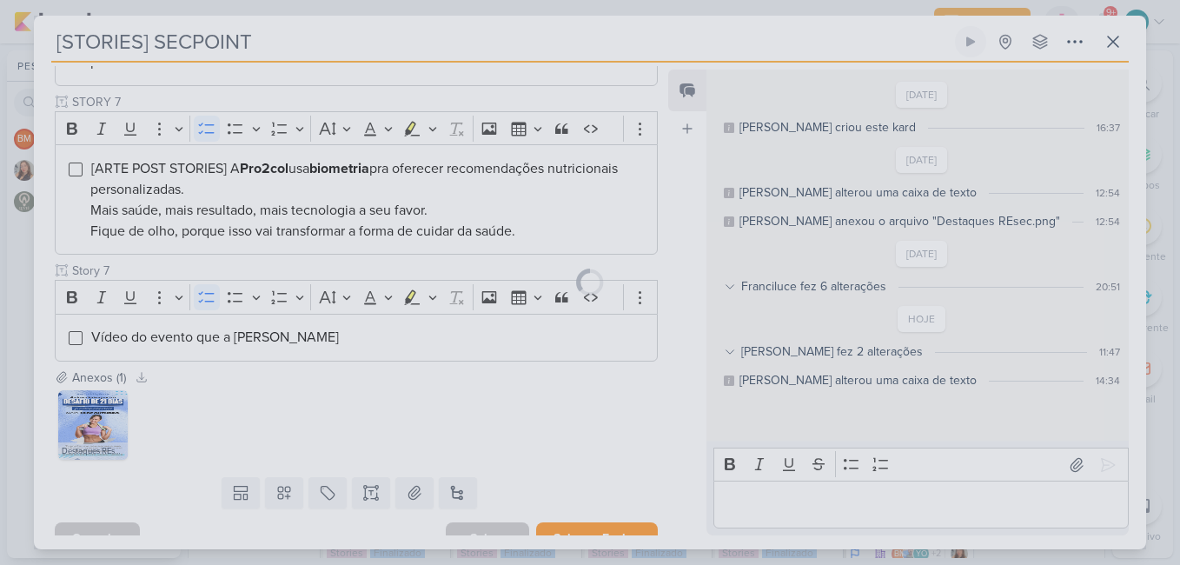
scroll to position [1129, 0]
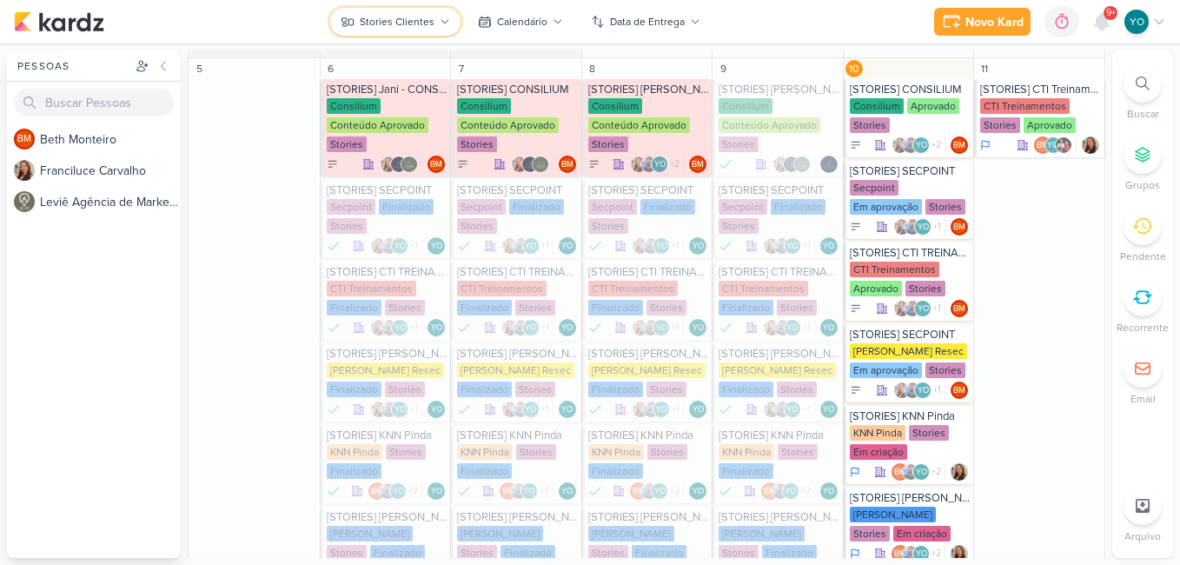
click at [415, 29] on div "Stories Clientes" at bounding box center [397, 22] width 75 height 16
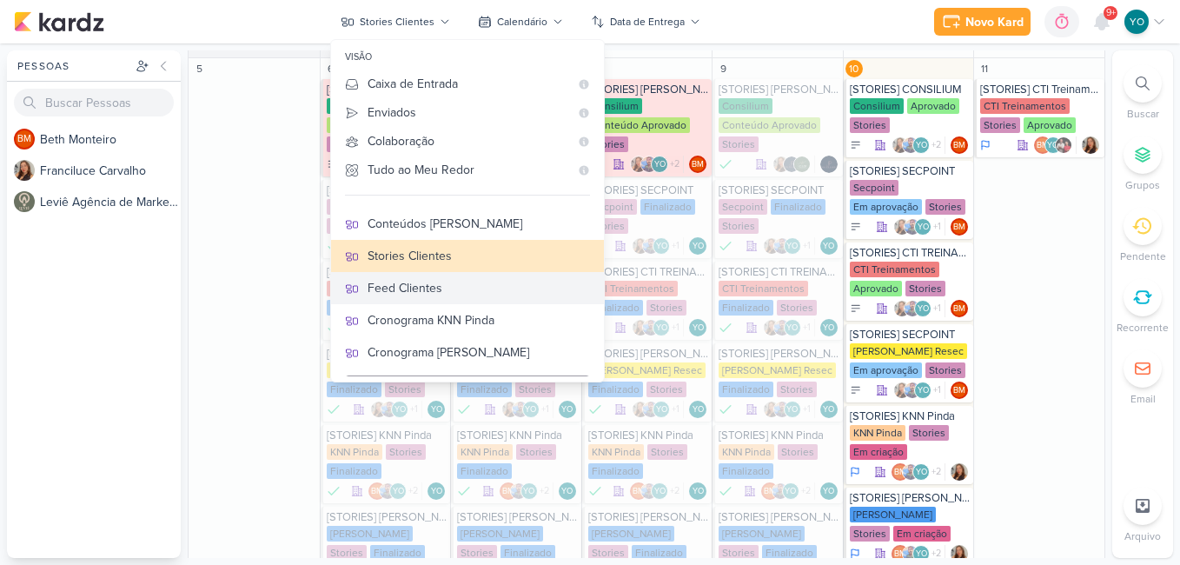
click at [460, 288] on div "Feed Clientes" at bounding box center [478, 288] width 222 height 18
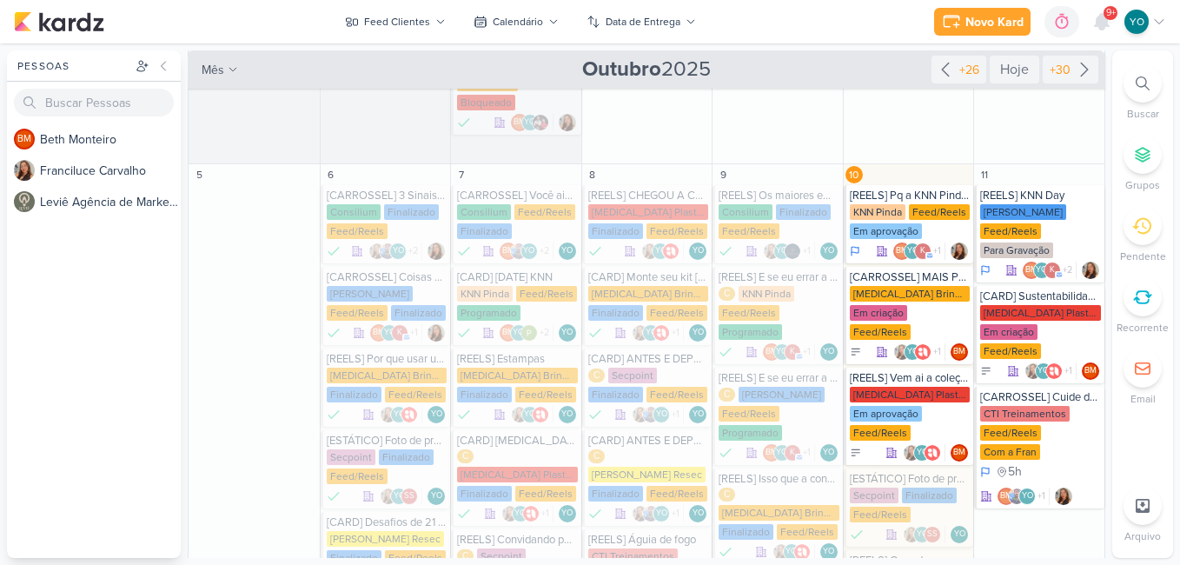
scroll to position [342, 0]
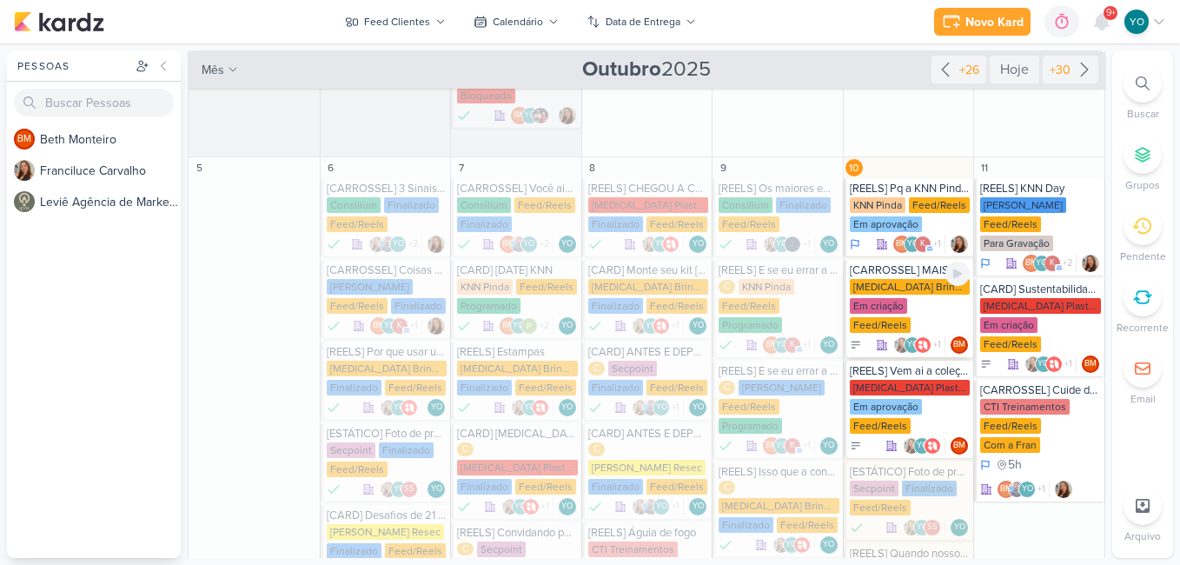
click at [902, 279] on div "[MEDICAL_DATA] Brindes PF Em criação Feed/Reels" at bounding box center [910, 307] width 121 height 56
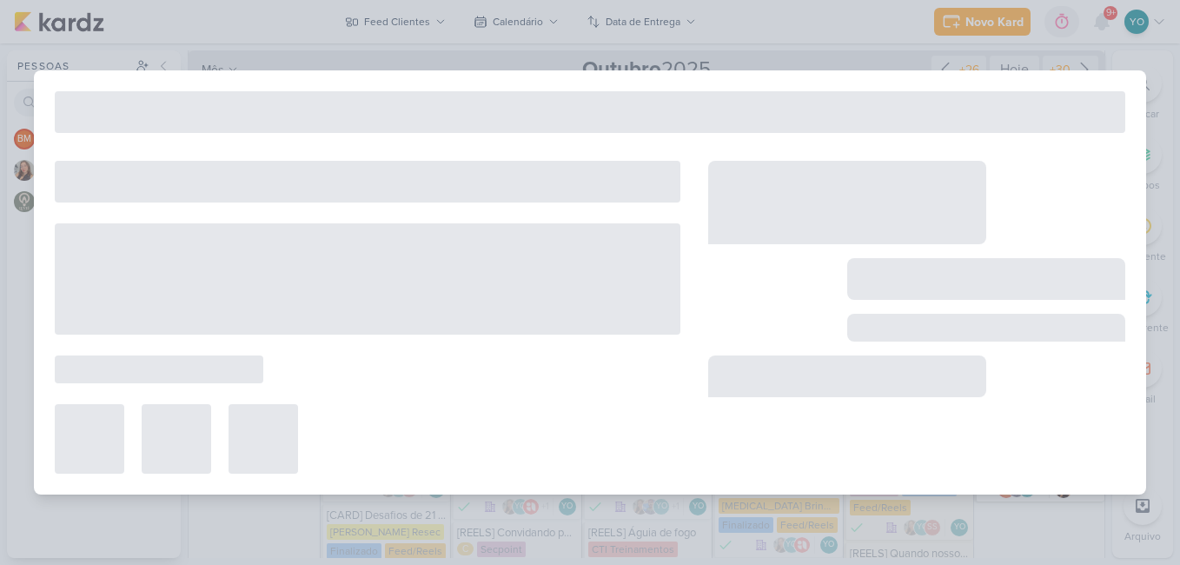
type input "[CARROSSEL] MAIS PRATICIDADE COM A [MEDICAL_DATA]"
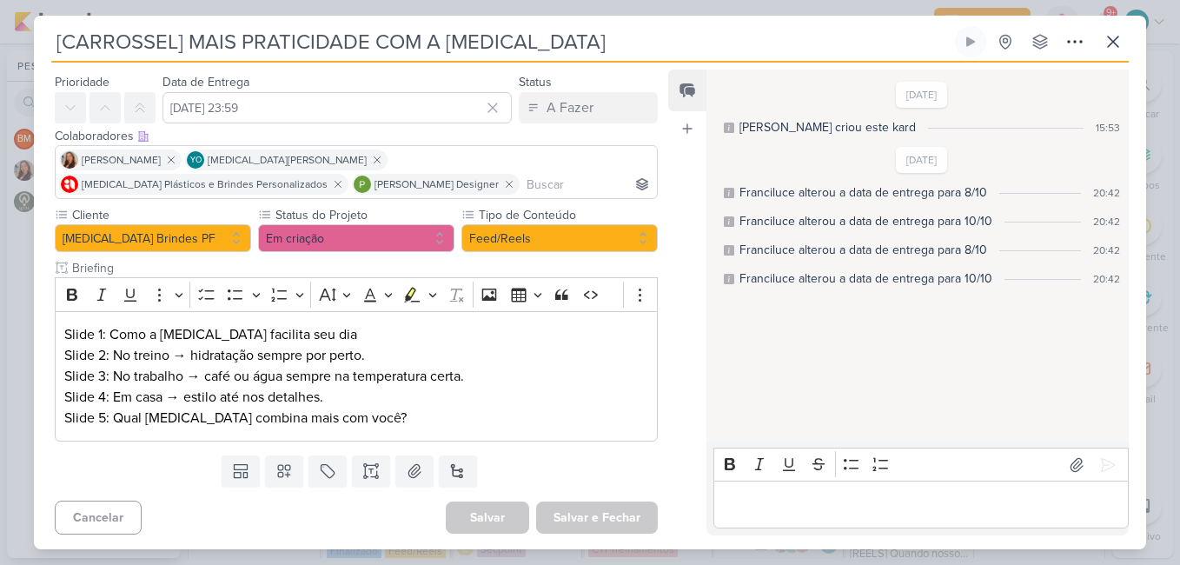
scroll to position [50, 0]
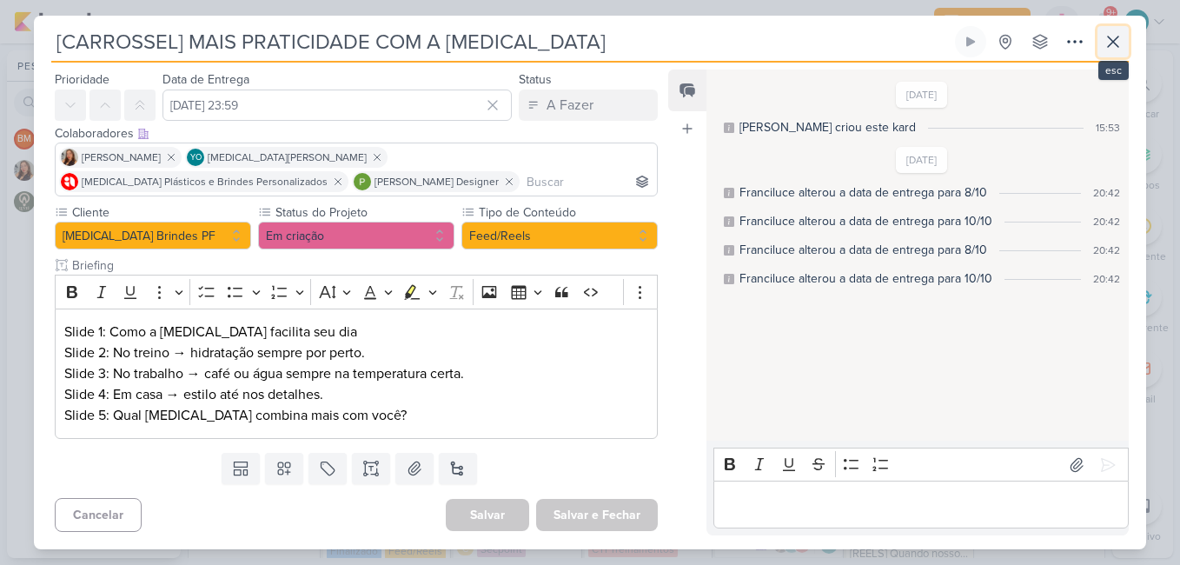
click at [1110, 44] on icon at bounding box center [1113, 41] width 10 height 10
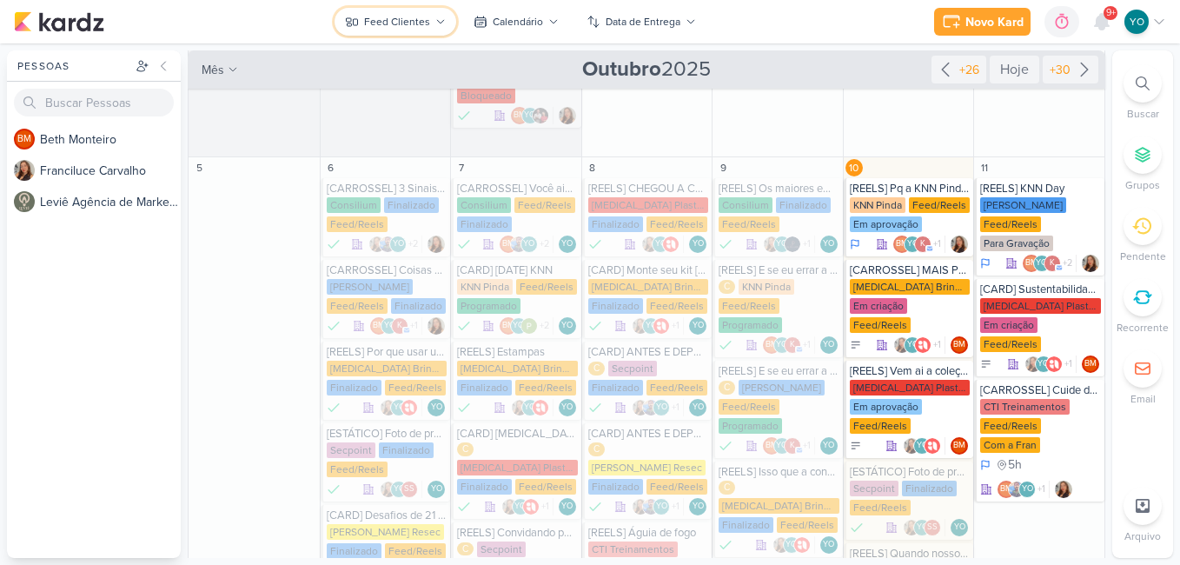
click at [386, 22] on div "Feed Clientes" at bounding box center [397, 22] width 66 height 16
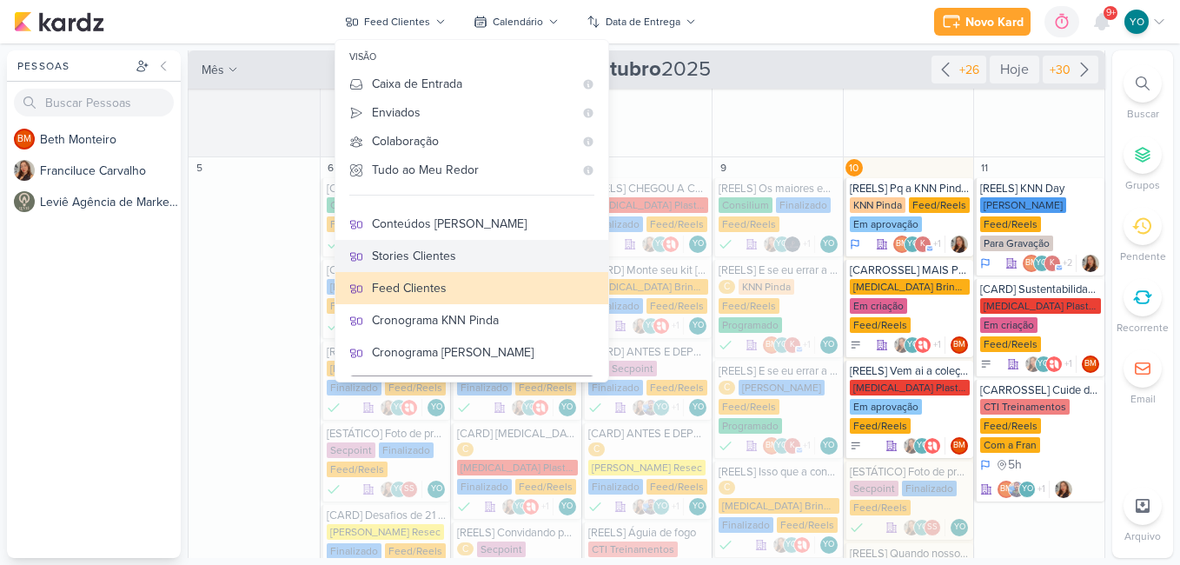
click at [488, 265] on div "Stories Clientes" at bounding box center [483, 256] width 222 height 18
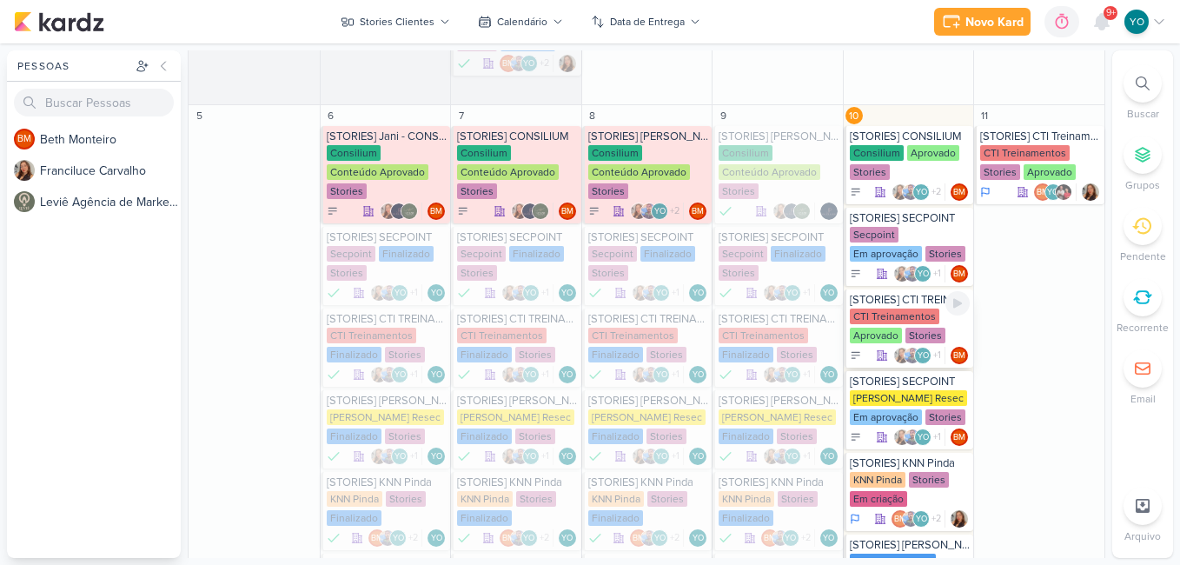
scroll to position [690, 0]
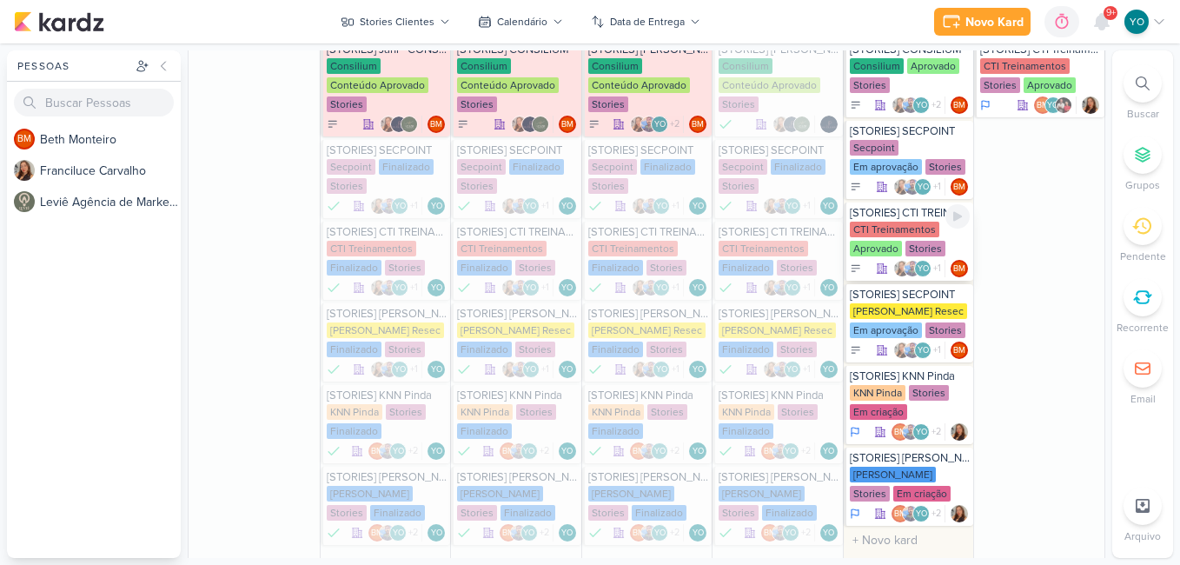
click at [907, 240] on div "CTI Treinamentos Aprovado Stories" at bounding box center [910, 240] width 121 height 36
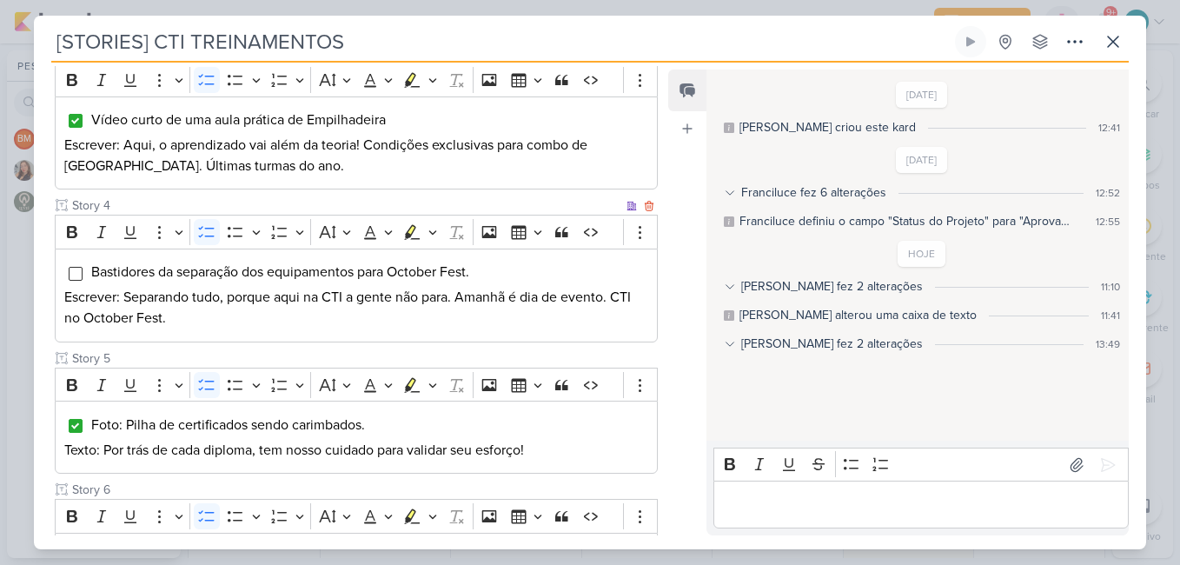
scroll to position [709, 0]
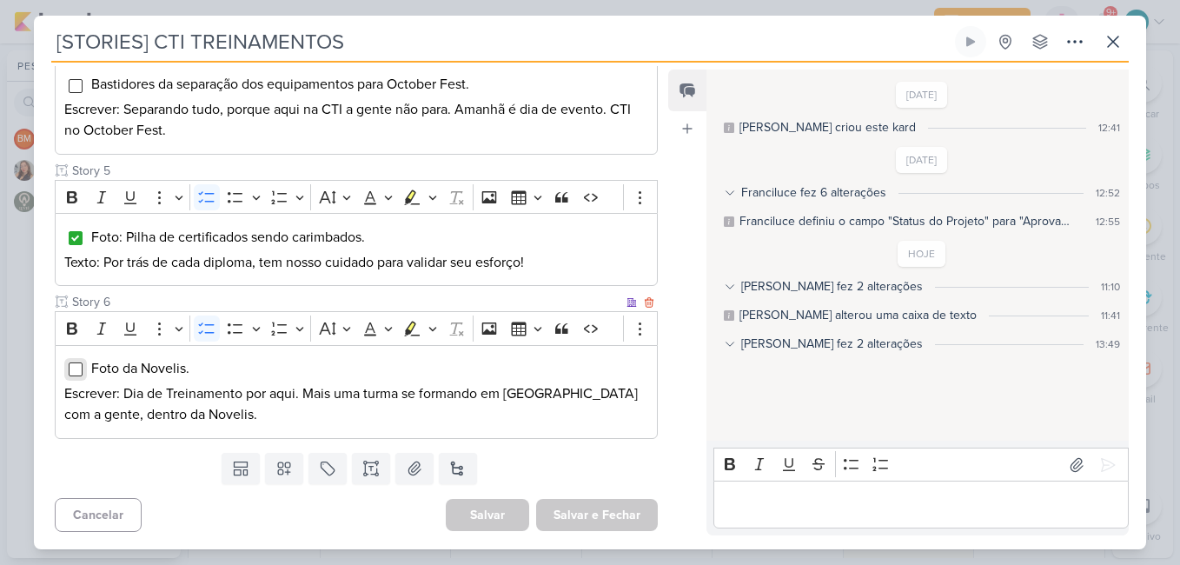
click at [70, 367] on input "Editor editing area: main" at bounding box center [76, 369] width 14 height 14
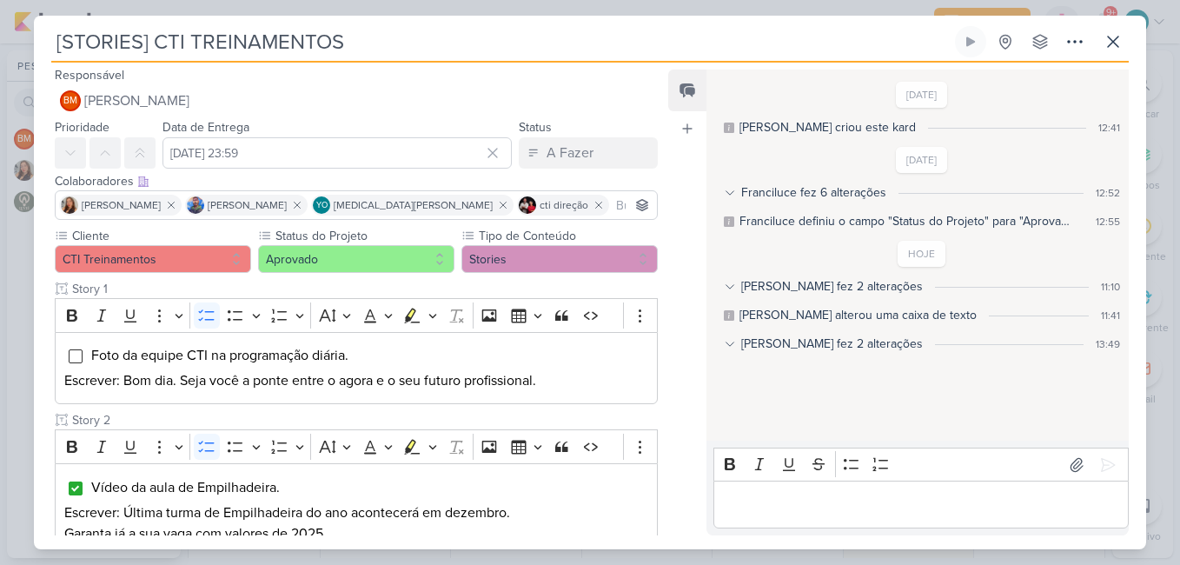
scroll to position [0, 0]
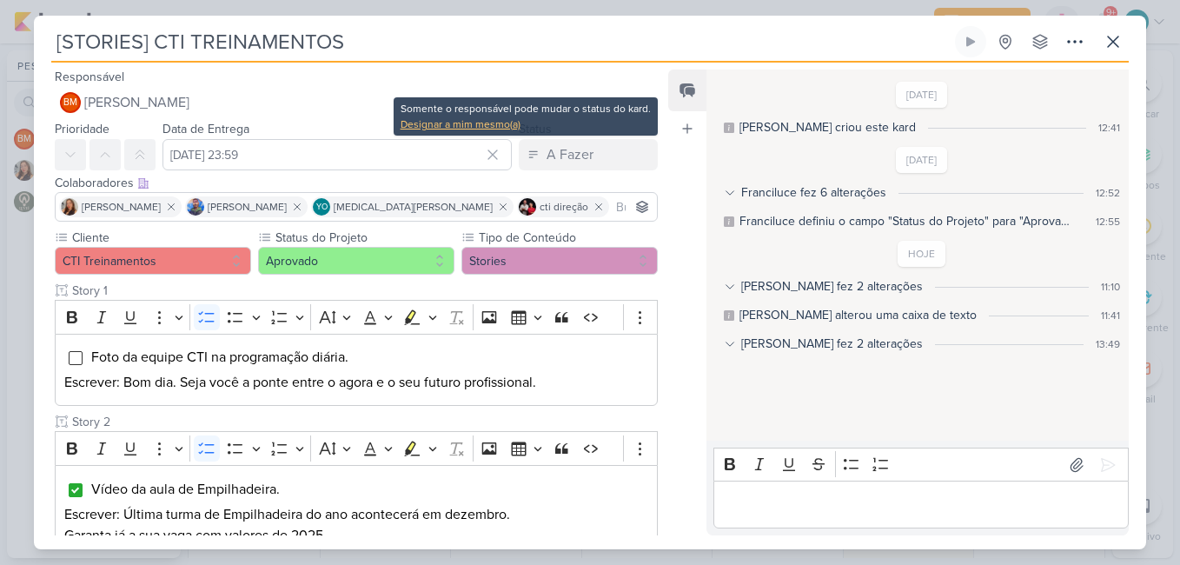
click at [501, 129] on div "Designar a mim mesmo(a)" at bounding box center [525, 124] width 250 height 16
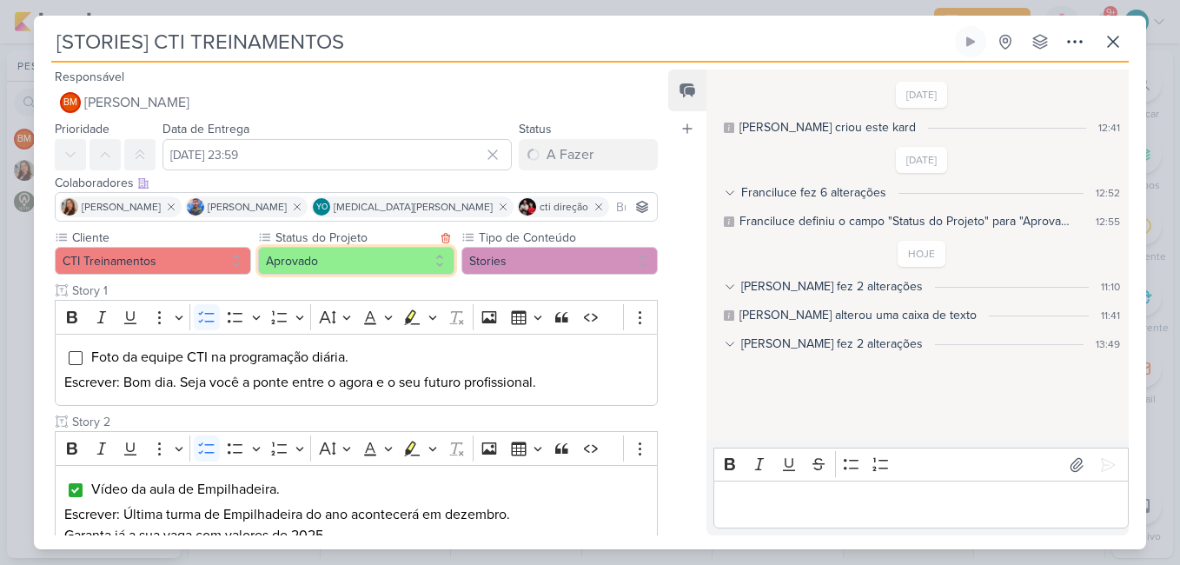
click at [426, 261] on button "Aprovado" at bounding box center [356, 261] width 196 height 28
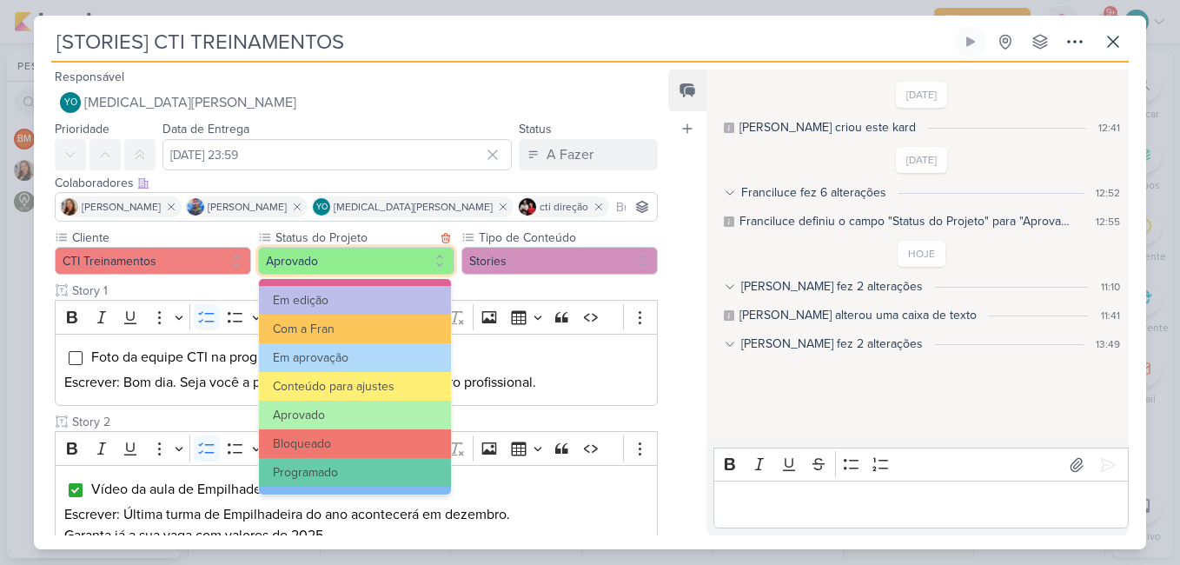
scroll to position [196, 0]
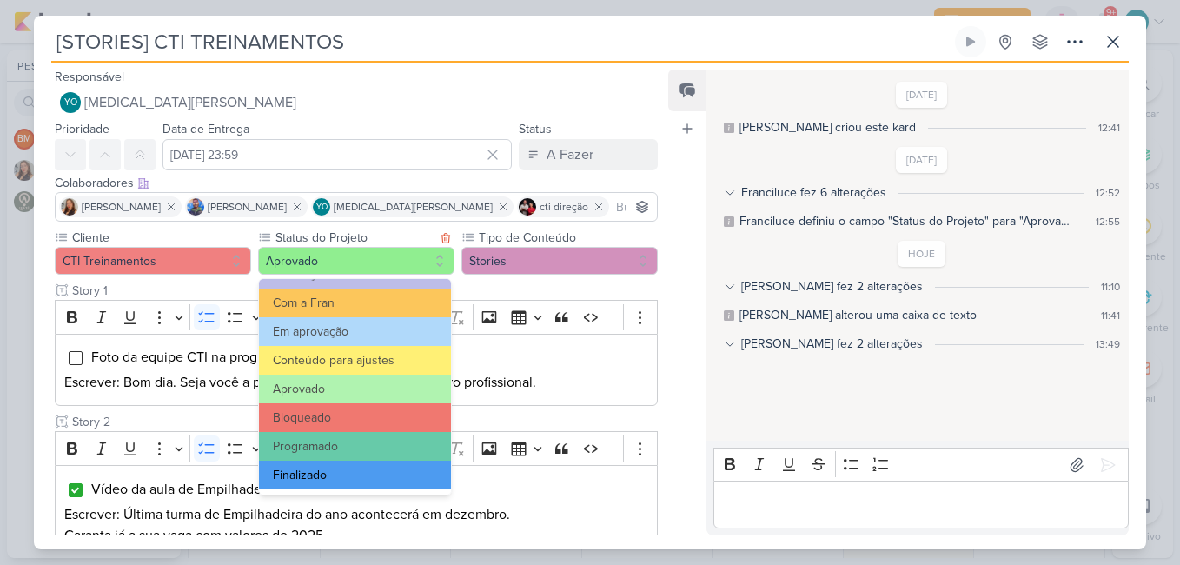
click at [388, 480] on button "Finalizado" at bounding box center [355, 474] width 192 height 29
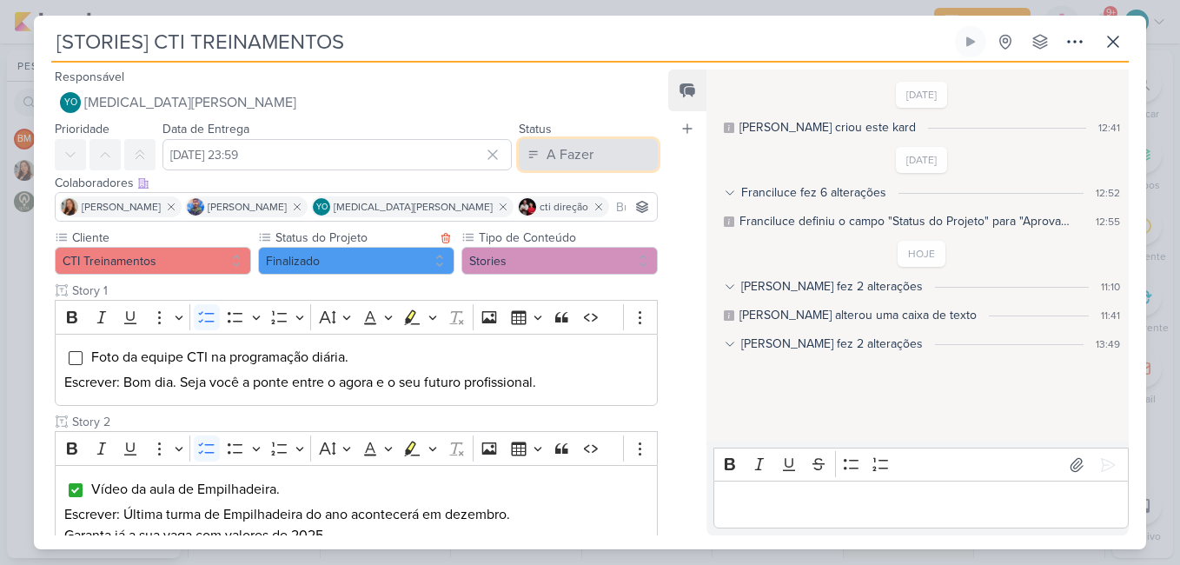
click at [578, 145] on div "A Fazer" at bounding box center [569, 154] width 47 height 21
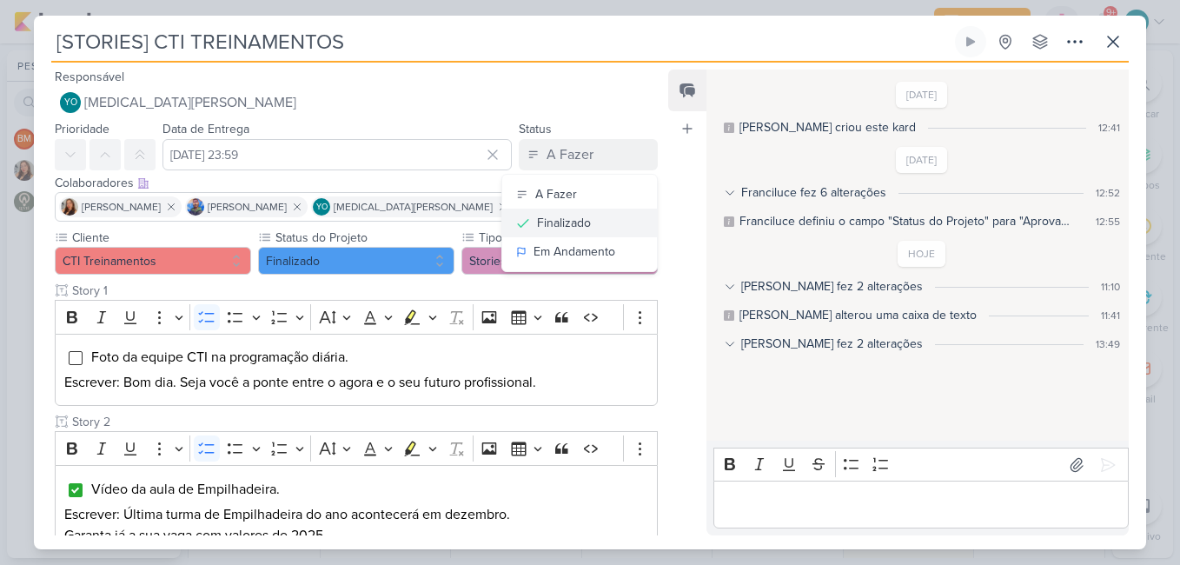
click at [605, 221] on button "Finalizado" at bounding box center [579, 222] width 155 height 29
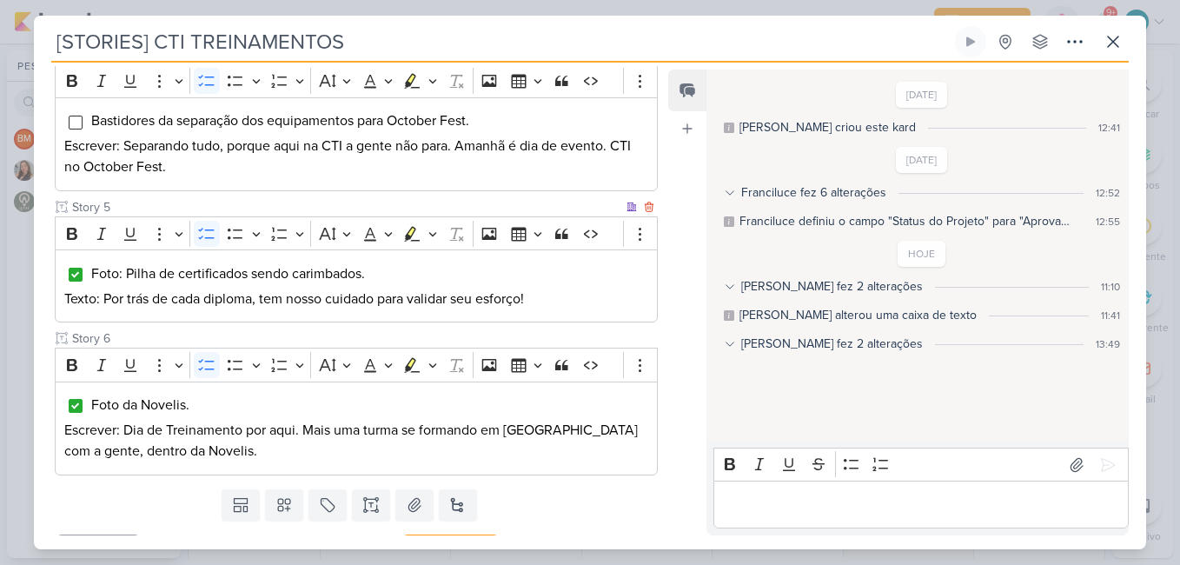
scroll to position [709, 0]
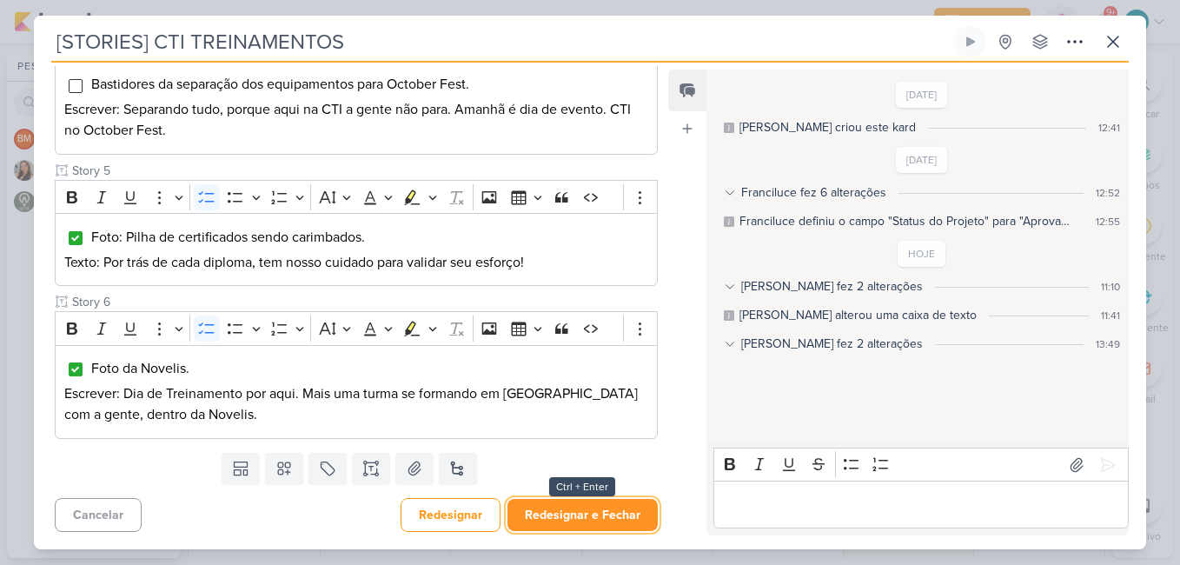
click at [612, 509] on button "Redesignar e Fechar" at bounding box center [582, 515] width 150 height 32
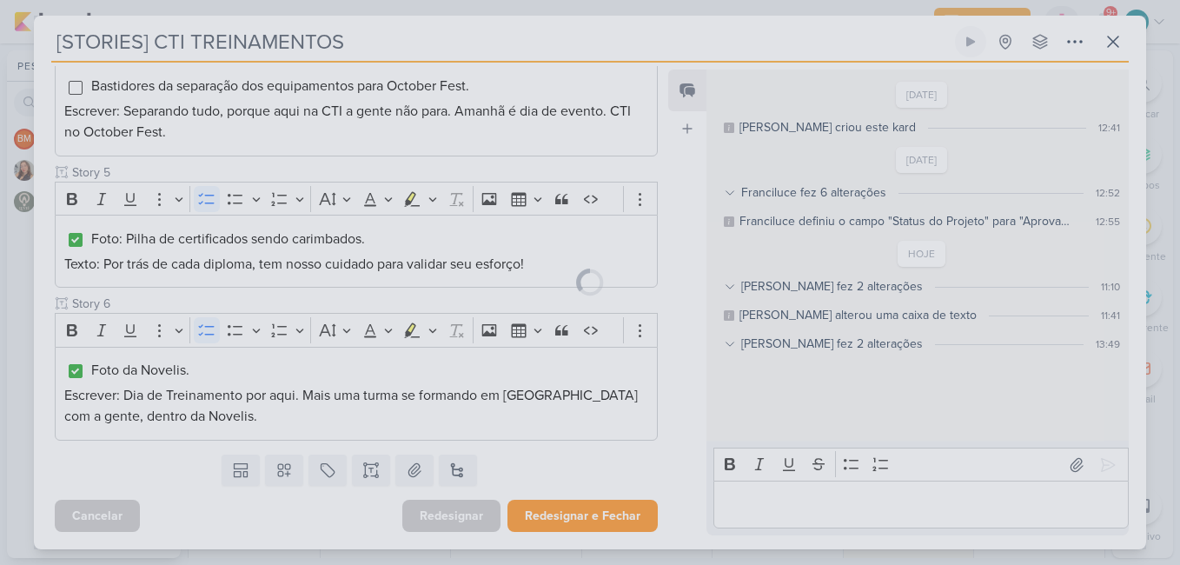
scroll to position [707, 0]
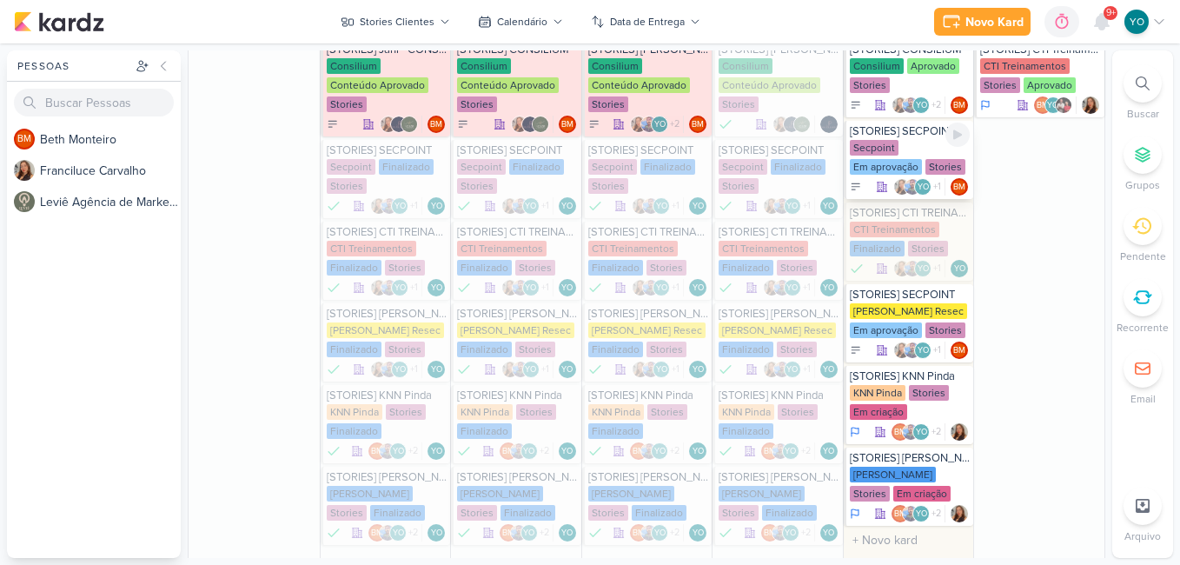
click at [880, 165] on div "Em aprovação" at bounding box center [886, 167] width 72 height 16
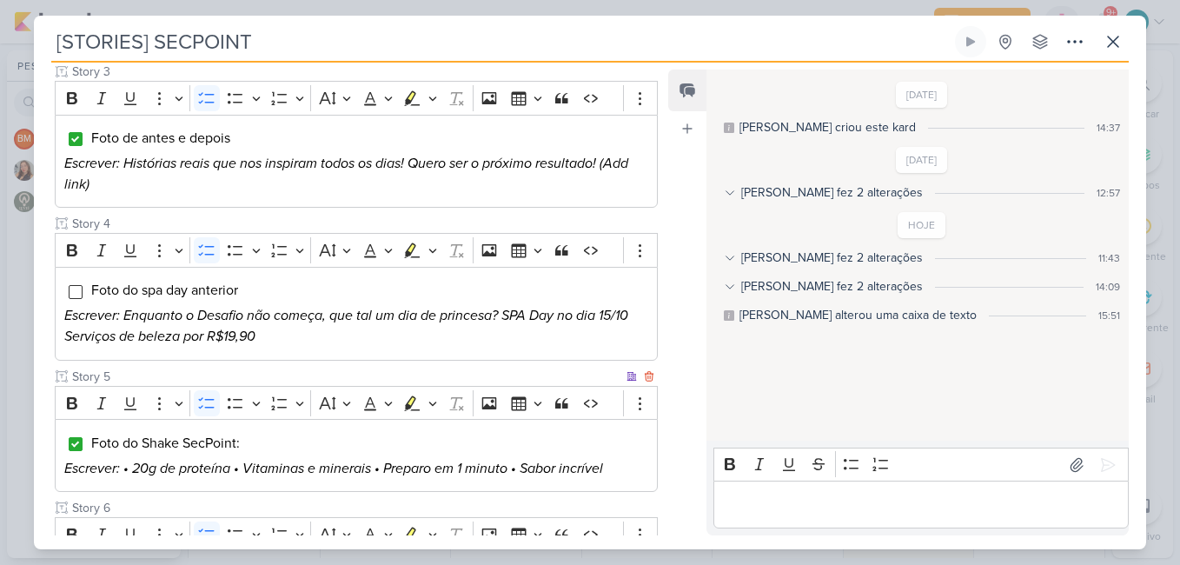
scroll to position [697, 0]
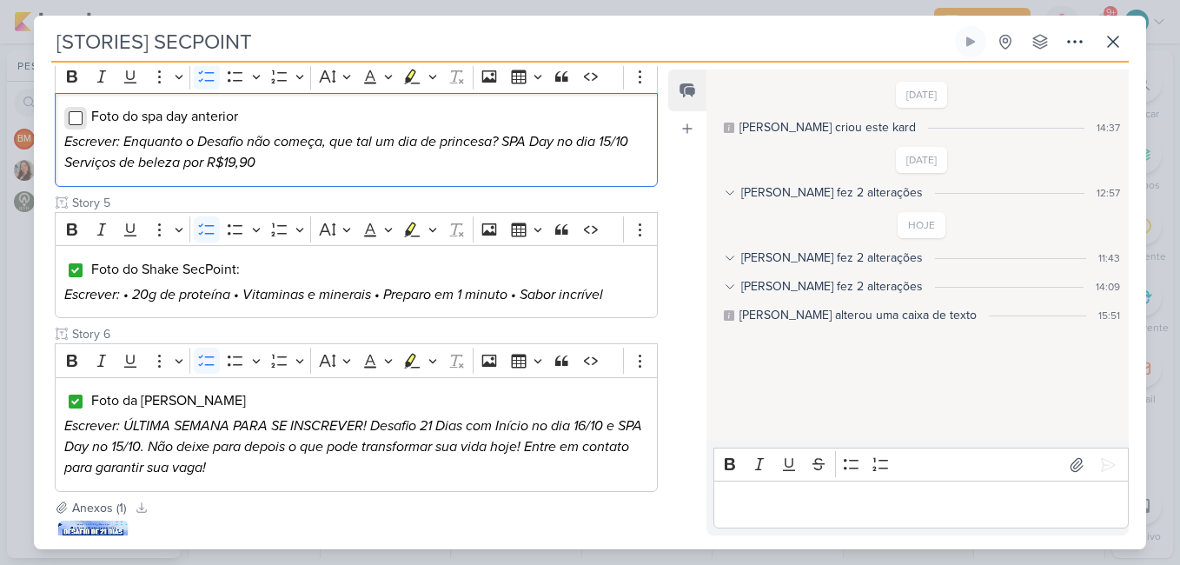
click at [69, 116] on input "Editor editing area: main" at bounding box center [76, 118] width 14 height 14
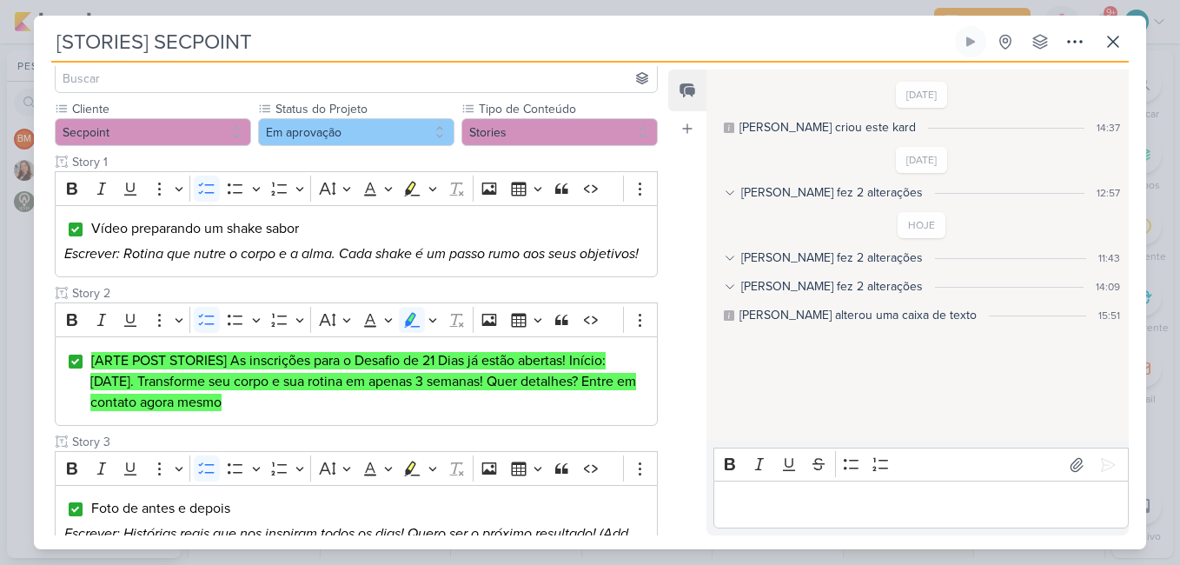
scroll to position [0, 0]
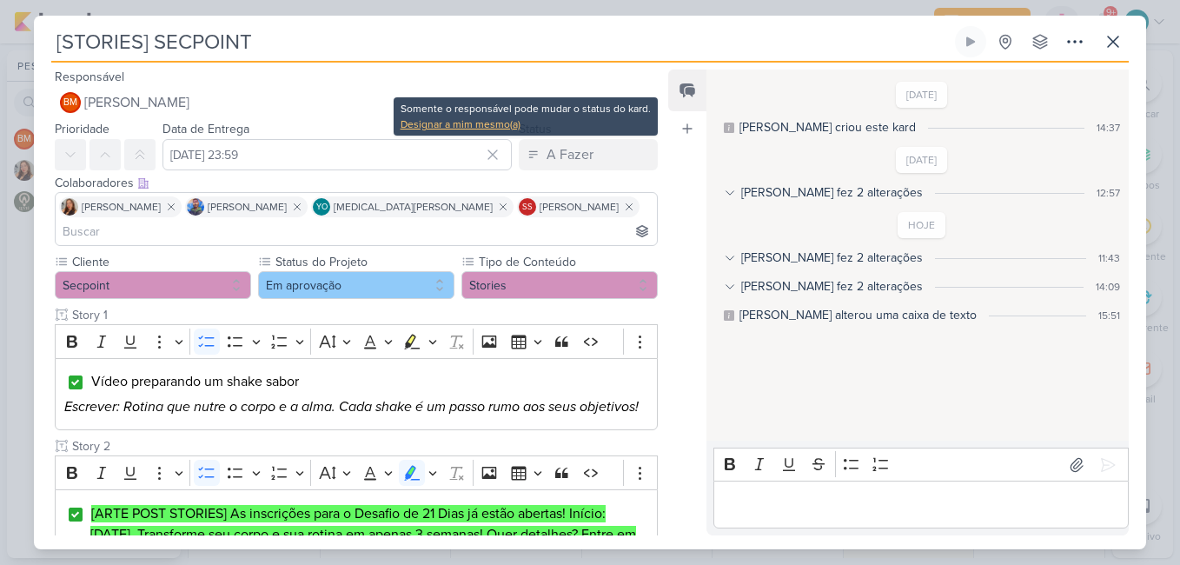
click at [489, 126] on div "Designar a mim mesmo(a)" at bounding box center [525, 124] width 250 height 16
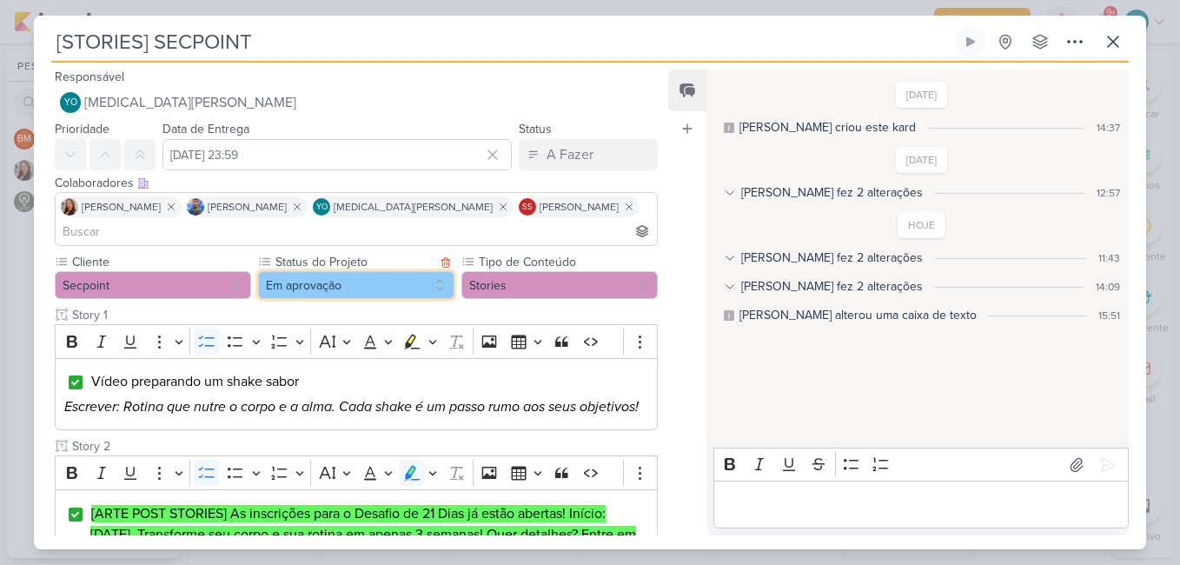
click at [407, 271] on button "Em aprovação" at bounding box center [356, 285] width 196 height 28
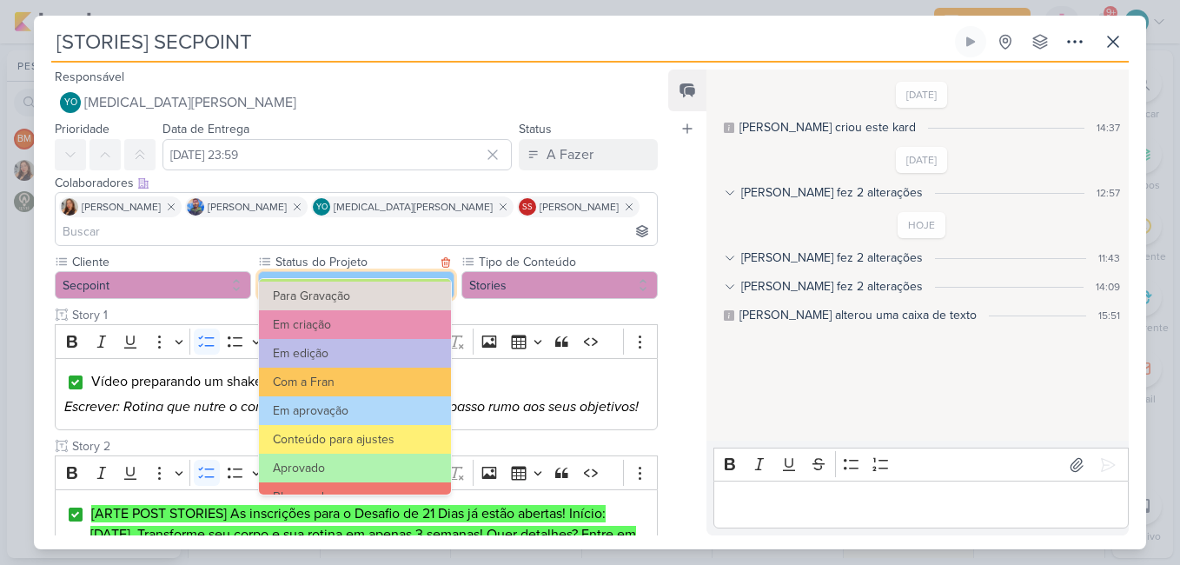
scroll to position [196, 0]
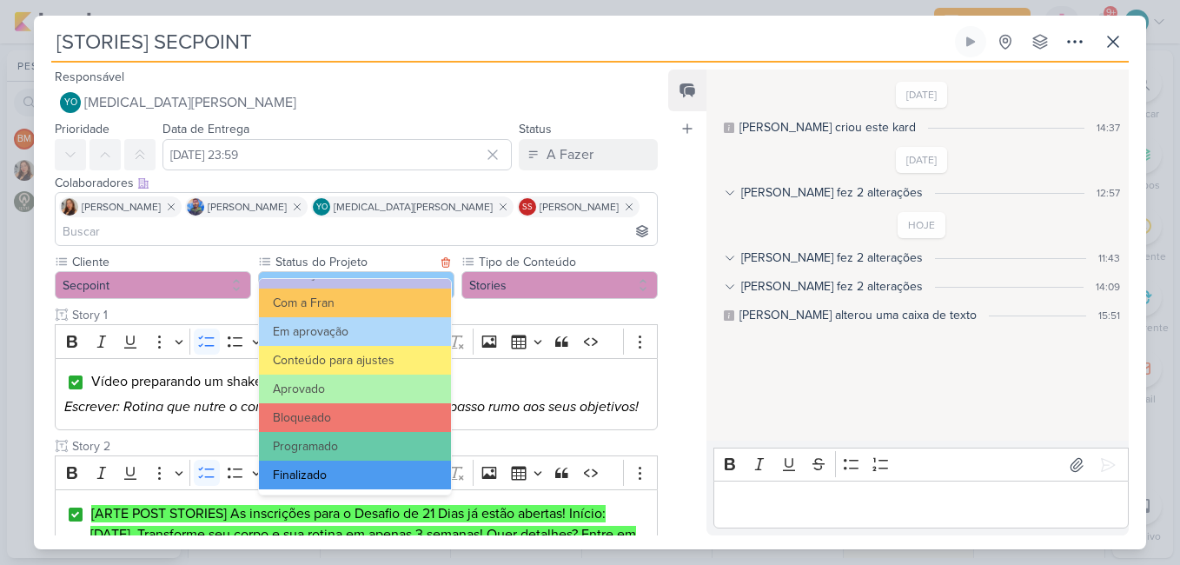
click at [394, 471] on button "Finalizado" at bounding box center [355, 474] width 192 height 29
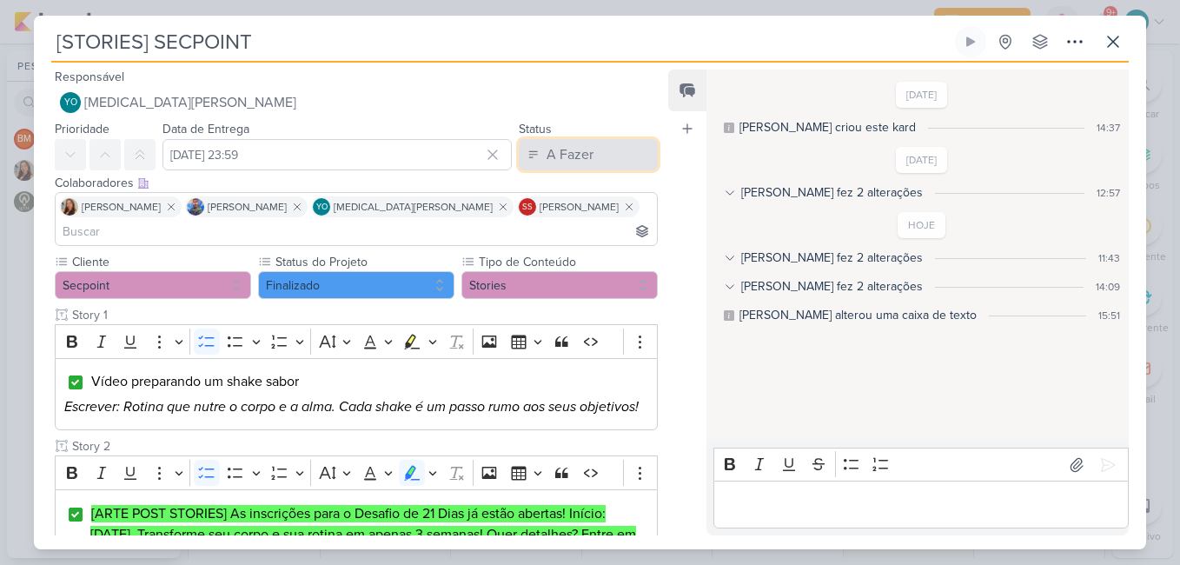
click at [607, 162] on button "A Fazer" at bounding box center [588, 154] width 139 height 31
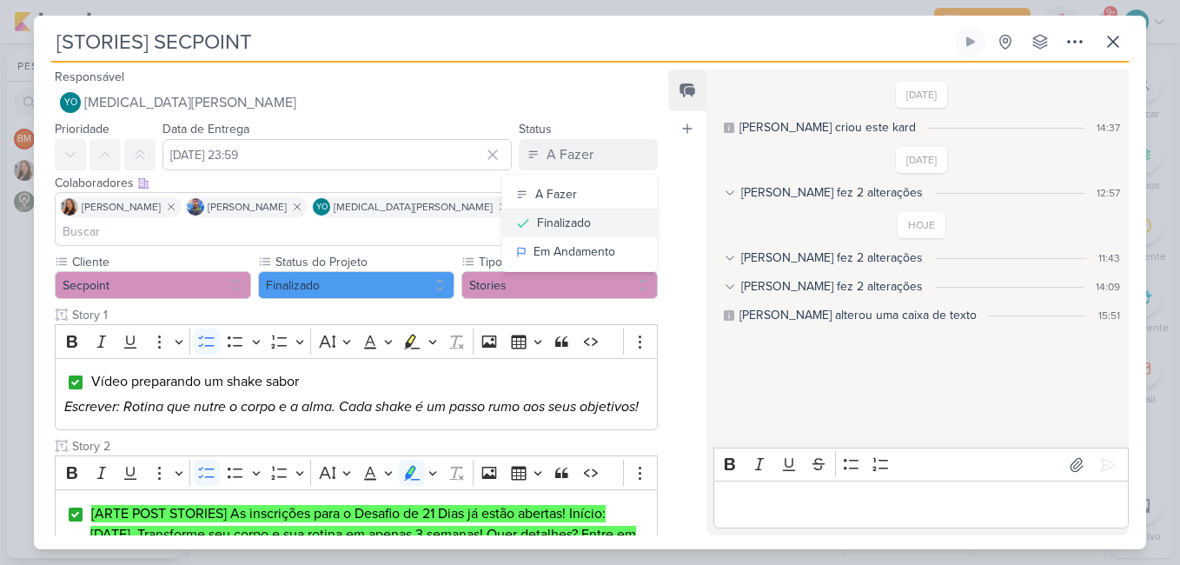
click at [565, 223] on div "Finalizado" at bounding box center [564, 223] width 54 height 18
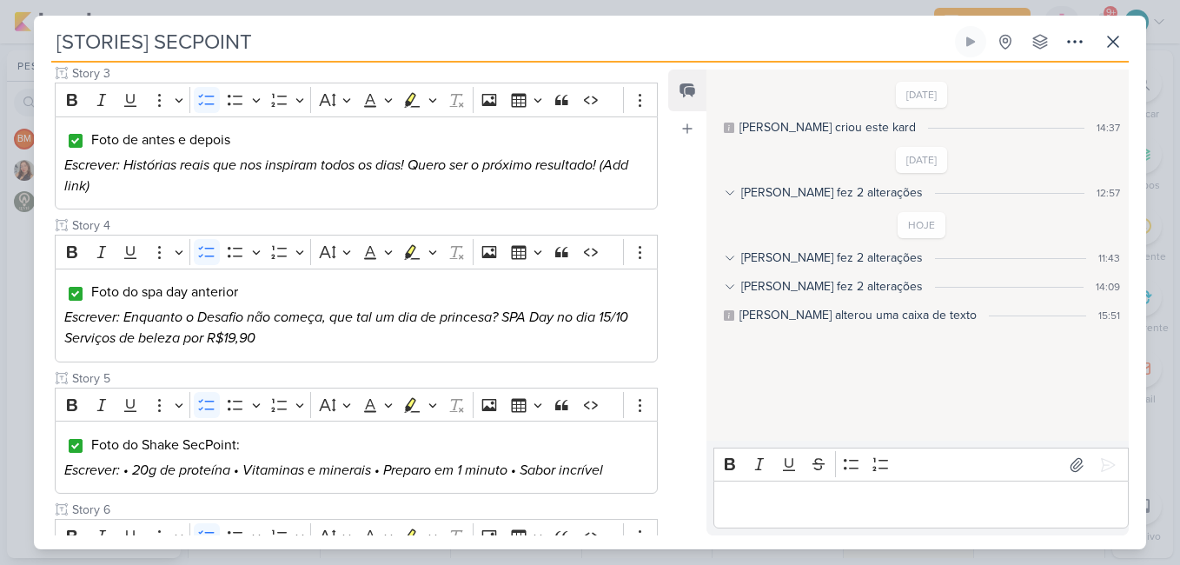
scroll to position [848, 0]
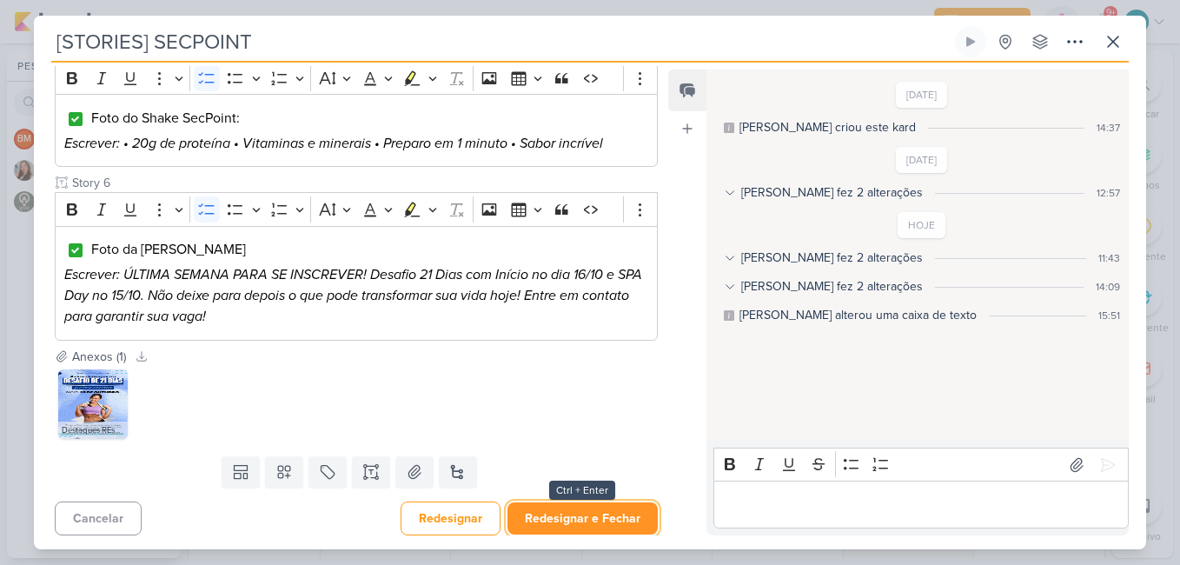
click at [591, 517] on button "Redesignar e Fechar" at bounding box center [582, 518] width 150 height 32
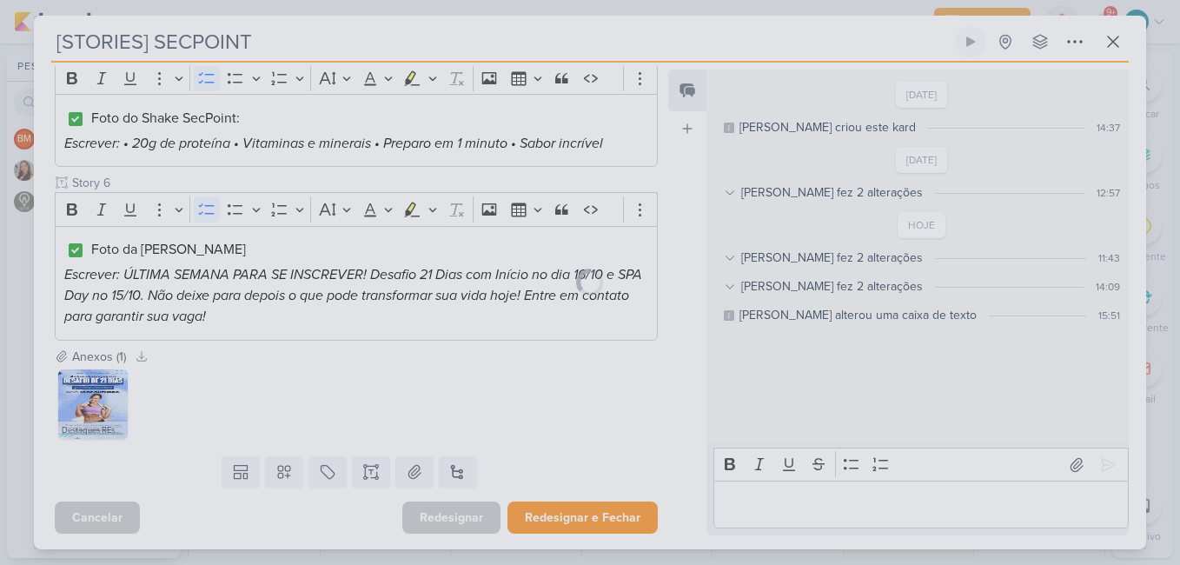
scroll to position [846, 0]
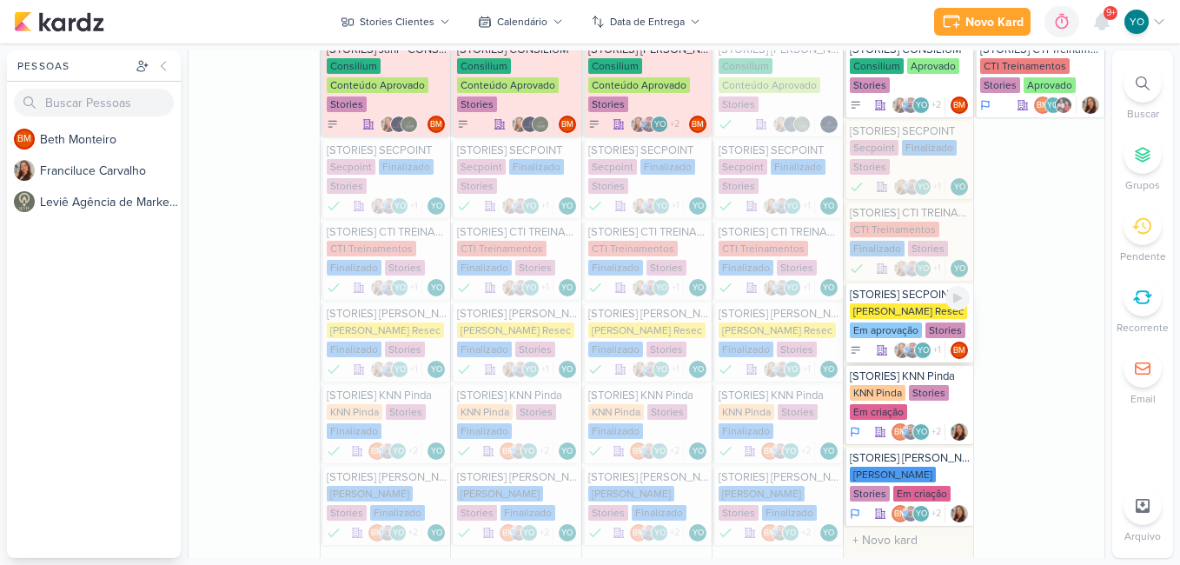
click at [903, 310] on div "[PERSON_NAME] Resec" at bounding box center [908, 311] width 117 height 16
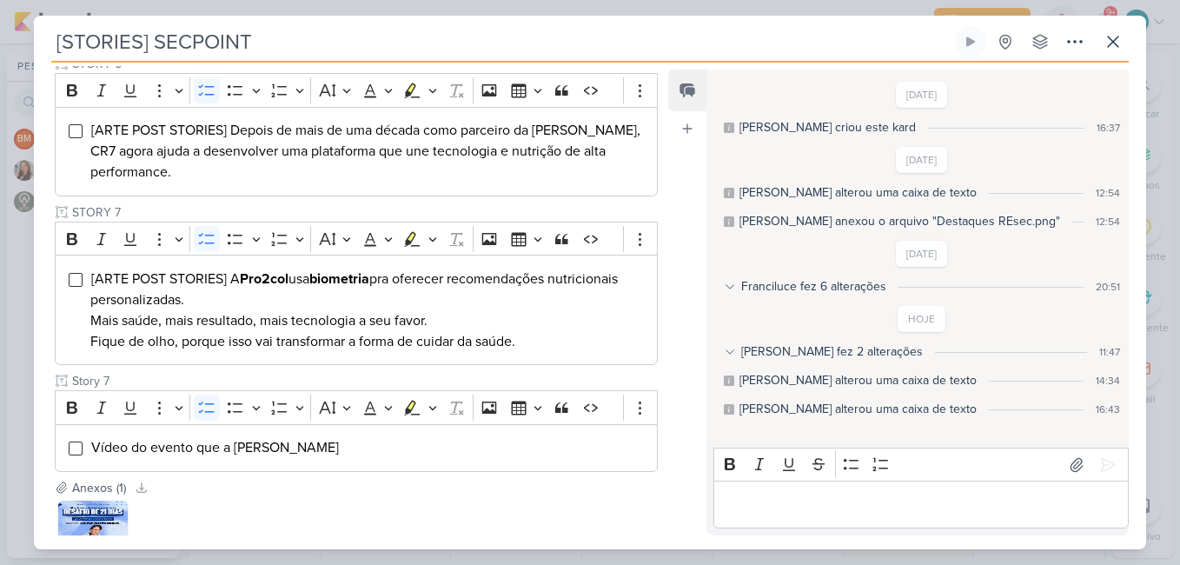
scroll to position [1131, 0]
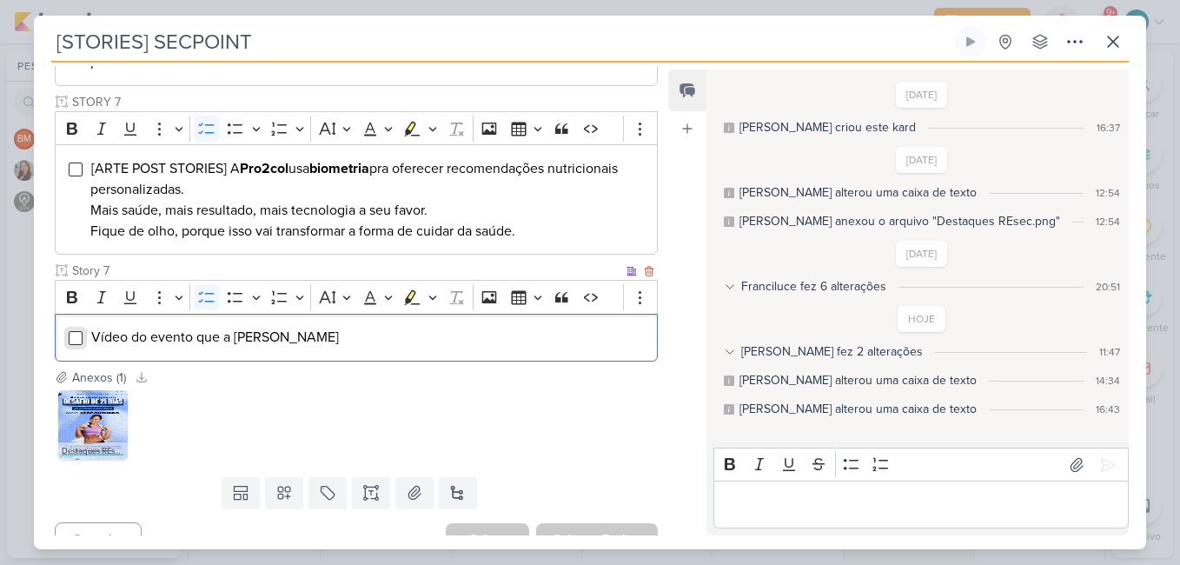
click at [77, 331] on input "Editor editing area: main" at bounding box center [76, 338] width 14 height 14
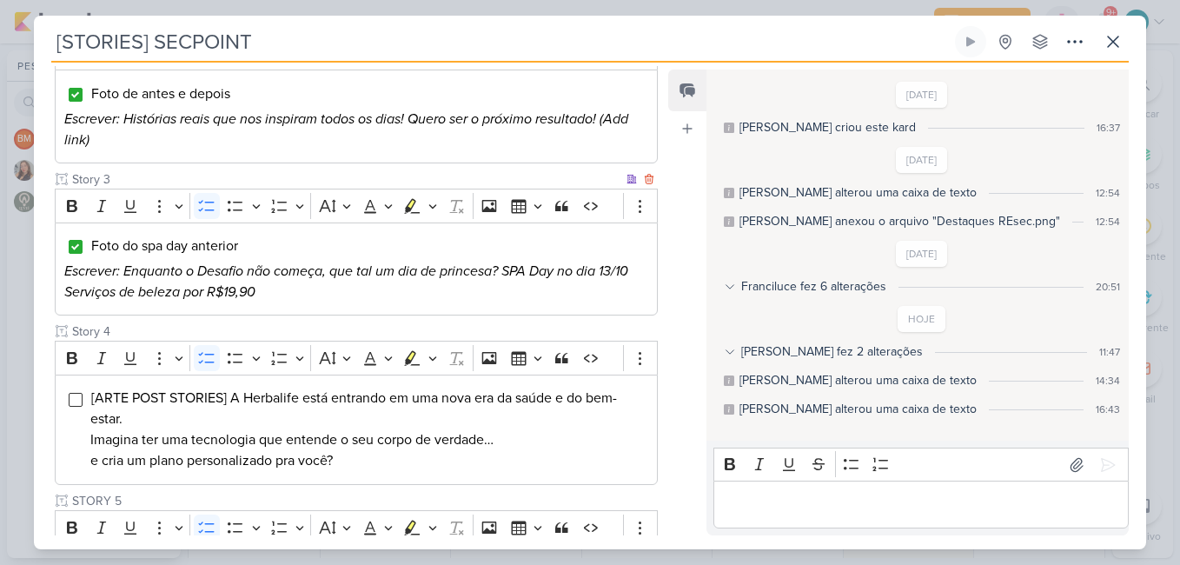
scroll to position [0, 0]
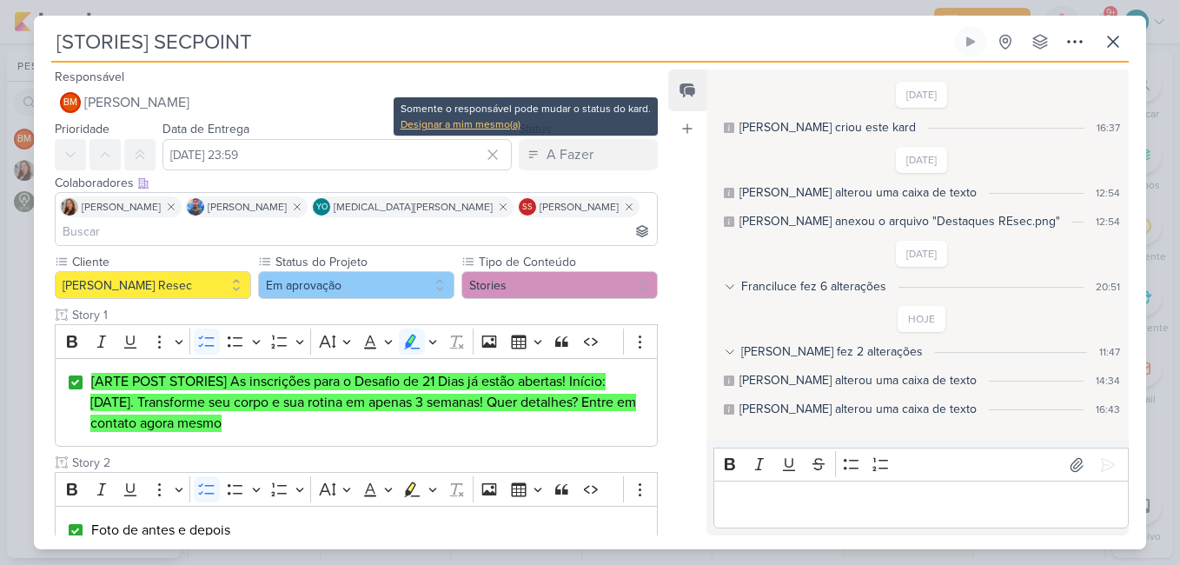
click at [460, 118] on div "Designar a mim mesmo(a)" at bounding box center [525, 124] width 250 height 16
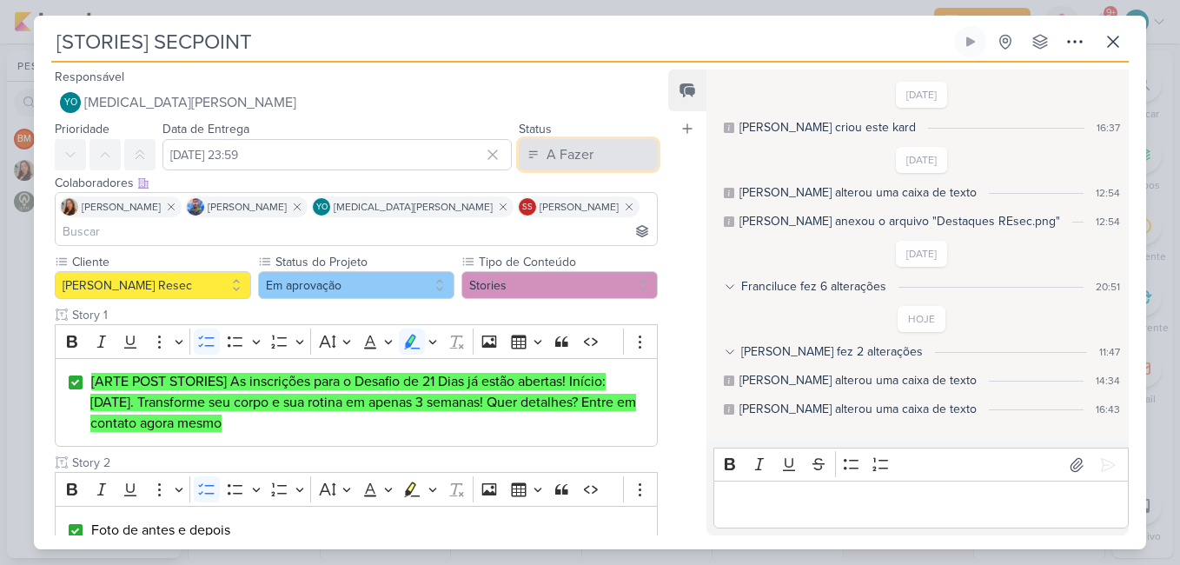
click at [546, 152] on div "A Fazer" at bounding box center [569, 154] width 47 height 21
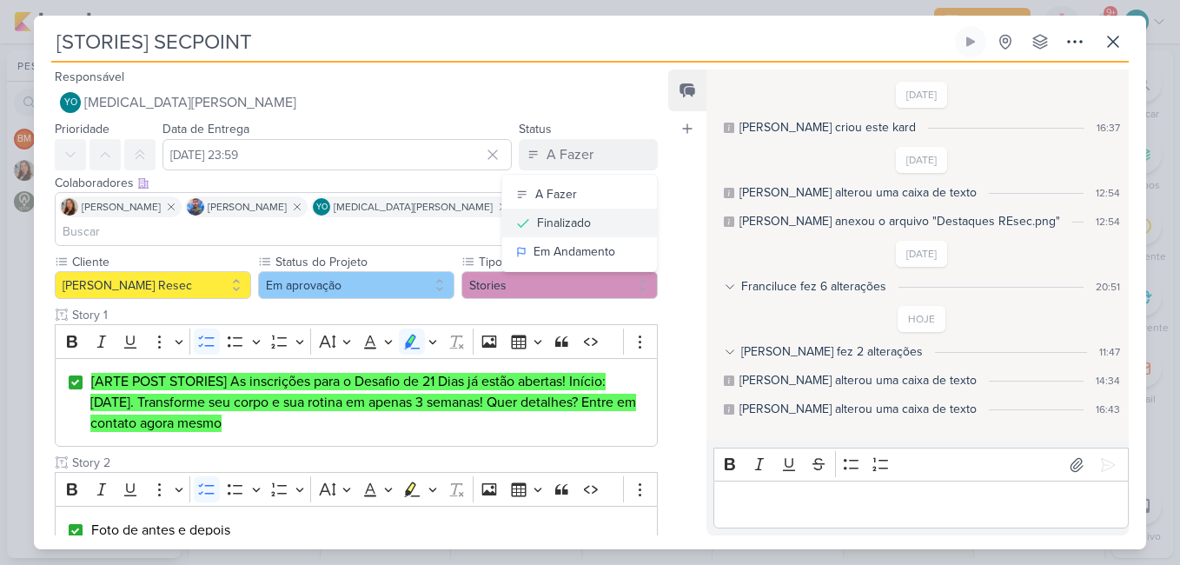
click at [579, 230] on div "Finalizado" at bounding box center [564, 223] width 54 height 18
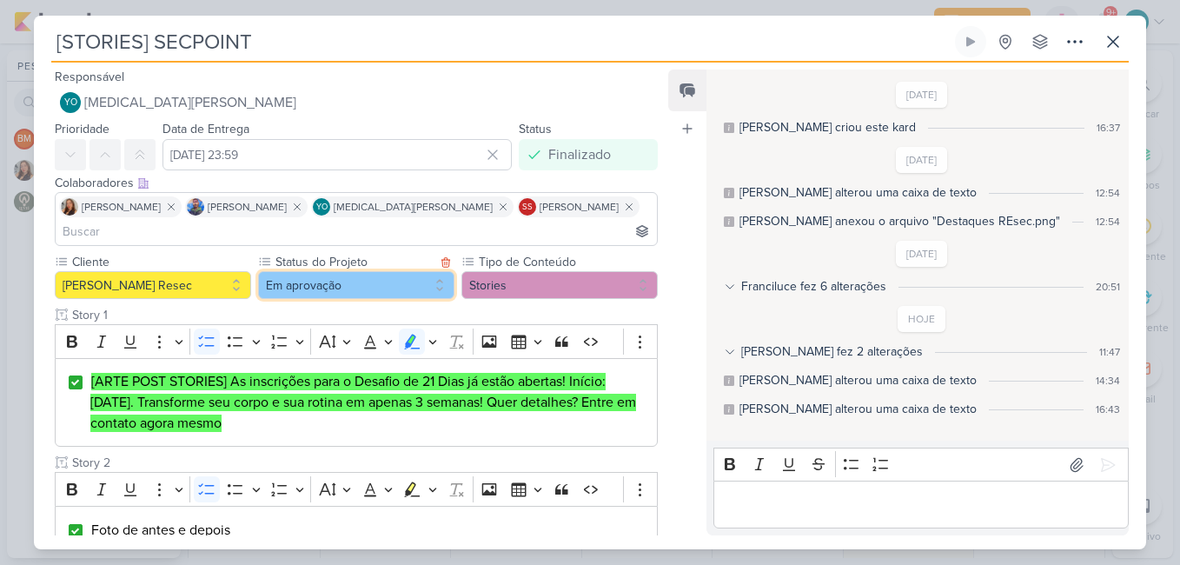
click at [426, 271] on button "Em aprovação" at bounding box center [356, 285] width 196 height 28
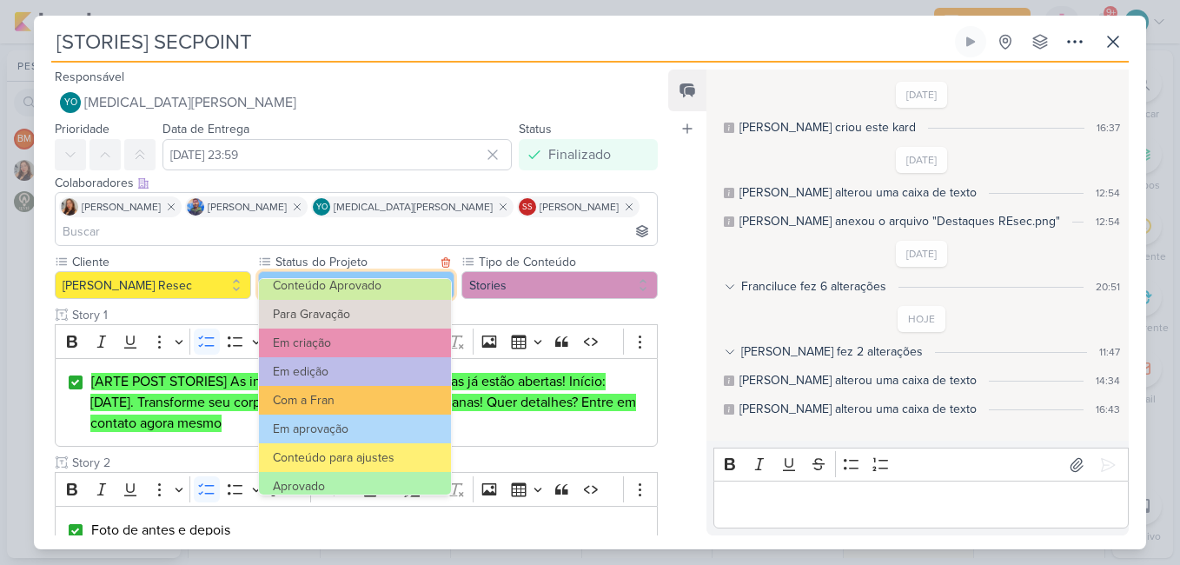
scroll to position [196, 0]
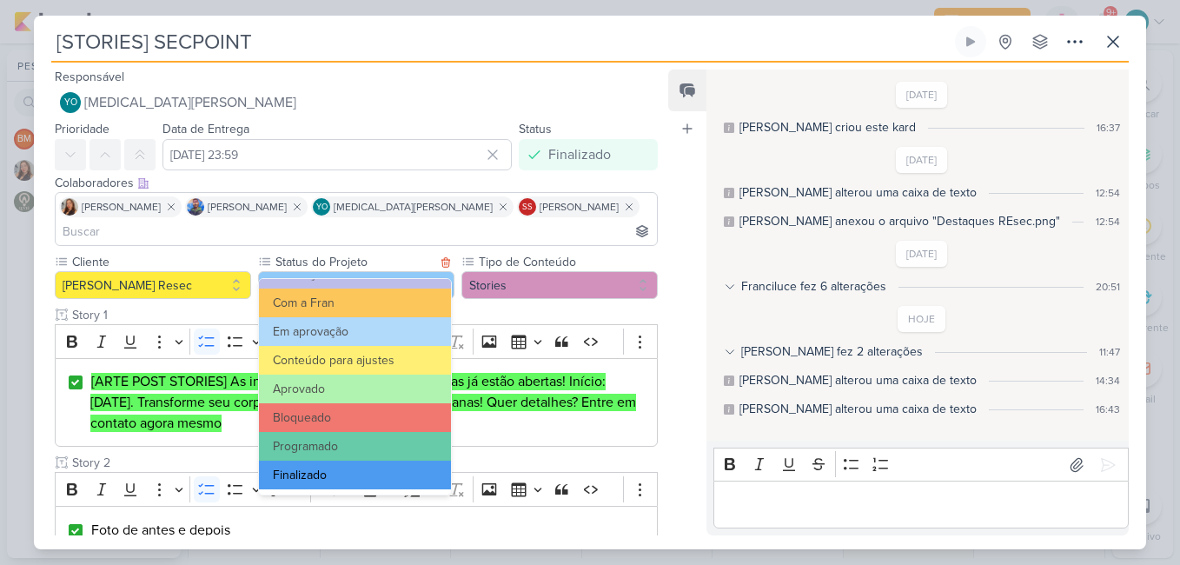
click at [421, 468] on button "Finalizado" at bounding box center [355, 474] width 192 height 29
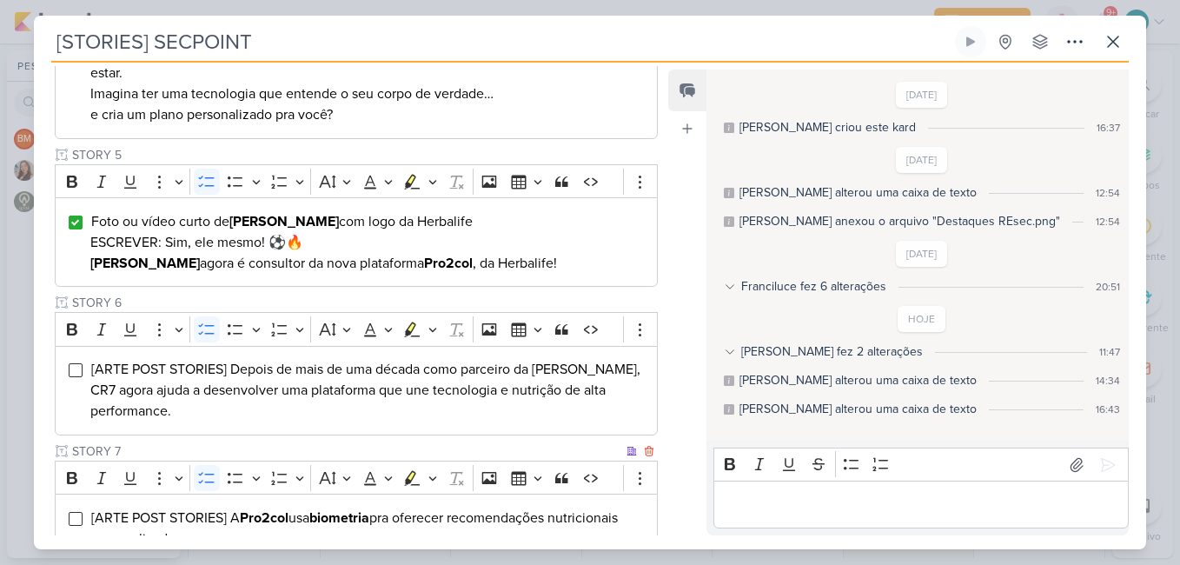
scroll to position [1131, 0]
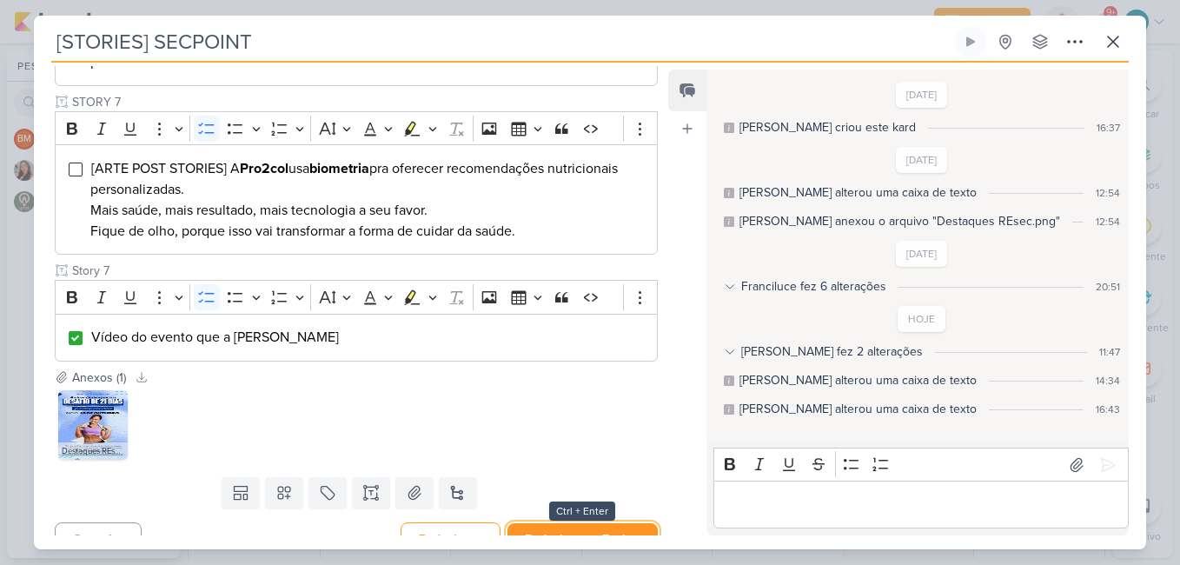
click at [564, 523] on button "Redesignar e Fechar" at bounding box center [582, 539] width 150 height 32
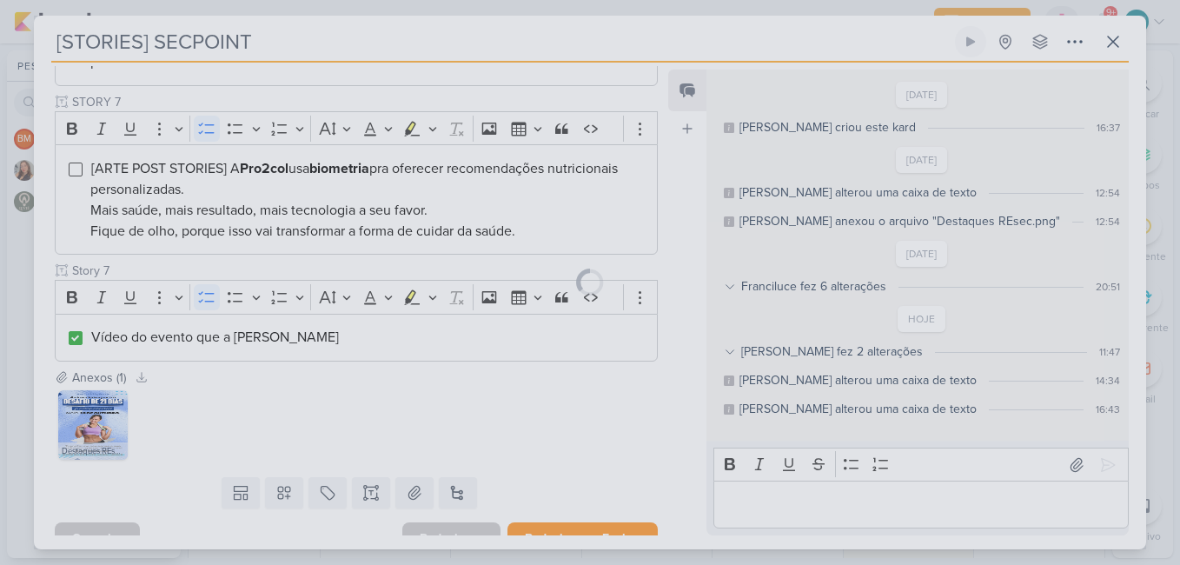
scroll to position [1129, 0]
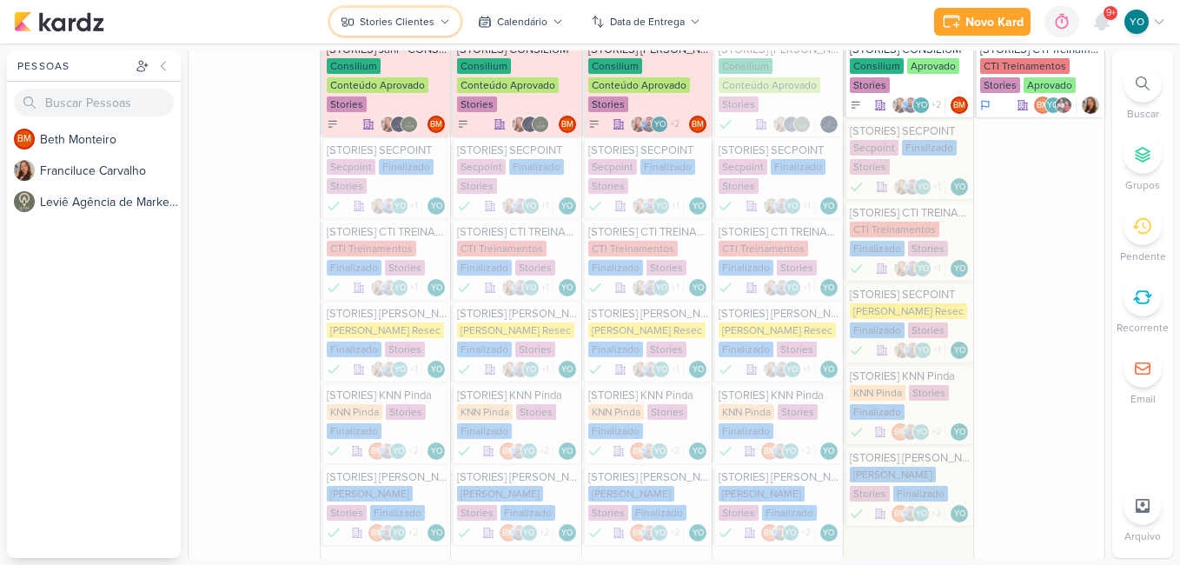
click at [436, 23] on button "Stories Clientes" at bounding box center [395, 22] width 130 height 28
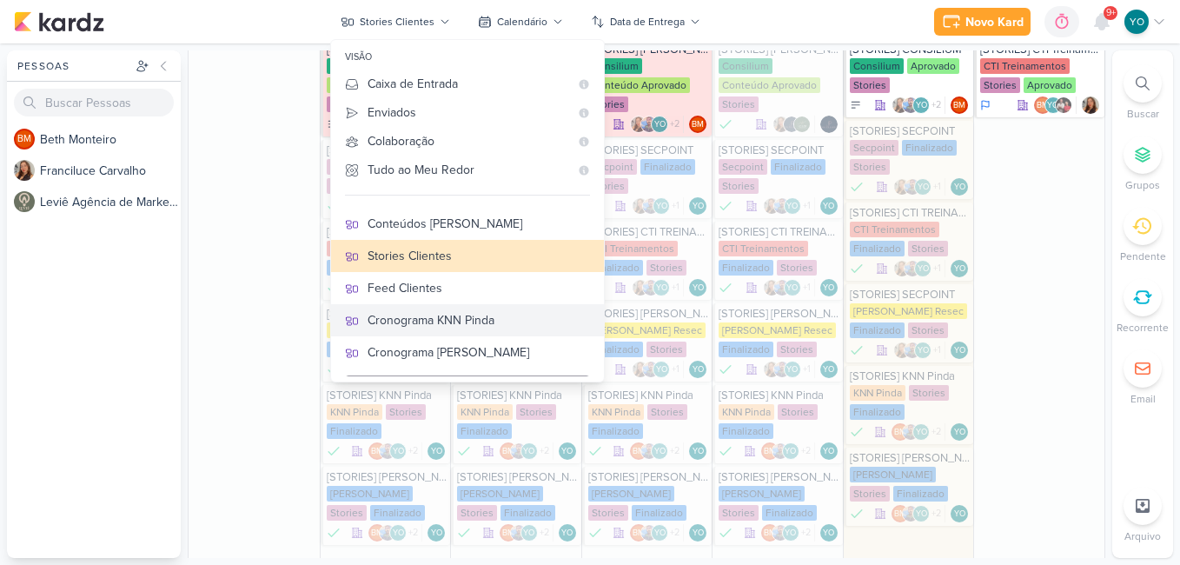
click at [489, 319] on div "Cronograma KNN Pinda" at bounding box center [478, 320] width 222 height 18
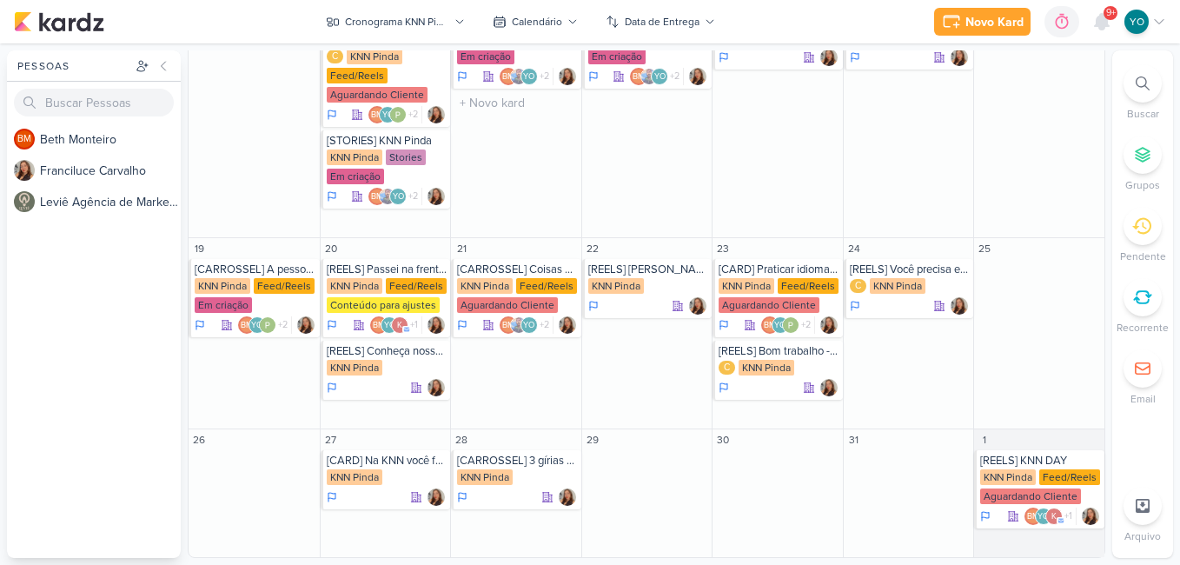
scroll to position [200, 0]
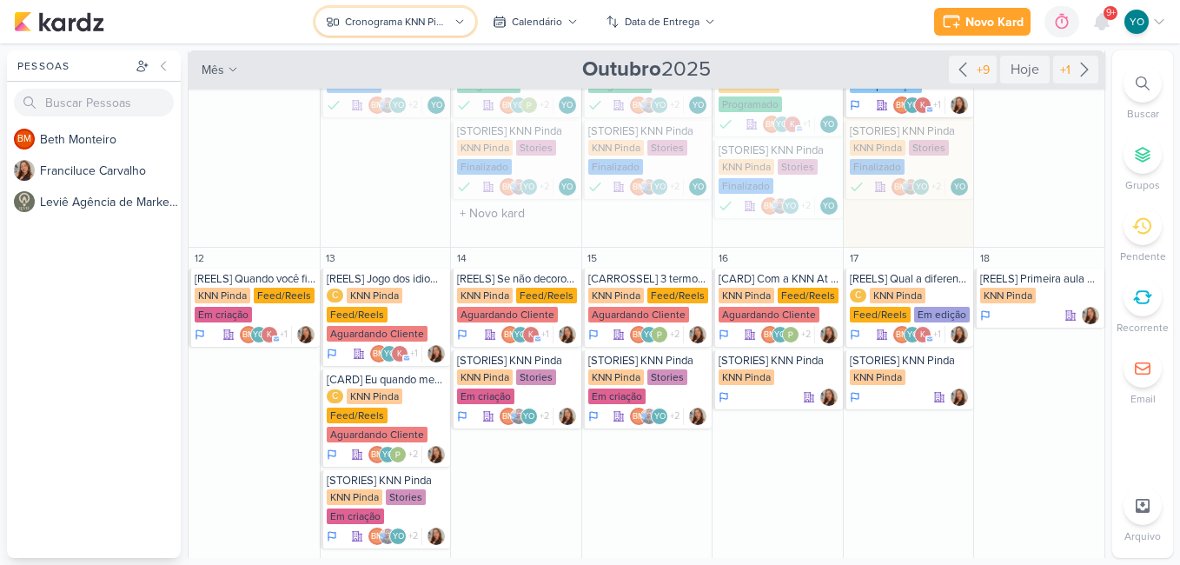
click at [390, 16] on div "Cronograma KNN Pinda" at bounding box center [397, 22] width 104 height 16
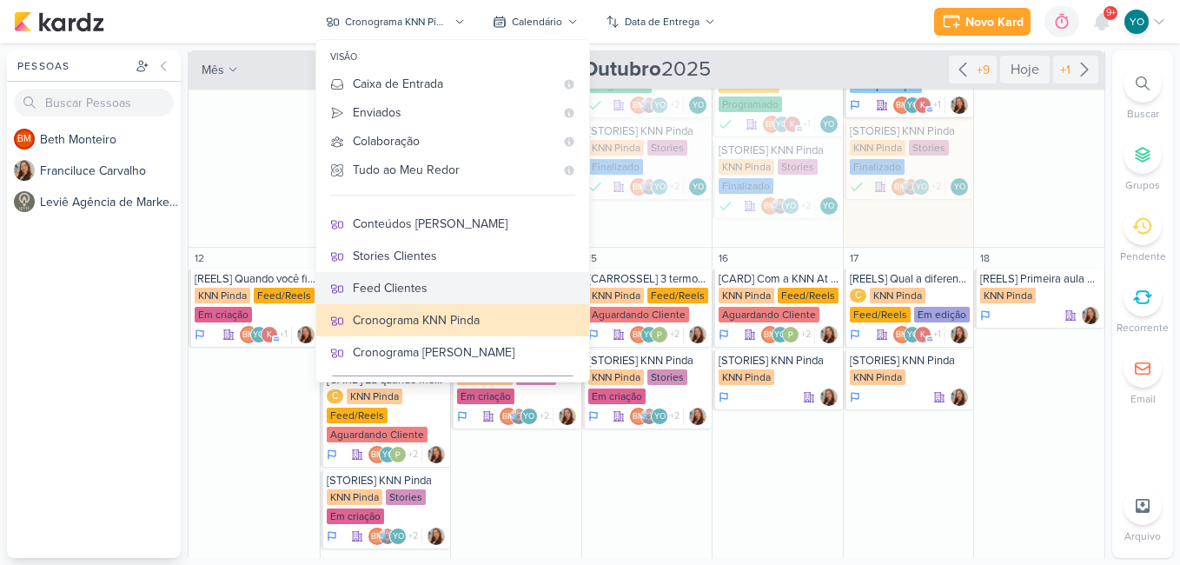
click at [433, 285] on div "Feed Clientes" at bounding box center [464, 288] width 222 height 18
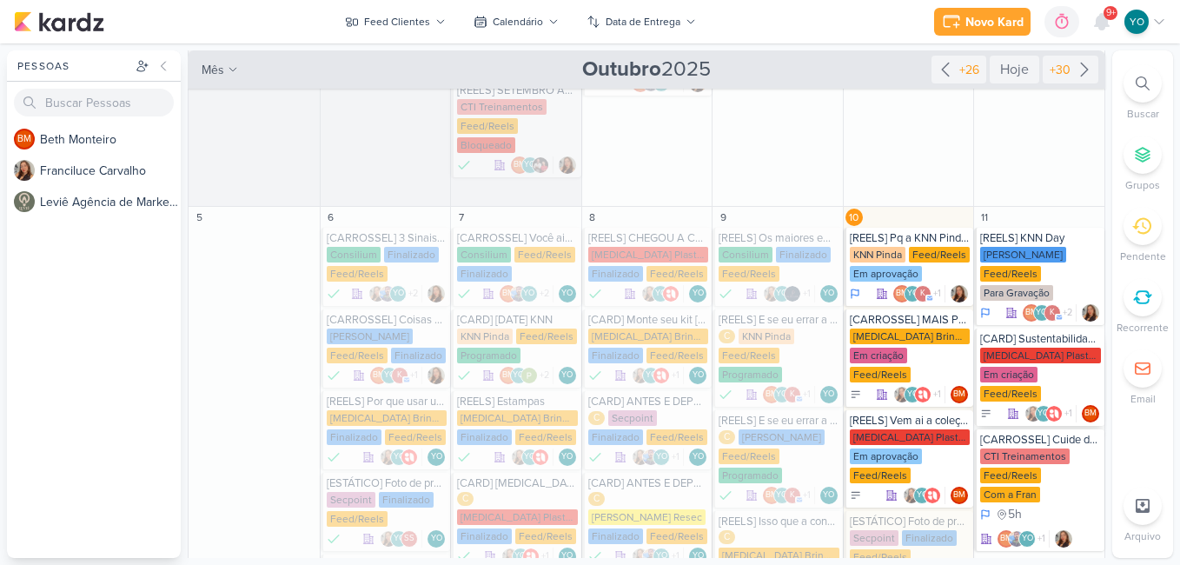
scroll to position [288, 0]
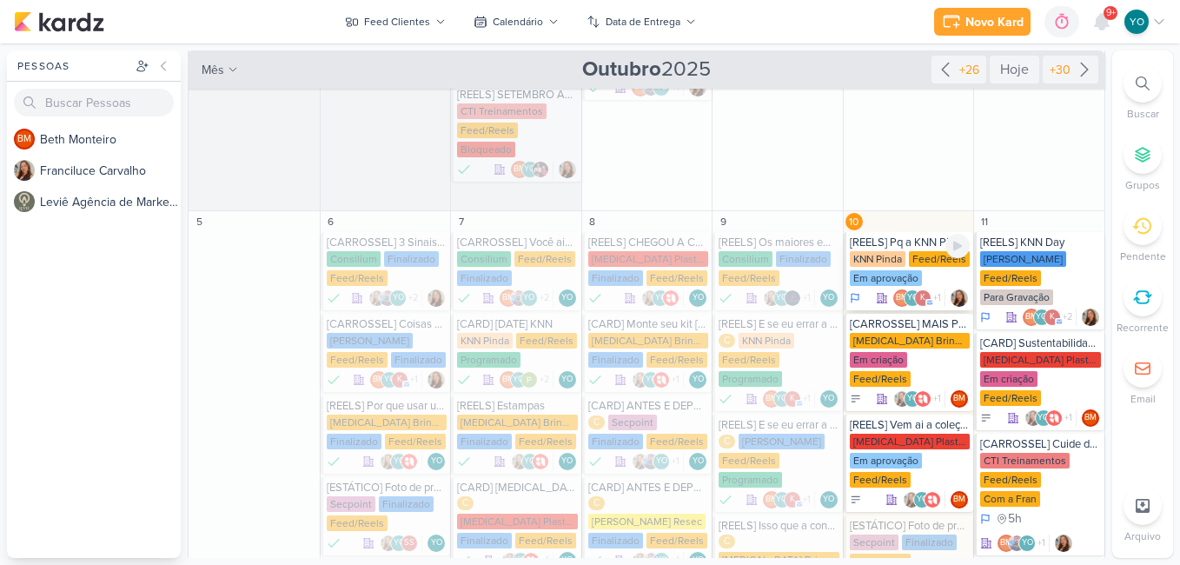
click at [903, 251] on div "KNN Pinda Feed/Reels Em aprovação" at bounding box center [910, 269] width 121 height 36
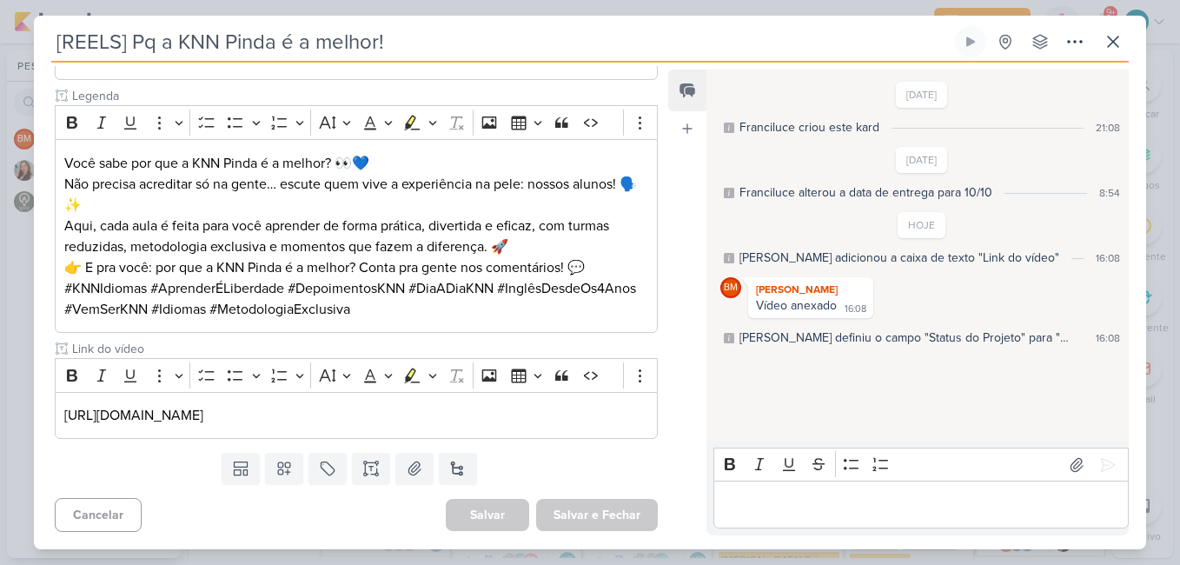
scroll to position [0, 0]
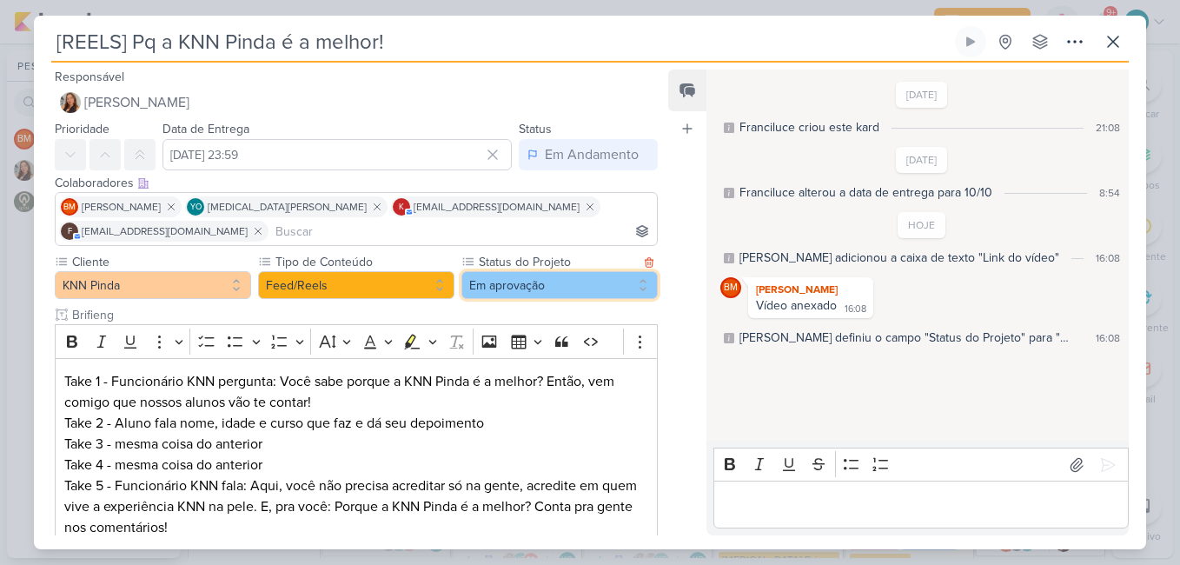
click at [549, 282] on button "Em aprovação" at bounding box center [559, 285] width 196 height 28
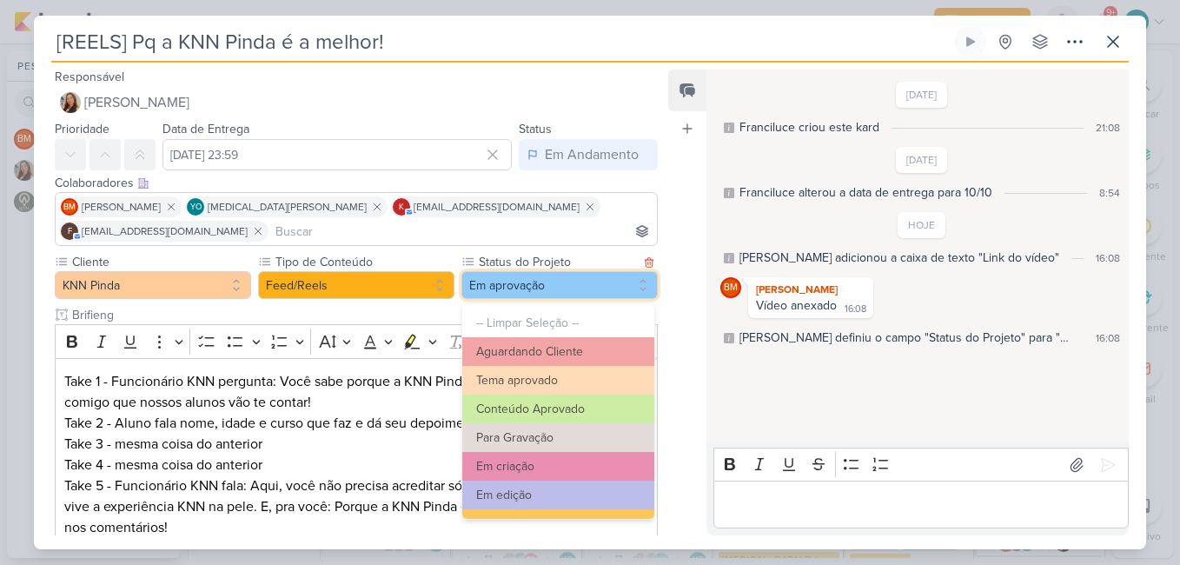
scroll to position [189, 0]
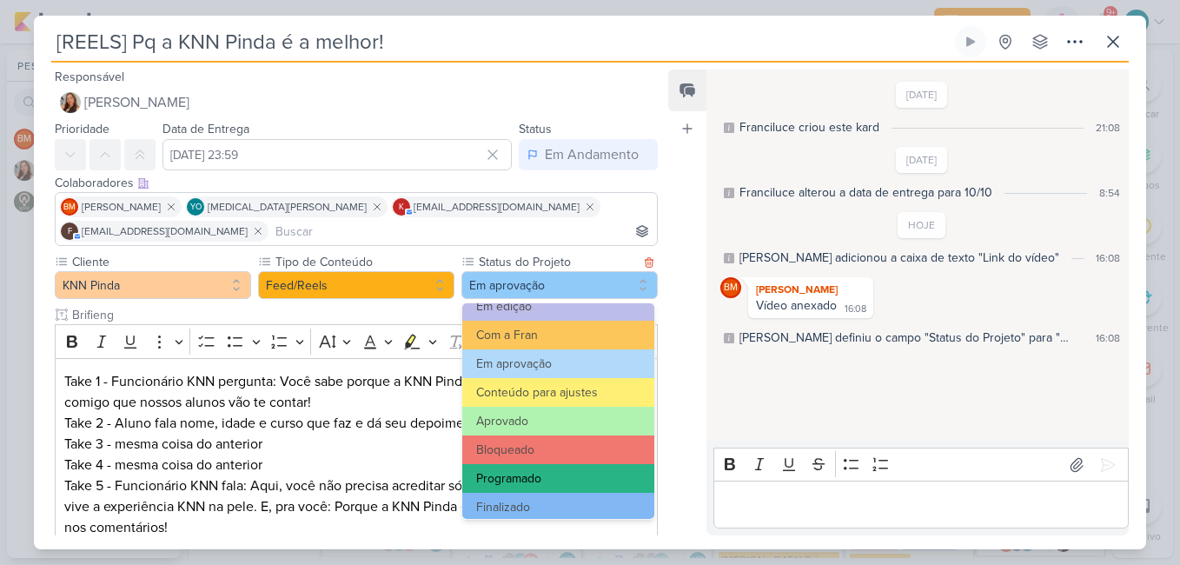
click at [548, 475] on button "Programado" at bounding box center [558, 478] width 192 height 29
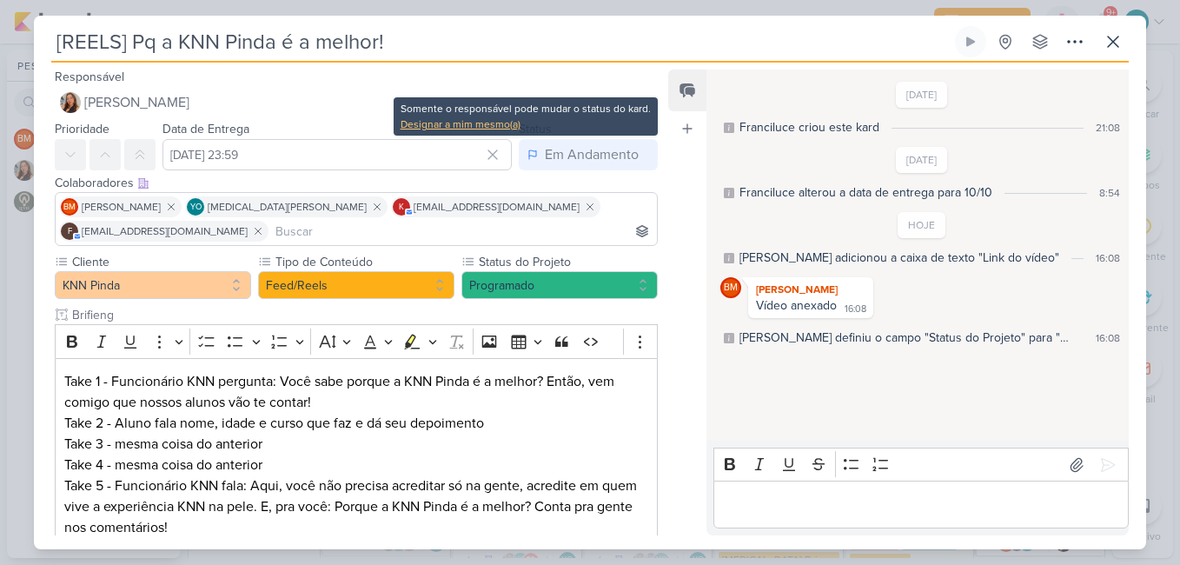
click at [511, 125] on div "Designar a mim mesmo(a)" at bounding box center [525, 124] width 250 height 16
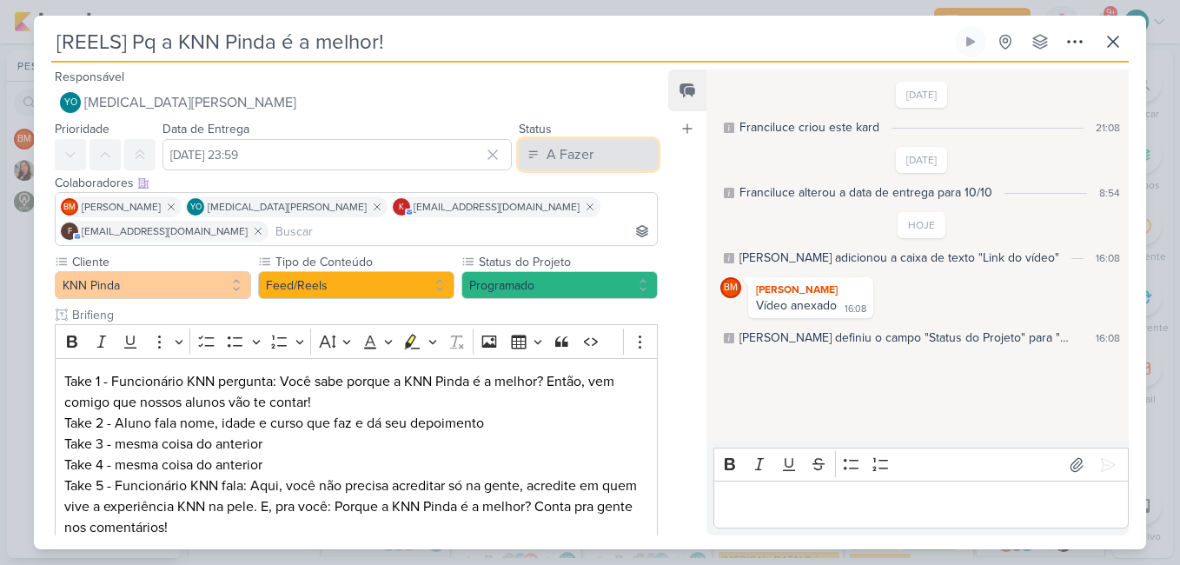
click at [567, 155] on div "A Fazer" at bounding box center [569, 154] width 47 height 21
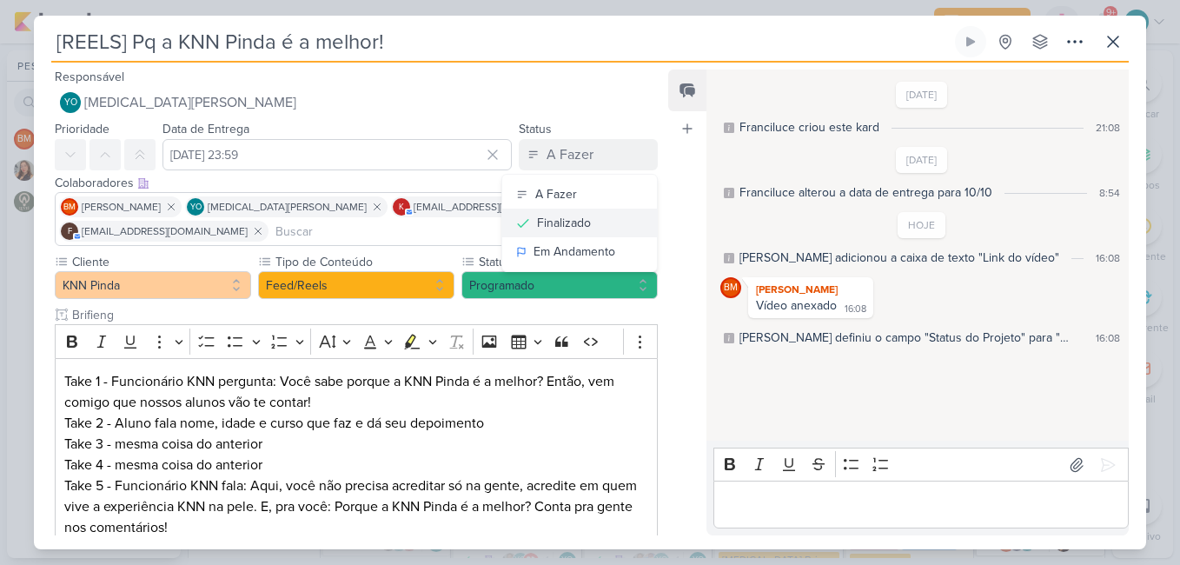
click at [579, 228] on div "Finalizado" at bounding box center [564, 223] width 54 height 18
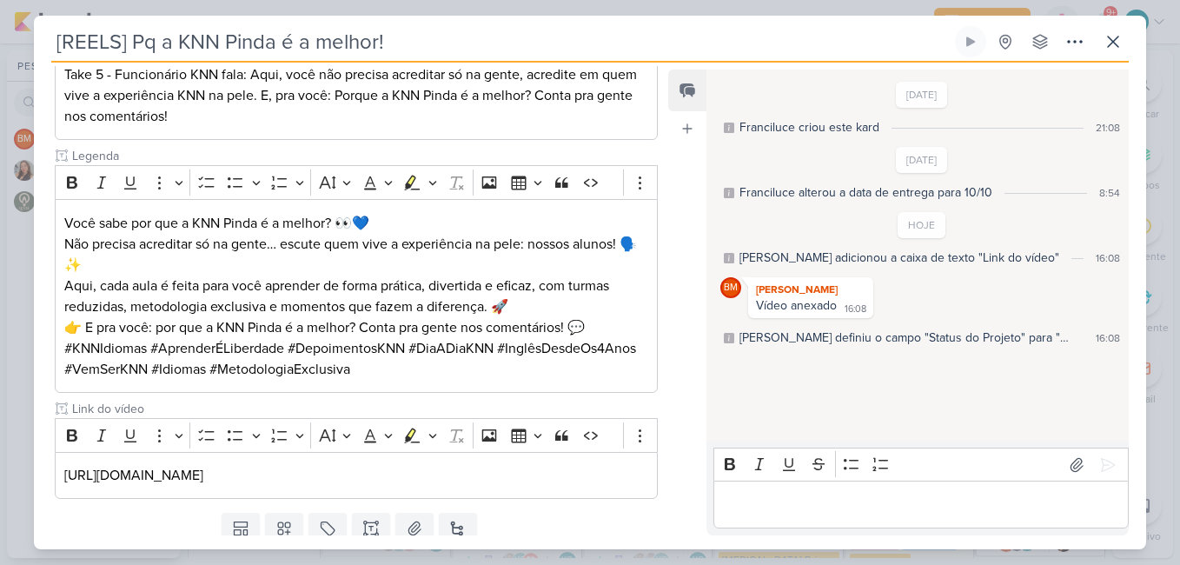
scroll to position [471, 0]
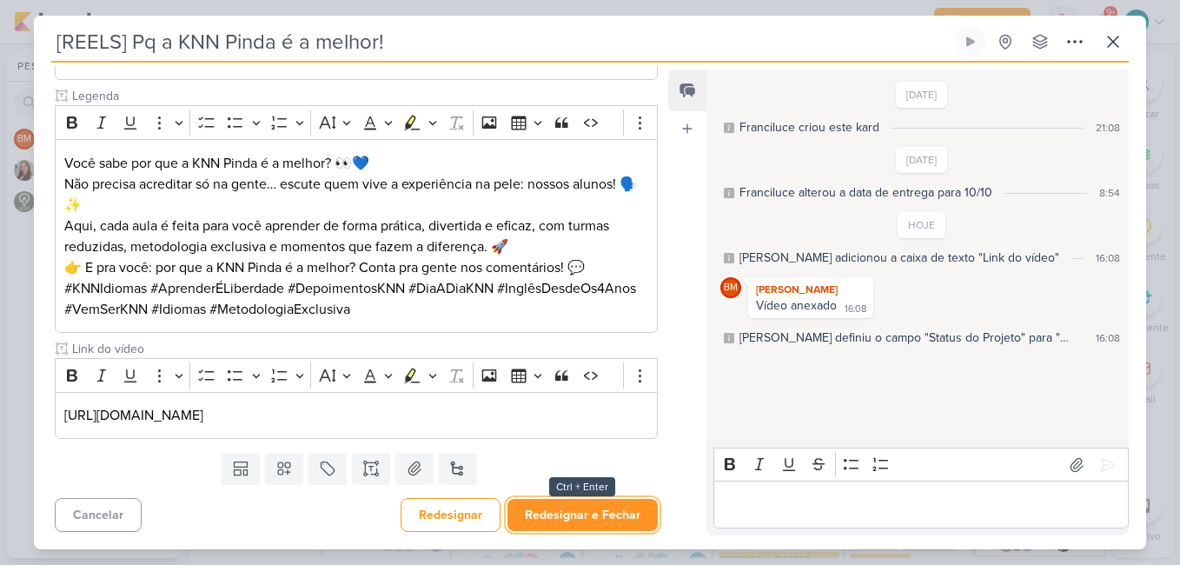
click at [587, 513] on button "Redesignar e Fechar" at bounding box center [582, 515] width 150 height 32
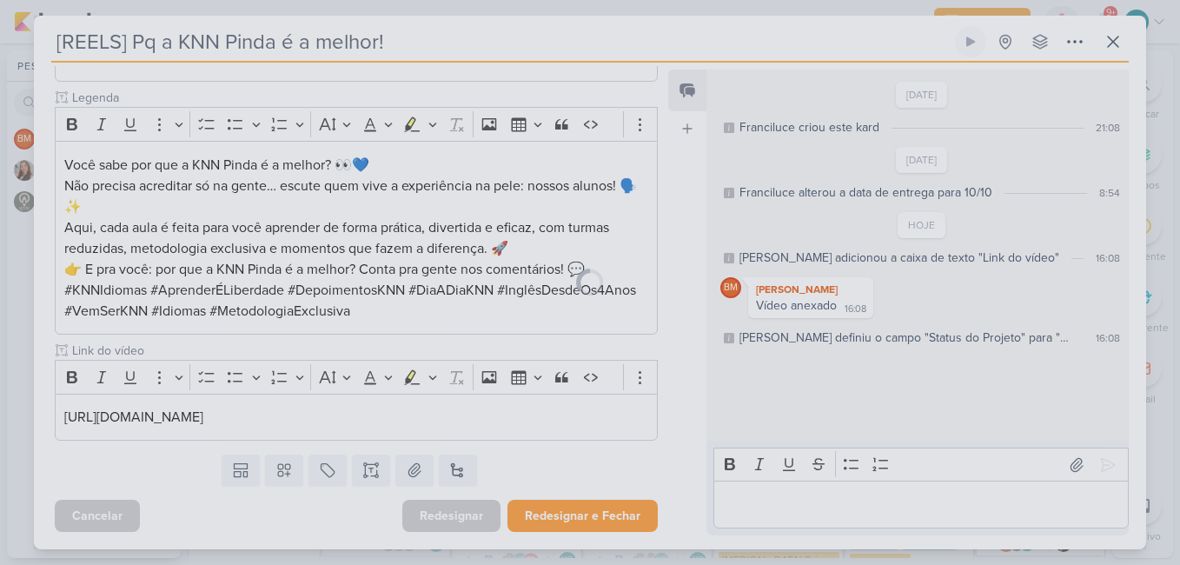
scroll to position [469, 0]
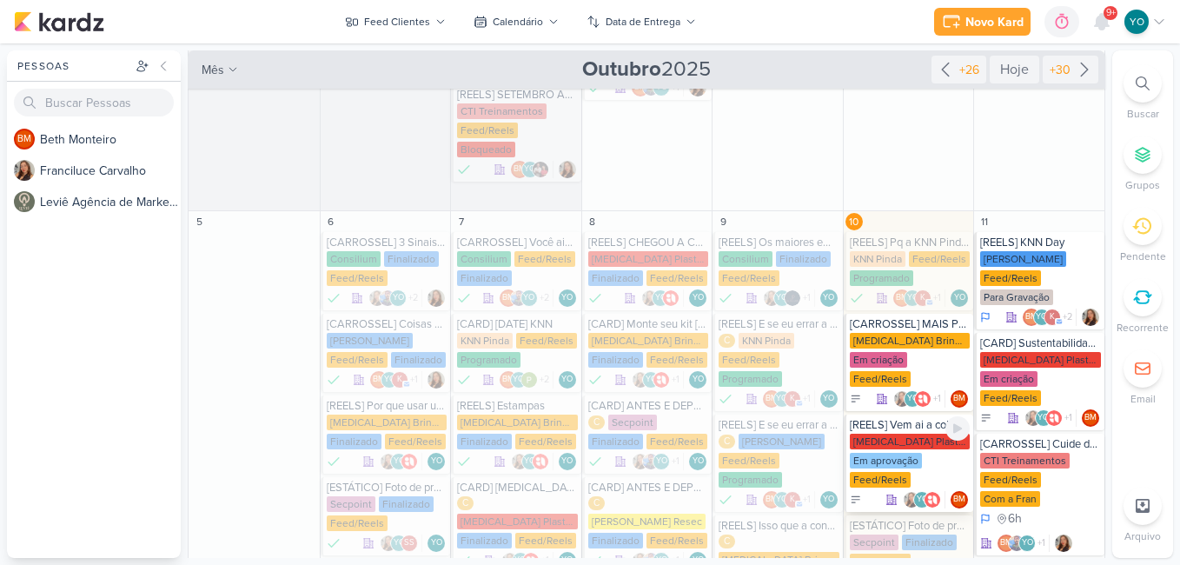
click at [923, 433] on div "[MEDICAL_DATA] Plasticos PJ Em aprovação Feed/Reels" at bounding box center [910, 461] width 121 height 56
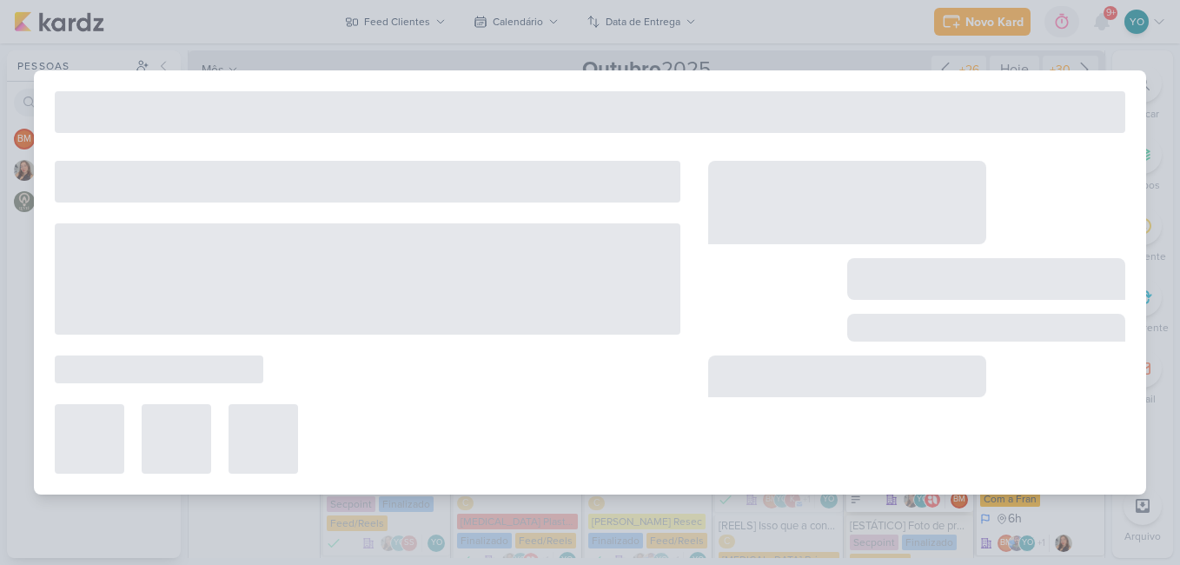
type input "[REELS] Vem ai a coleção natalina"
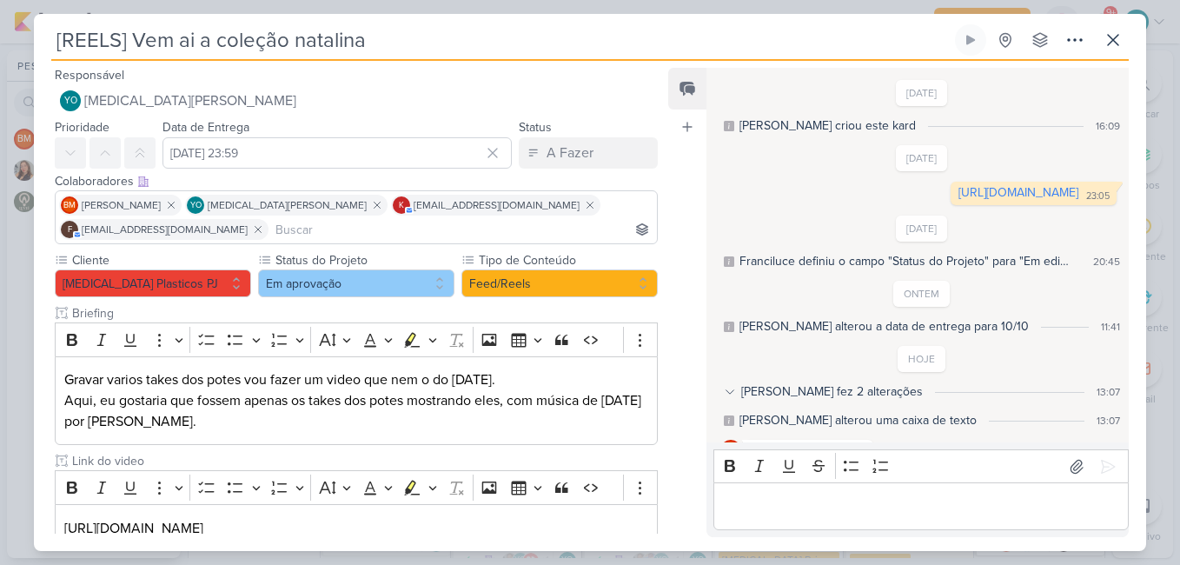
scroll to position [60, 0]
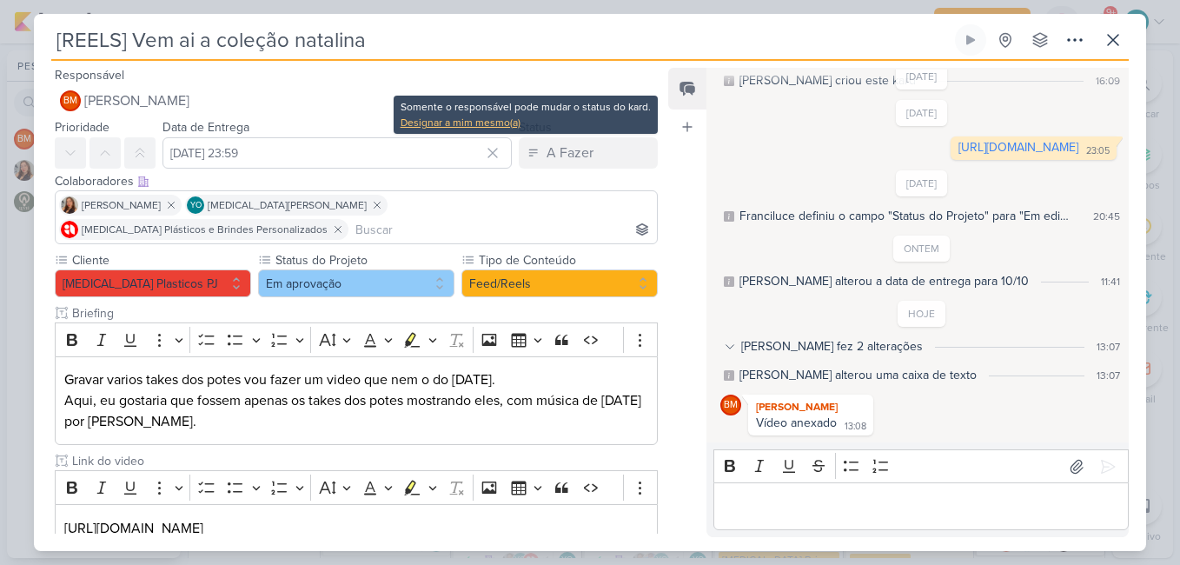
click at [490, 126] on div "Designar a mim mesmo(a)" at bounding box center [525, 123] width 250 height 16
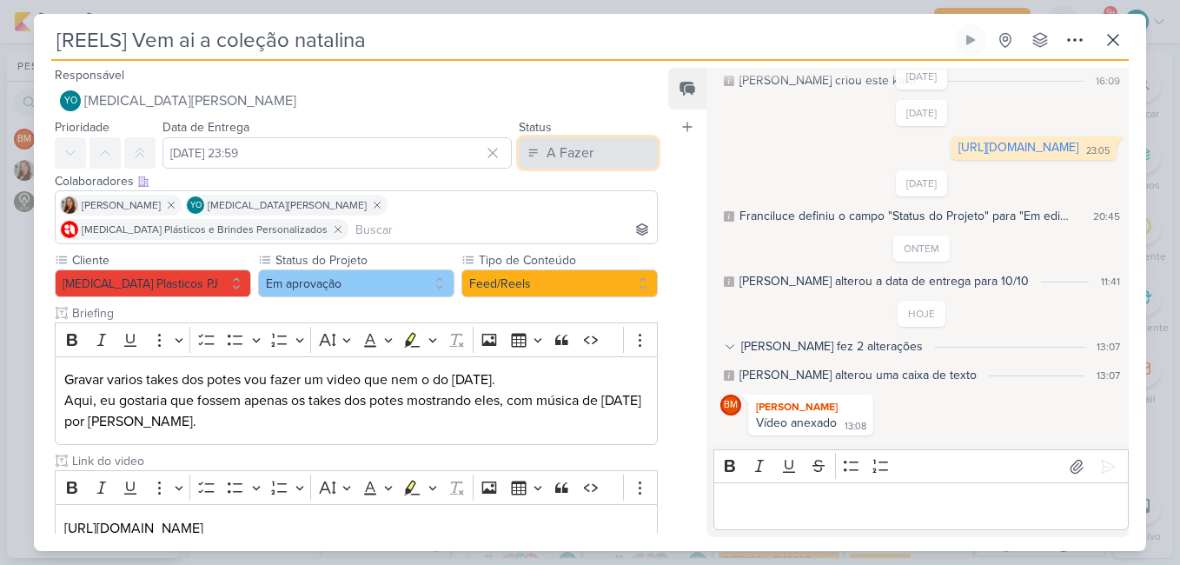
click at [561, 148] on div "A Fazer" at bounding box center [569, 152] width 47 height 21
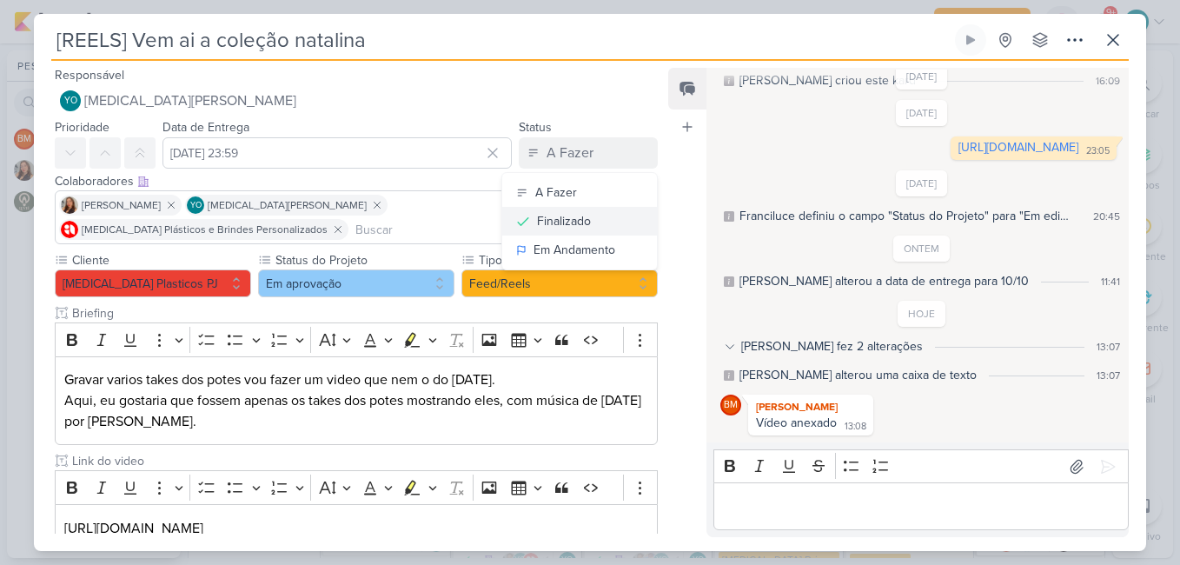
click at [567, 227] on div "Finalizado" at bounding box center [564, 221] width 54 height 18
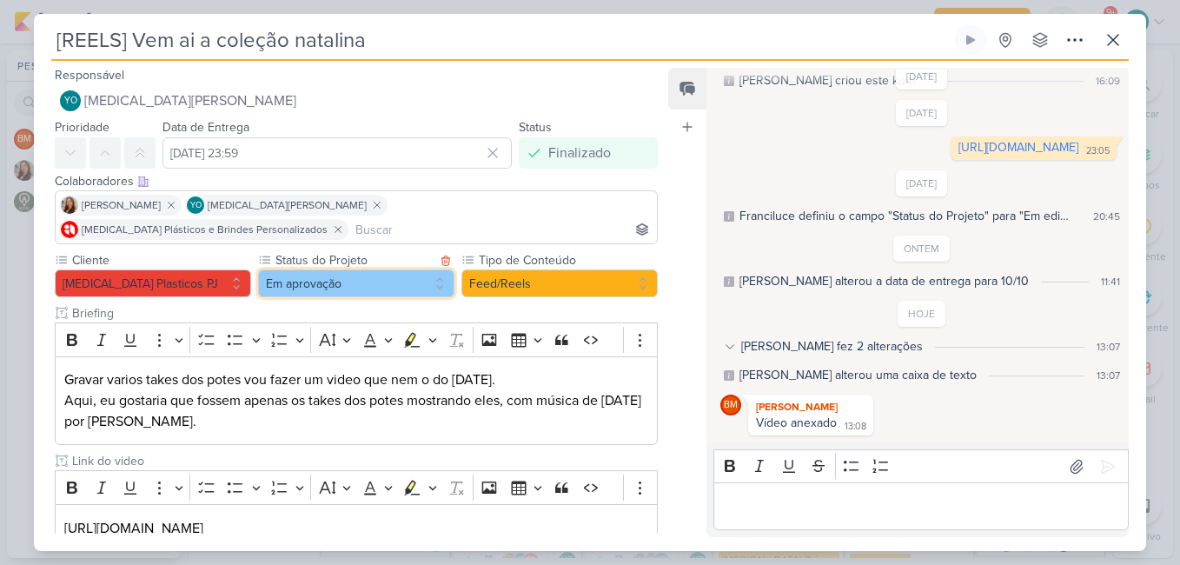
click at [384, 269] on button "Em aprovação" at bounding box center [356, 283] width 196 height 28
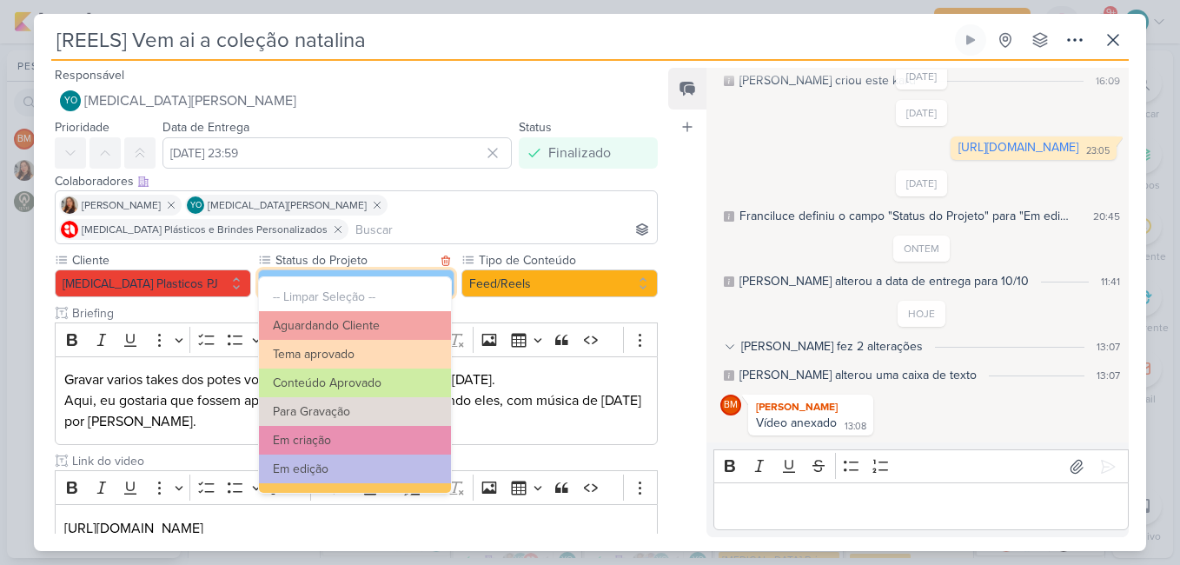
scroll to position [189, 0]
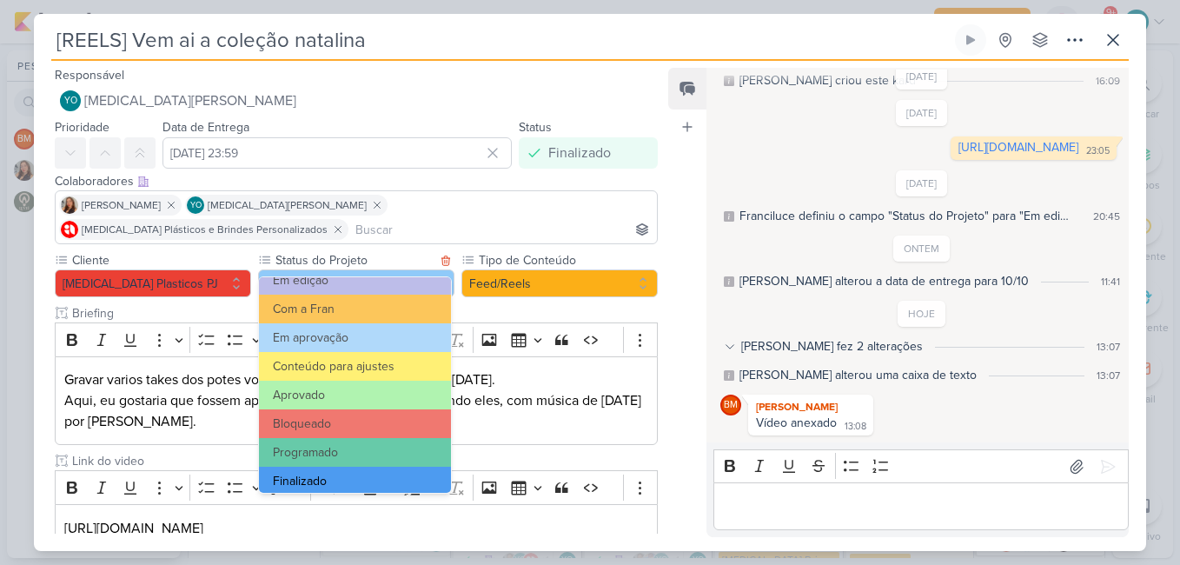
click at [363, 475] on button "Finalizado" at bounding box center [355, 480] width 192 height 29
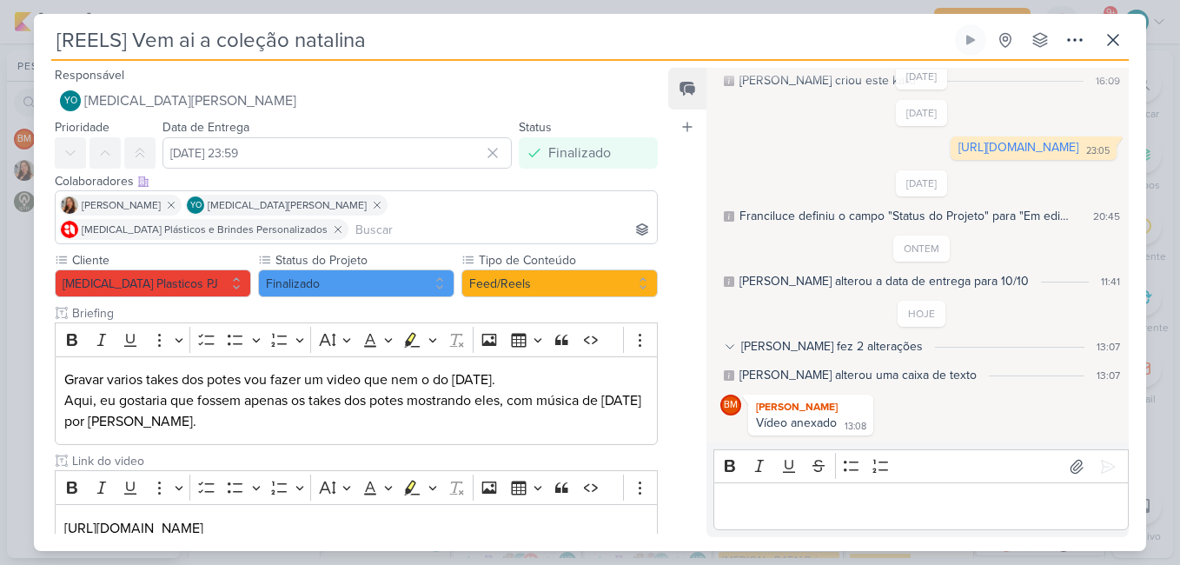
scroll to position [90, 0]
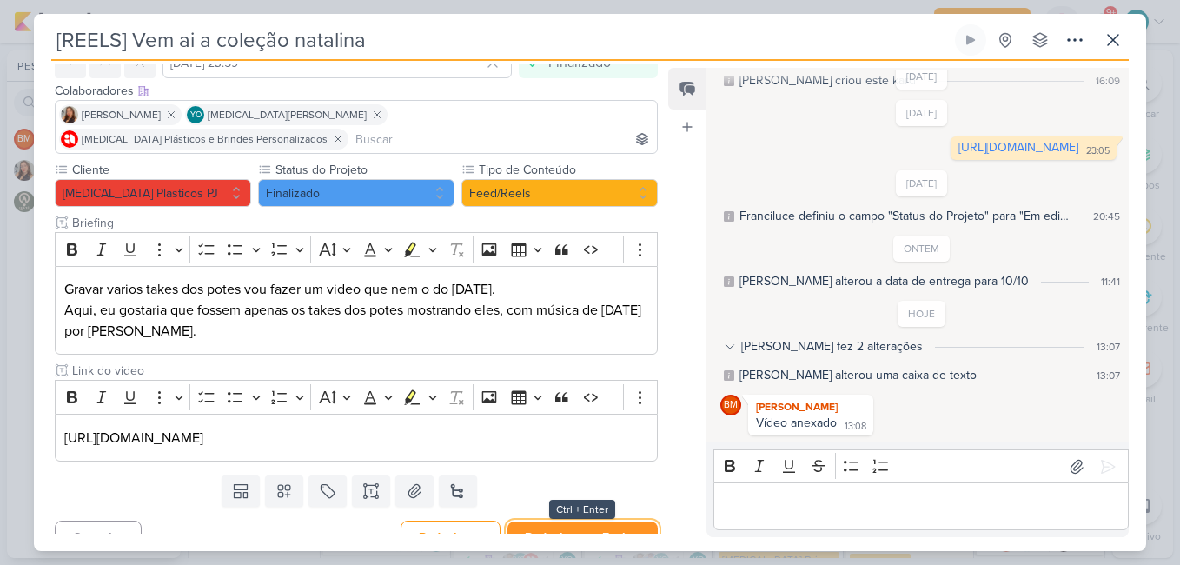
click at [575, 521] on button "Redesignar e Fechar" at bounding box center [582, 537] width 150 height 32
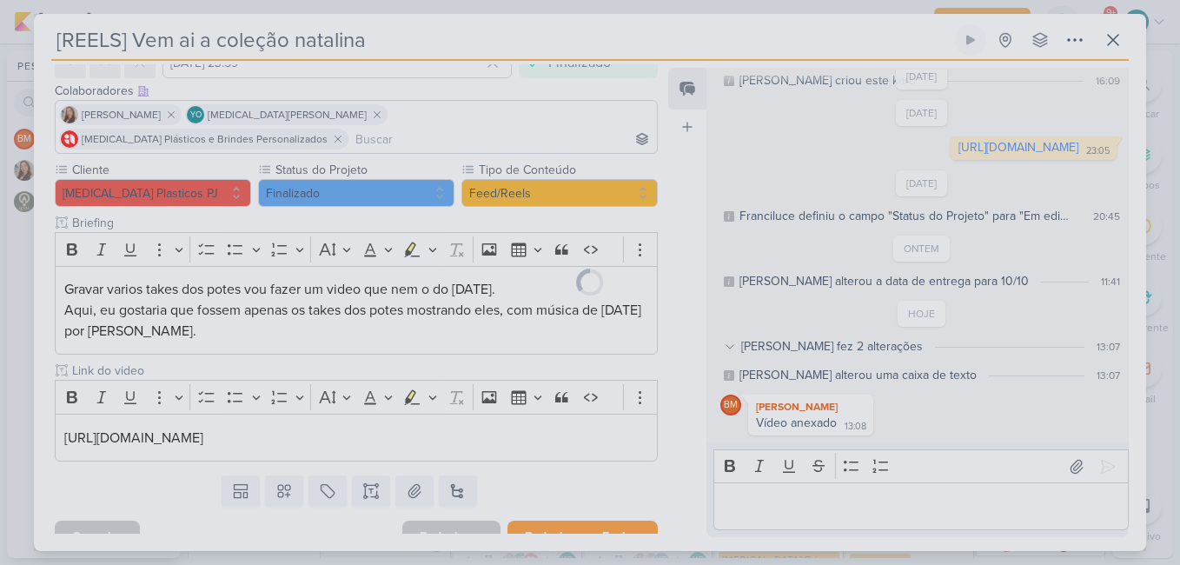
scroll to position [89, 0]
